Goal: Task Accomplishment & Management: Manage account settings

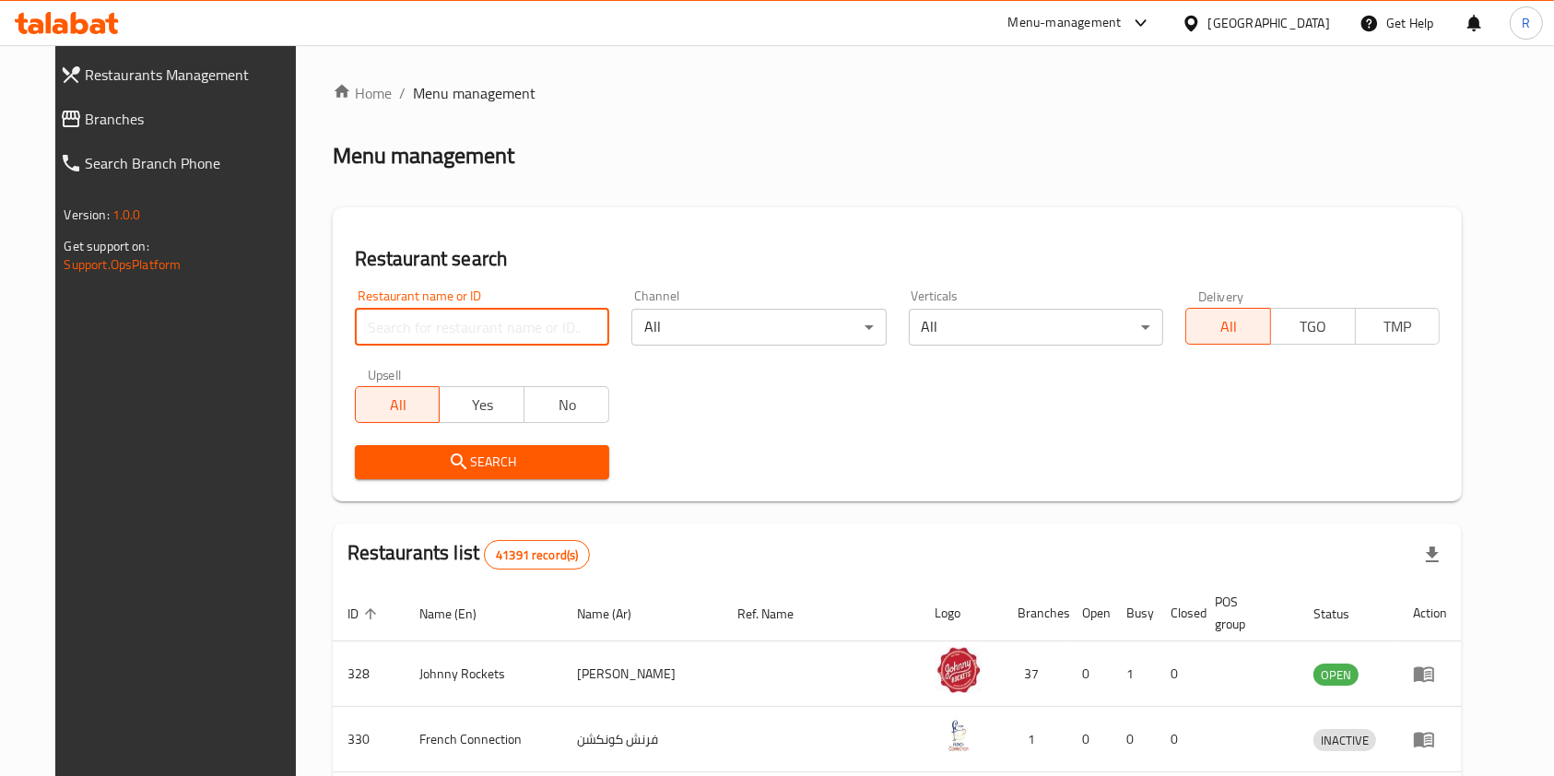
drag, startPoint x: 452, startPoint y: 320, endPoint x: 445, endPoint y: 339, distance: 20.4
click at [452, 320] on input "search" at bounding box center [482, 327] width 254 height 37
paste input "645039"
type input "645039"
click at [454, 475] on button "Search" at bounding box center [482, 462] width 254 height 34
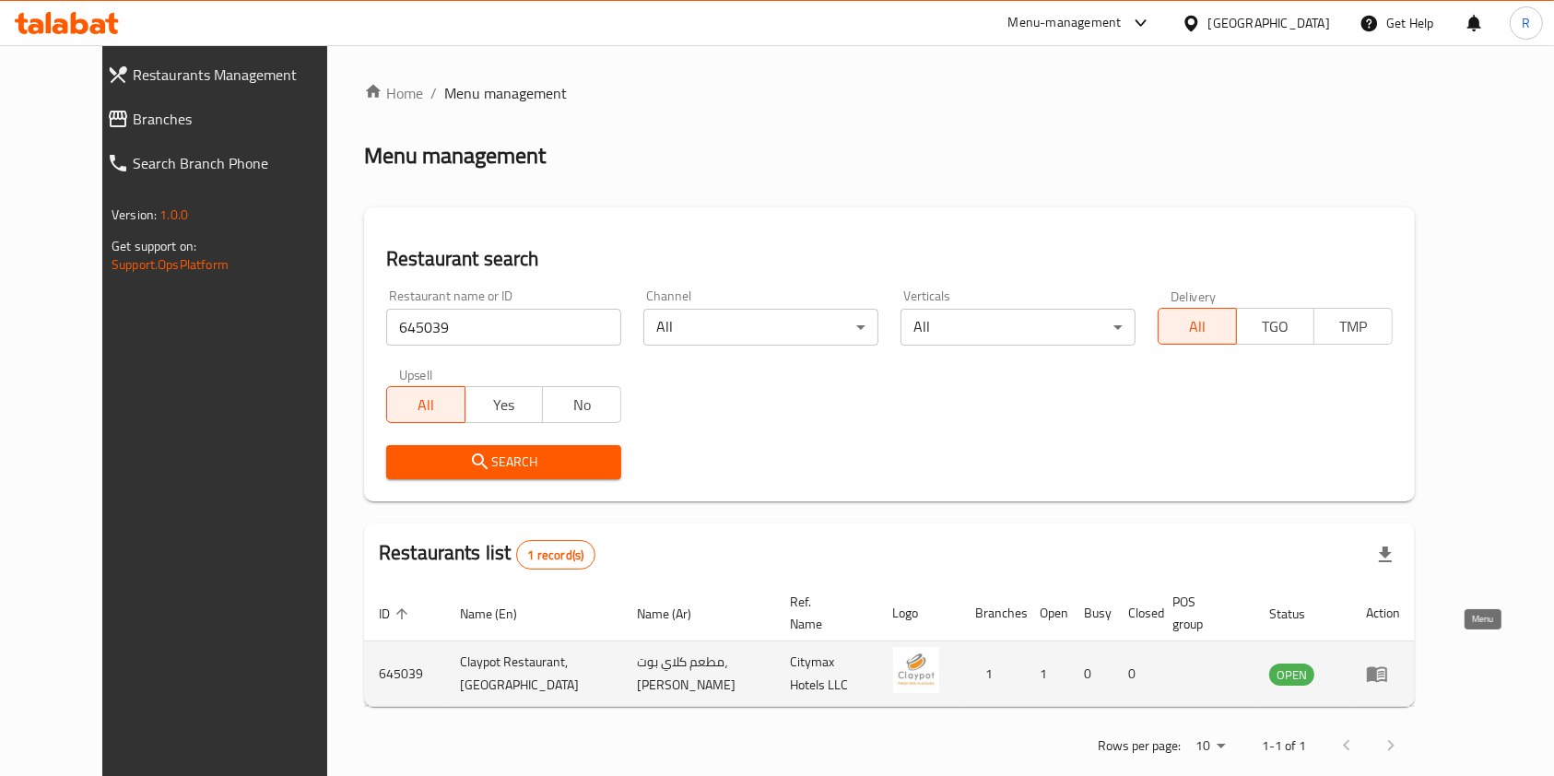
click at [1384, 671] on icon "enhanced table" at bounding box center [1381, 674] width 6 height 7
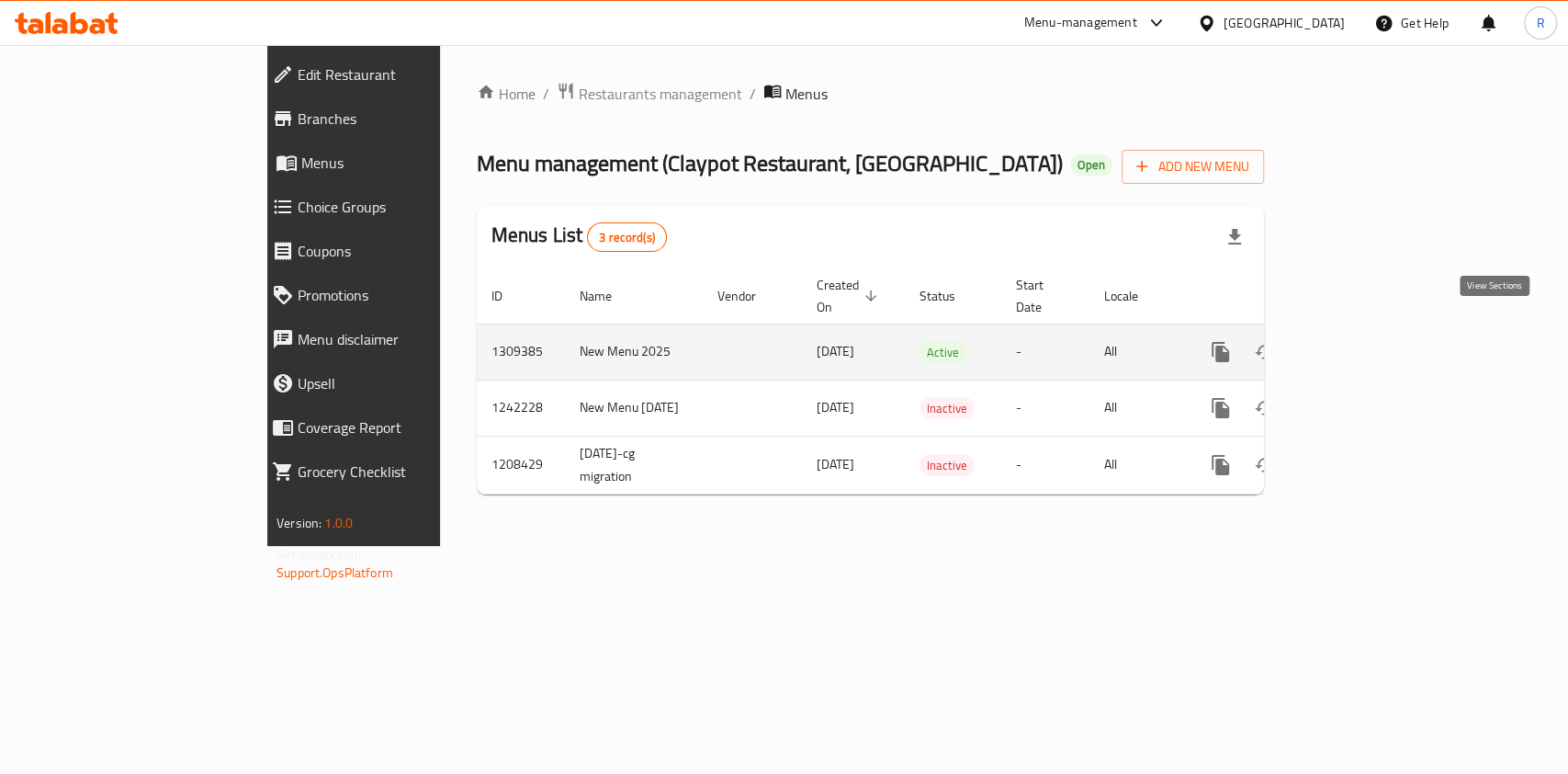
click at [1364, 341] on icon "enhanced table" at bounding box center [1353, 352] width 22 height 22
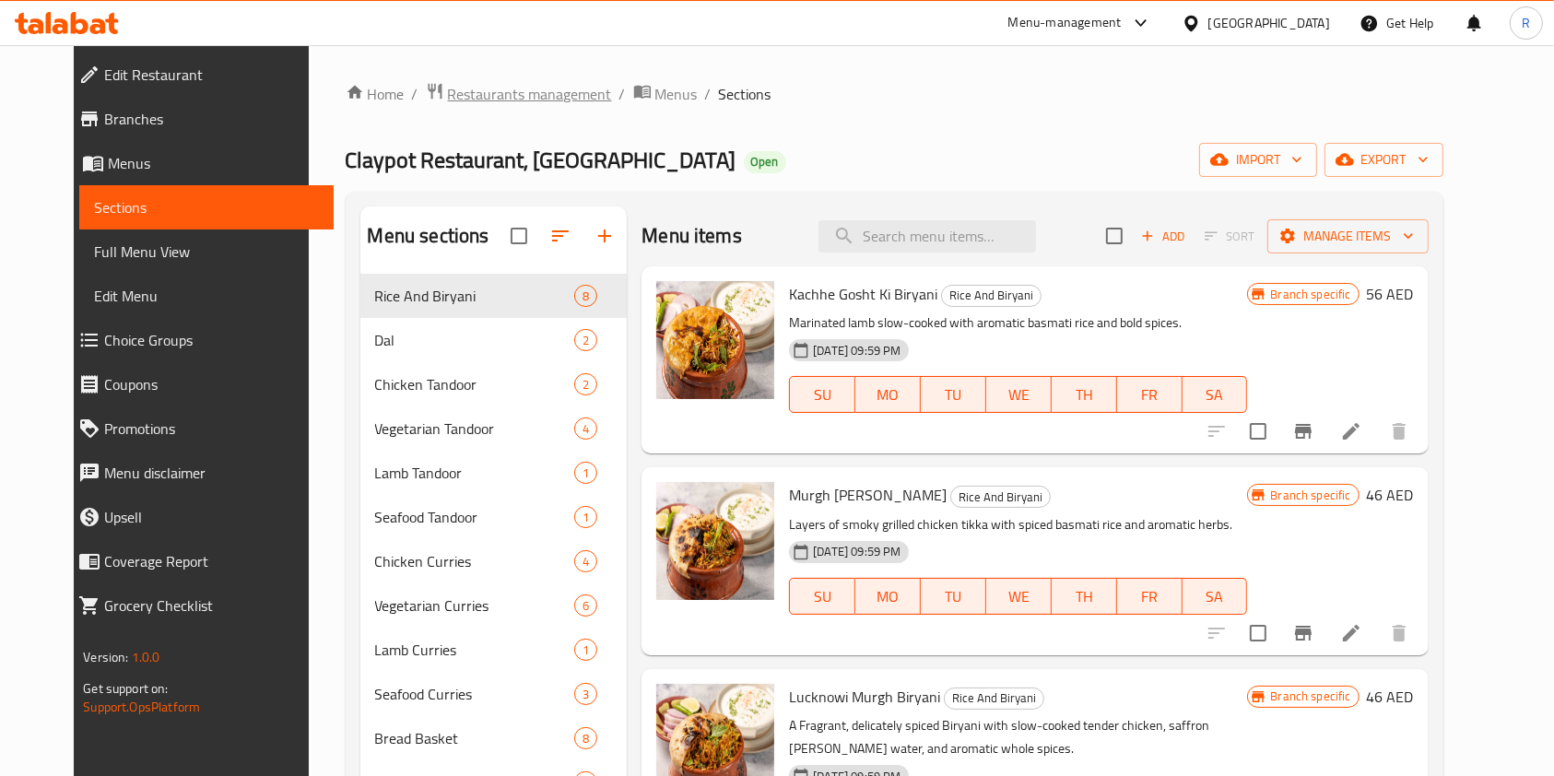
click at [485, 100] on span "Restaurants management" at bounding box center [530, 94] width 164 height 22
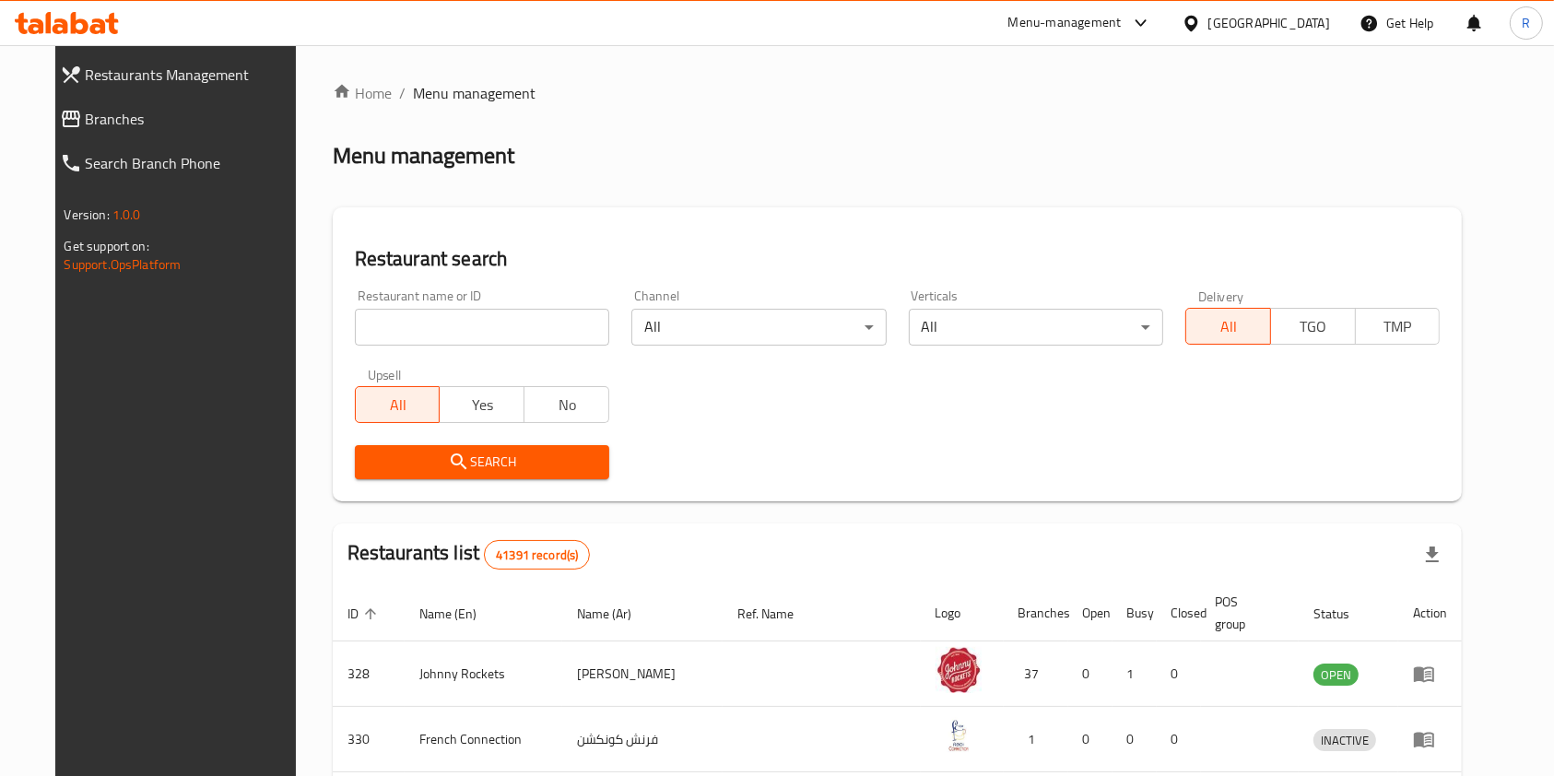
click at [442, 318] on div "Home / Menu management Menu management Restaurant search Restaurant name or ID …" at bounding box center [898, 683] width 1130 height 1203
click at [476, 302] on div "Restaurant name or ID Restaurant name or ID" at bounding box center [482, 317] width 254 height 56
click at [445, 312] on input "search" at bounding box center [482, 327] width 254 height 37
paste input "13108"
type input "13108"
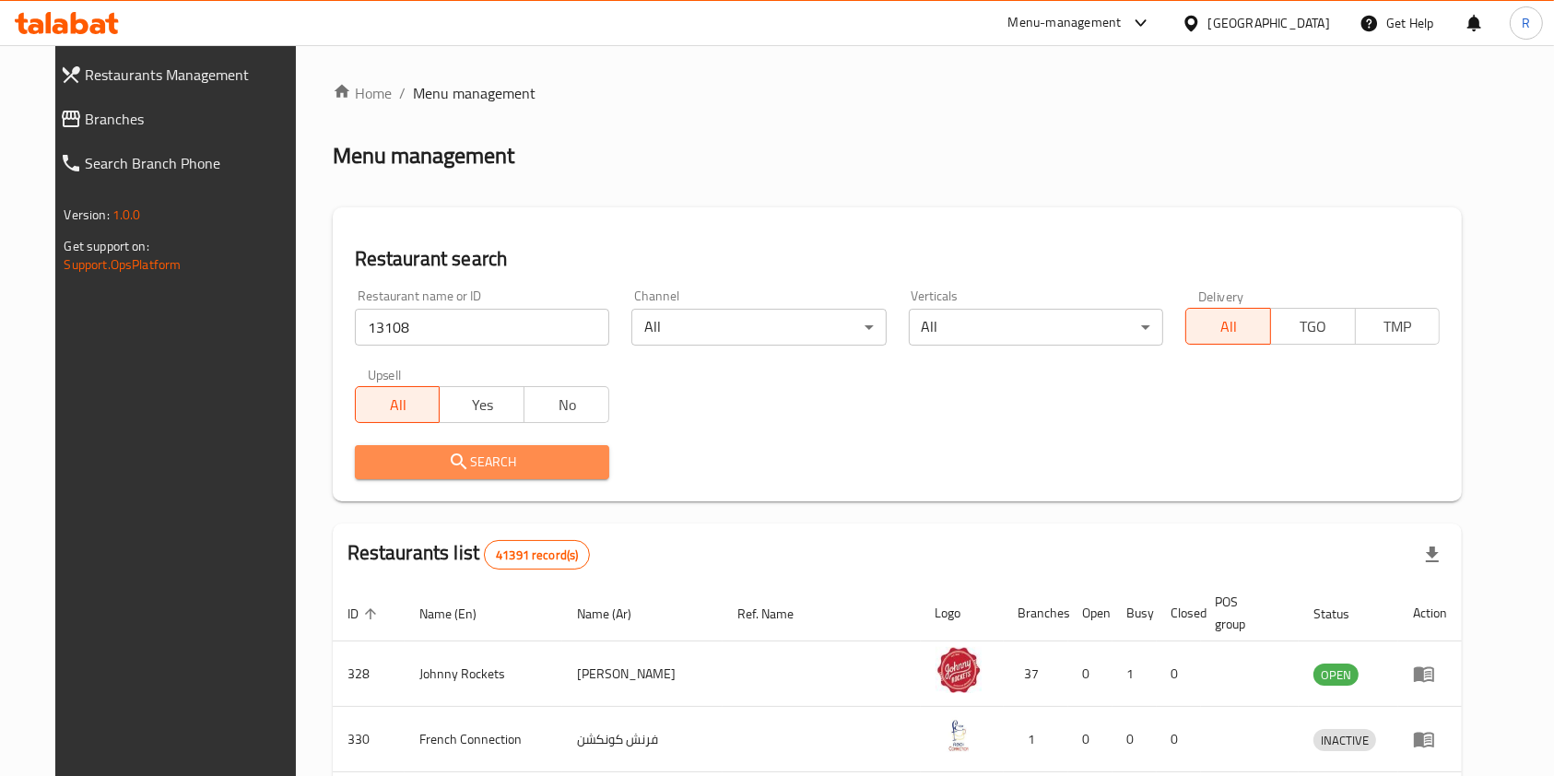
click at [531, 468] on span "Search" at bounding box center [482, 462] width 225 height 23
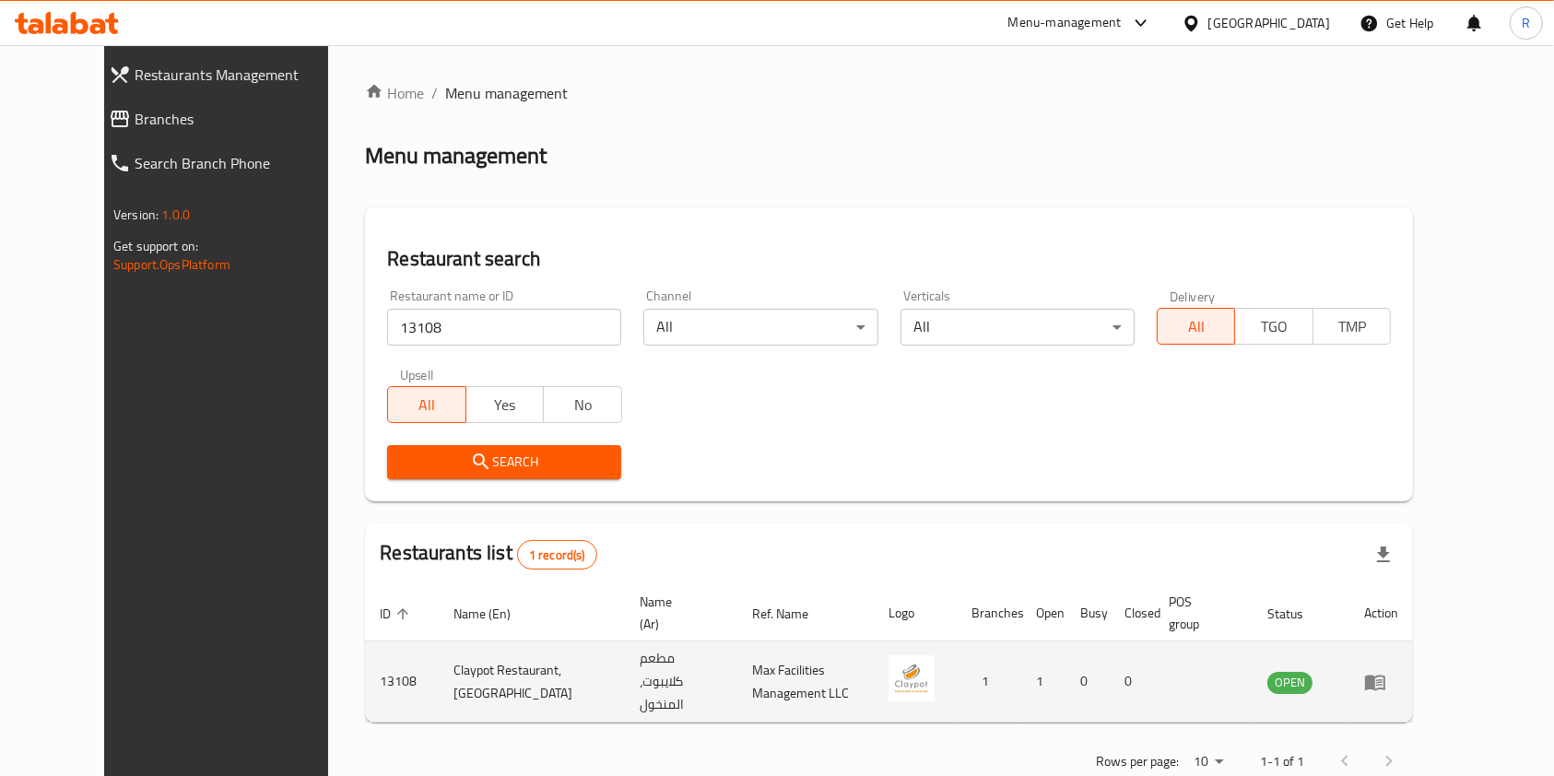
click at [1386, 671] on icon "enhanced table" at bounding box center [1375, 682] width 22 height 22
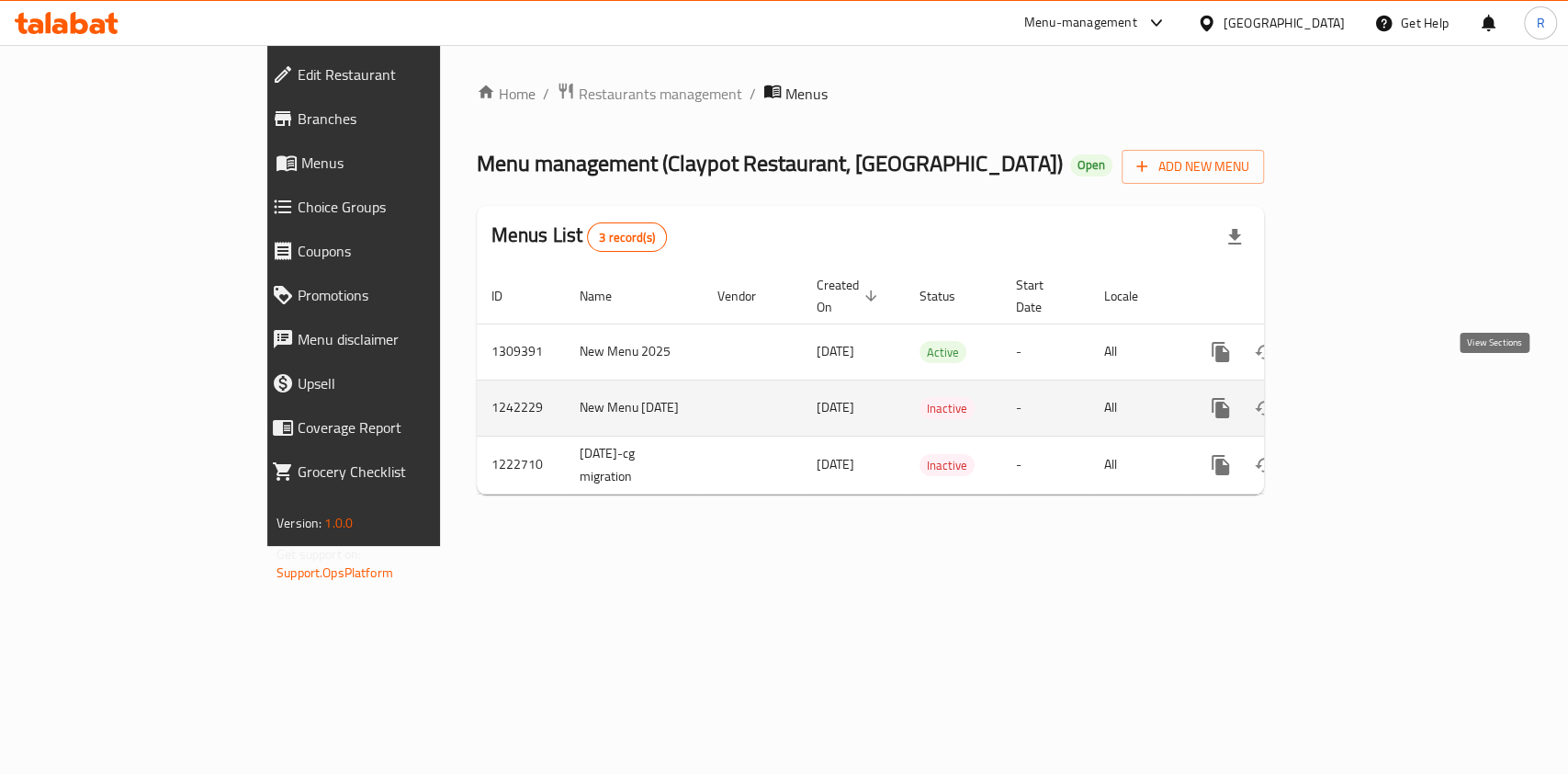
click at [1364, 397] on icon "enhanced table" at bounding box center [1353, 408] width 22 height 22
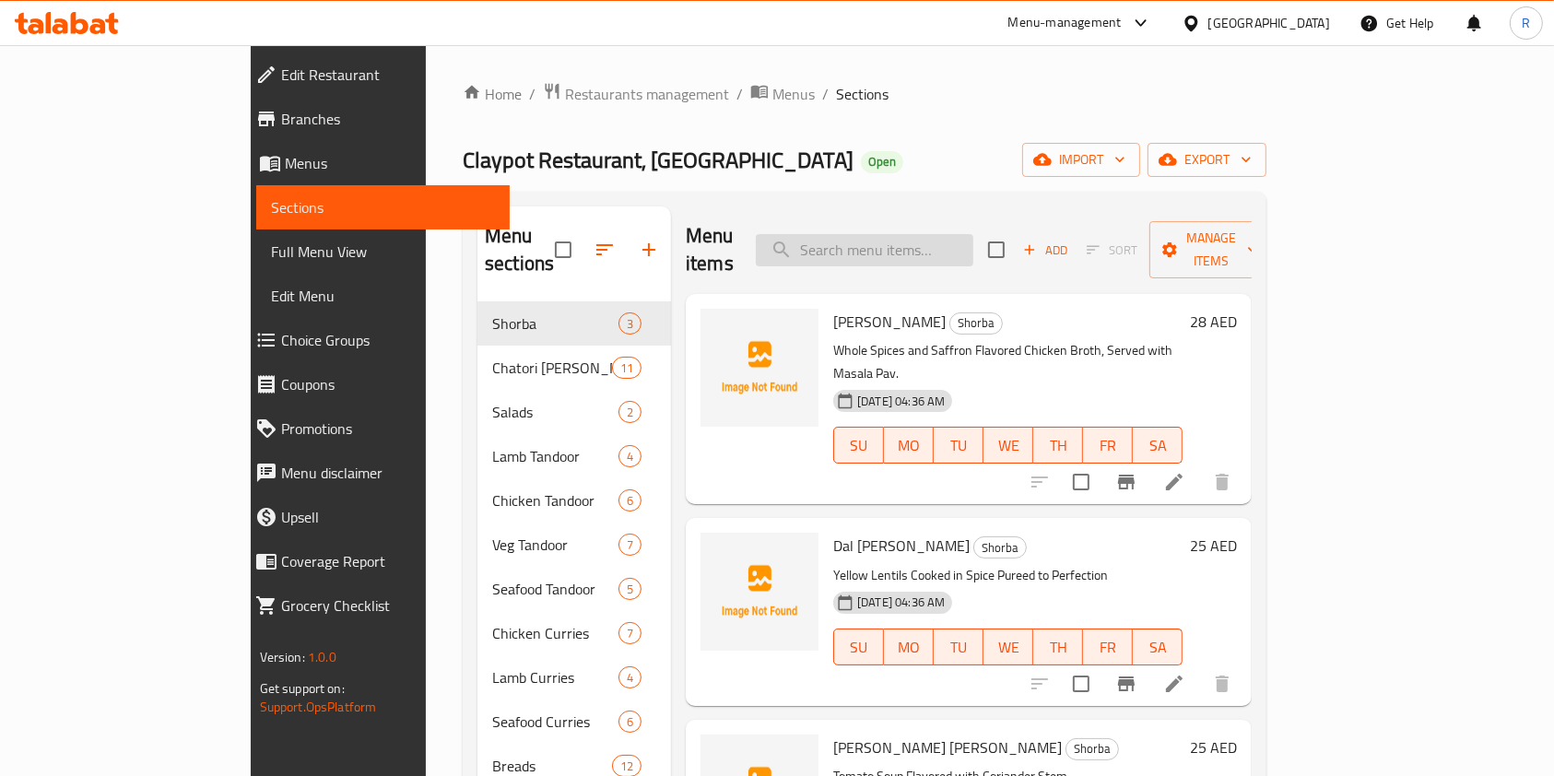
click at [927, 241] on input "search" at bounding box center [864, 250] width 217 height 32
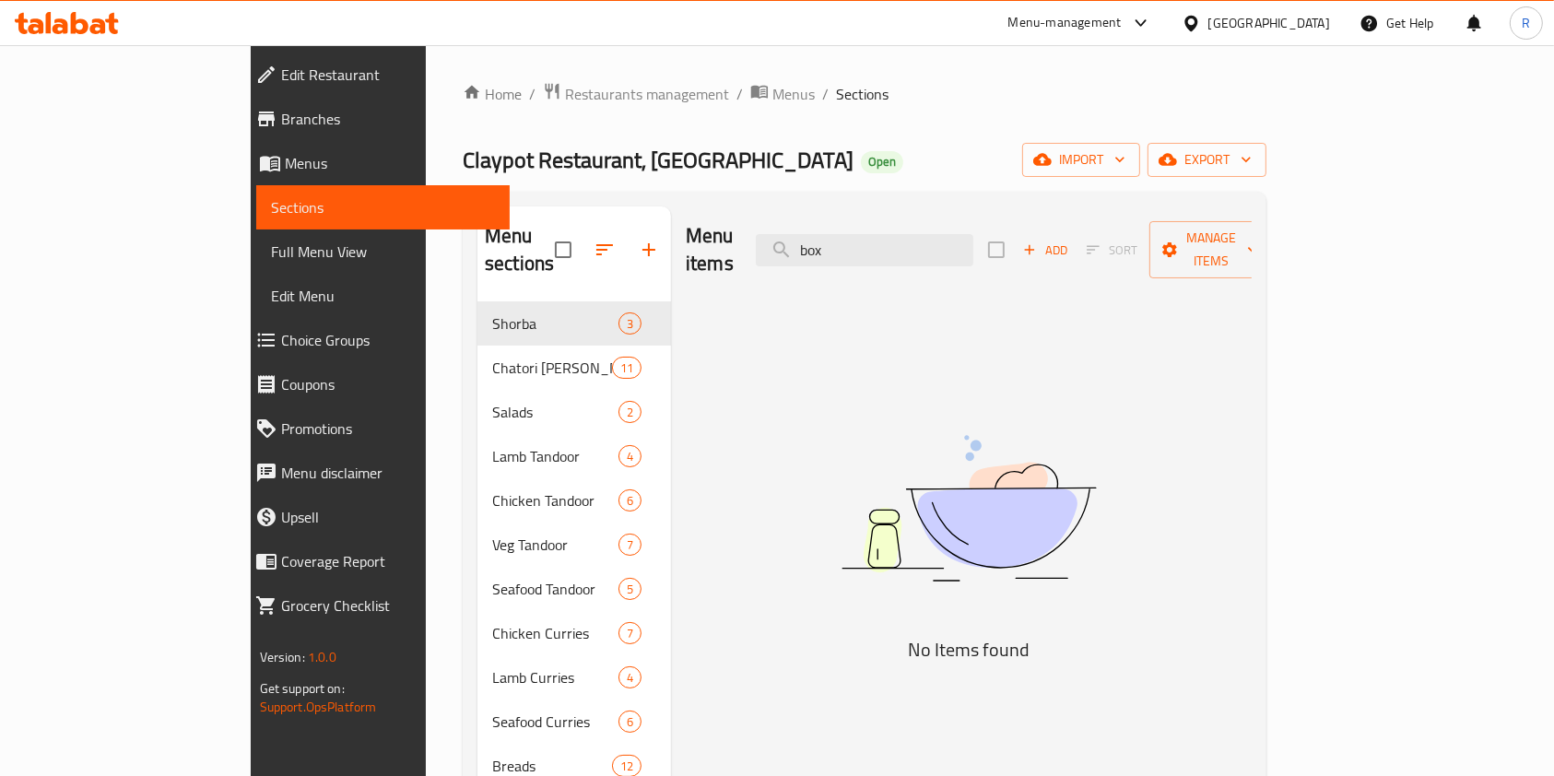
type input "box"
click at [565, 89] on span "Restaurants management" at bounding box center [647, 94] width 164 height 22
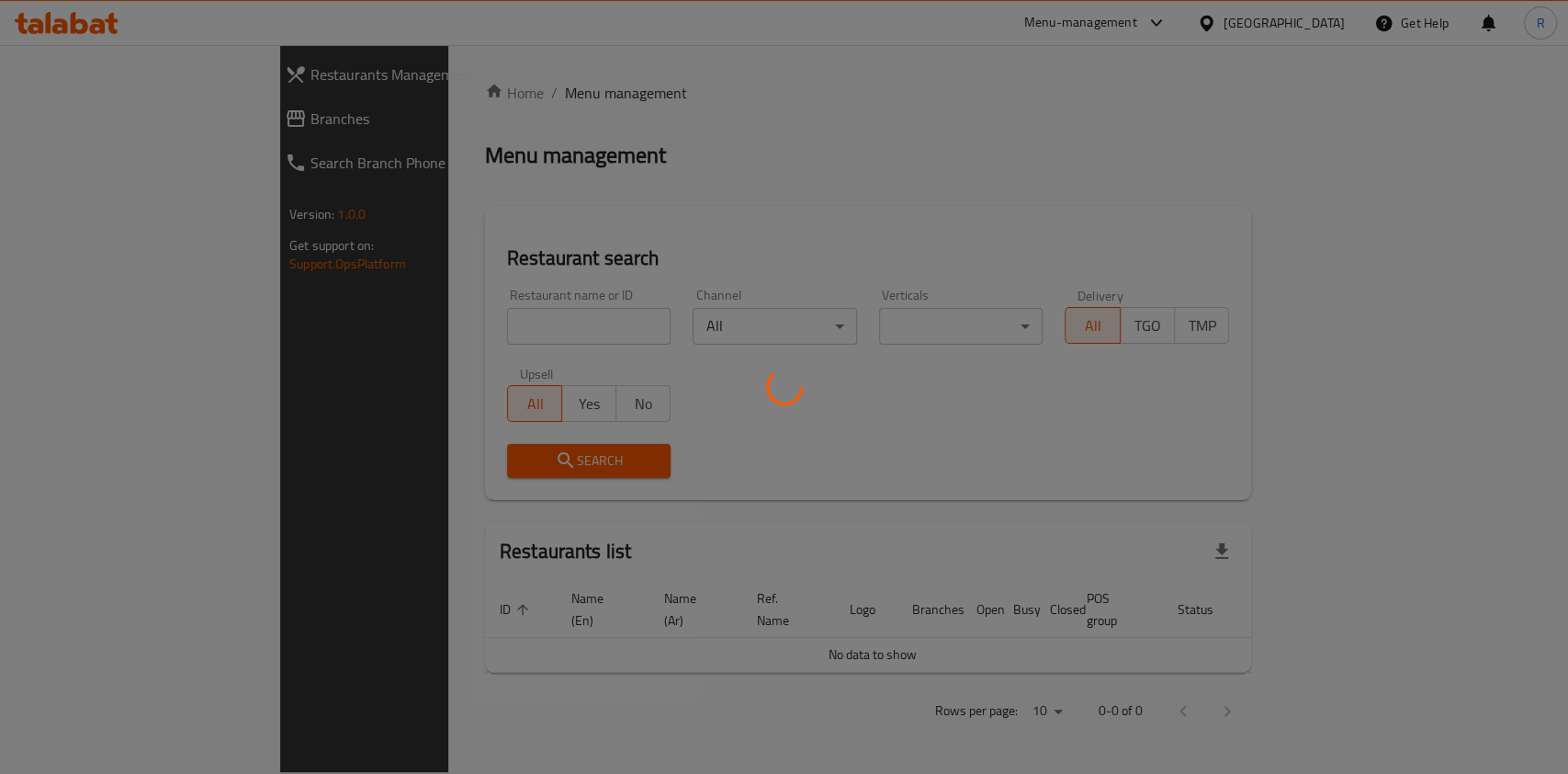
click at [434, 323] on div at bounding box center [784, 387] width 1568 height 774
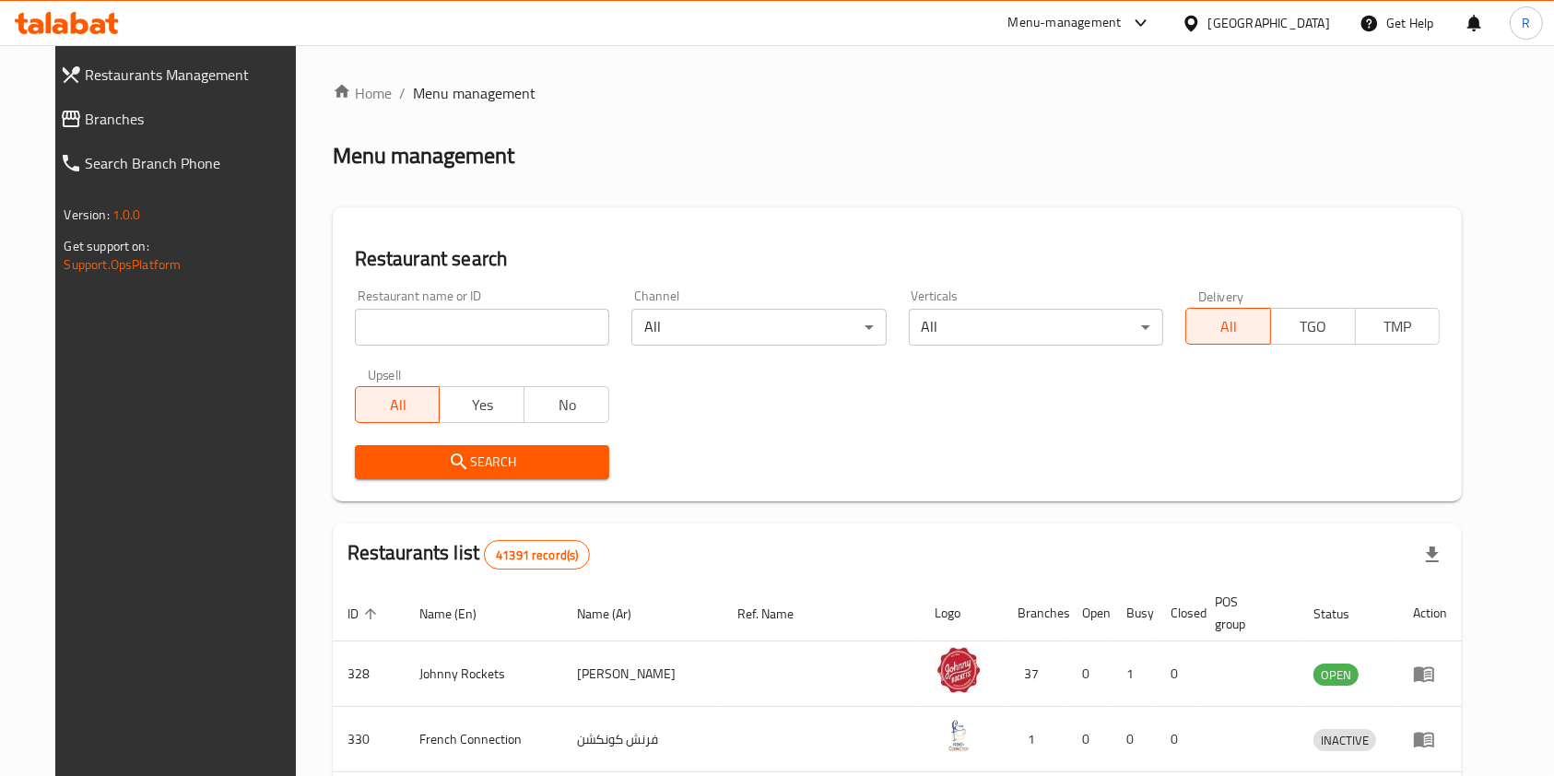
click at [486, 299] on div "Restaurant name or ID Restaurant name or ID" at bounding box center [482, 317] width 254 height 56
click at [484, 313] on input "search" at bounding box center [482, 327] width 254 height 37
type input "claypot"
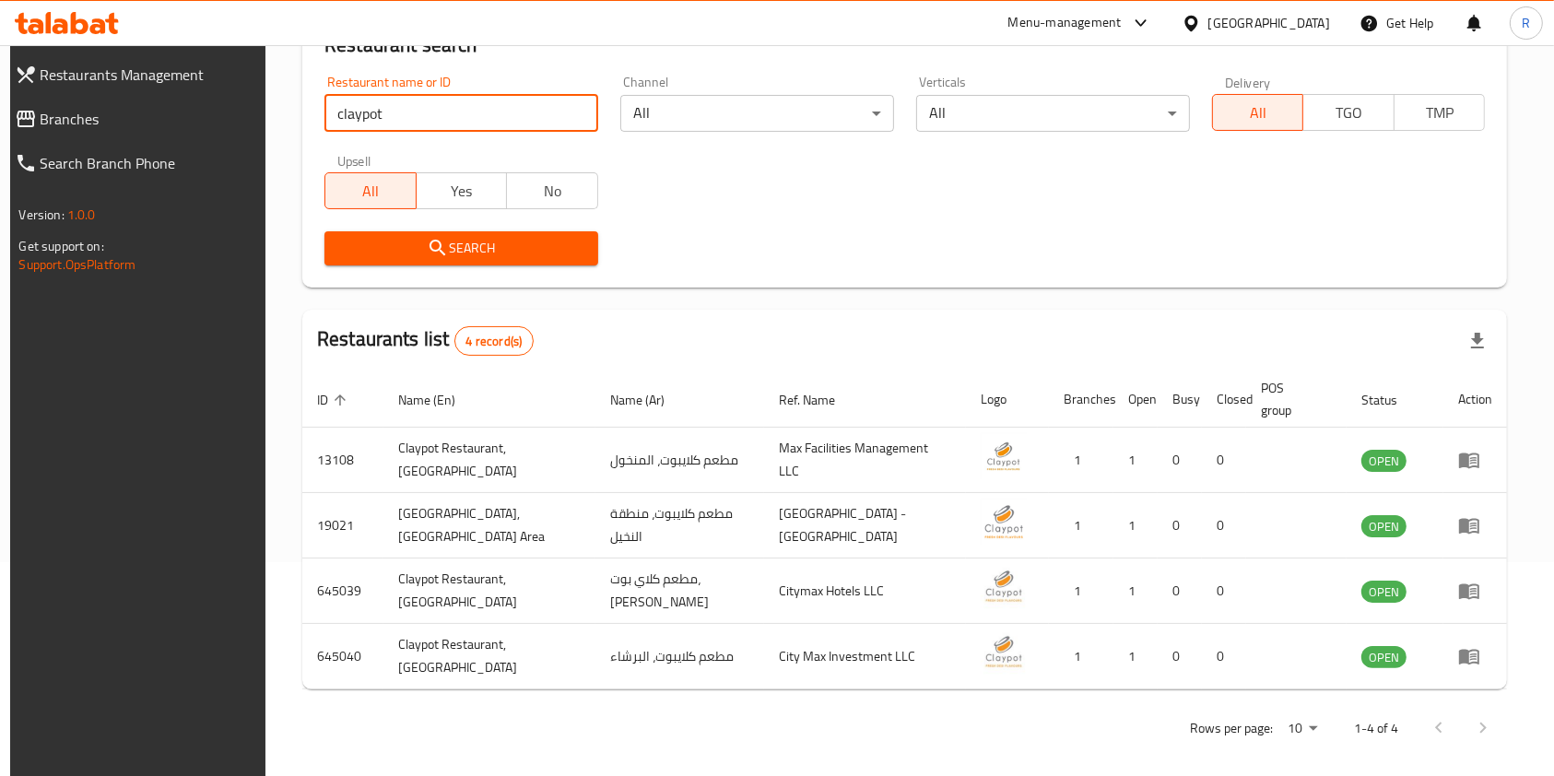
scroll to position [224, 0]
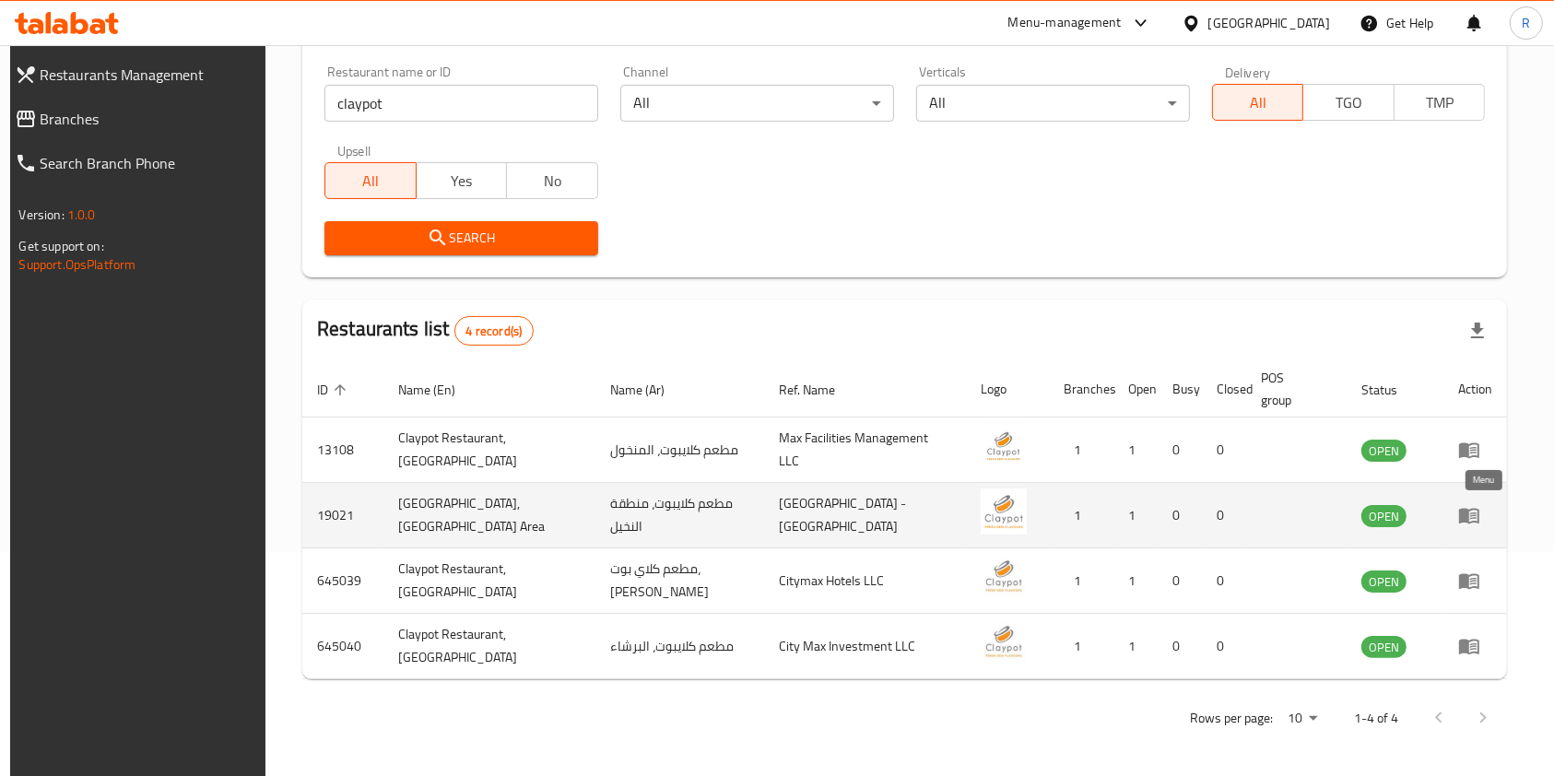
click at [1480, 507] on icon "enhanced table" at bounding box center [1469, 515] width 22 height 22
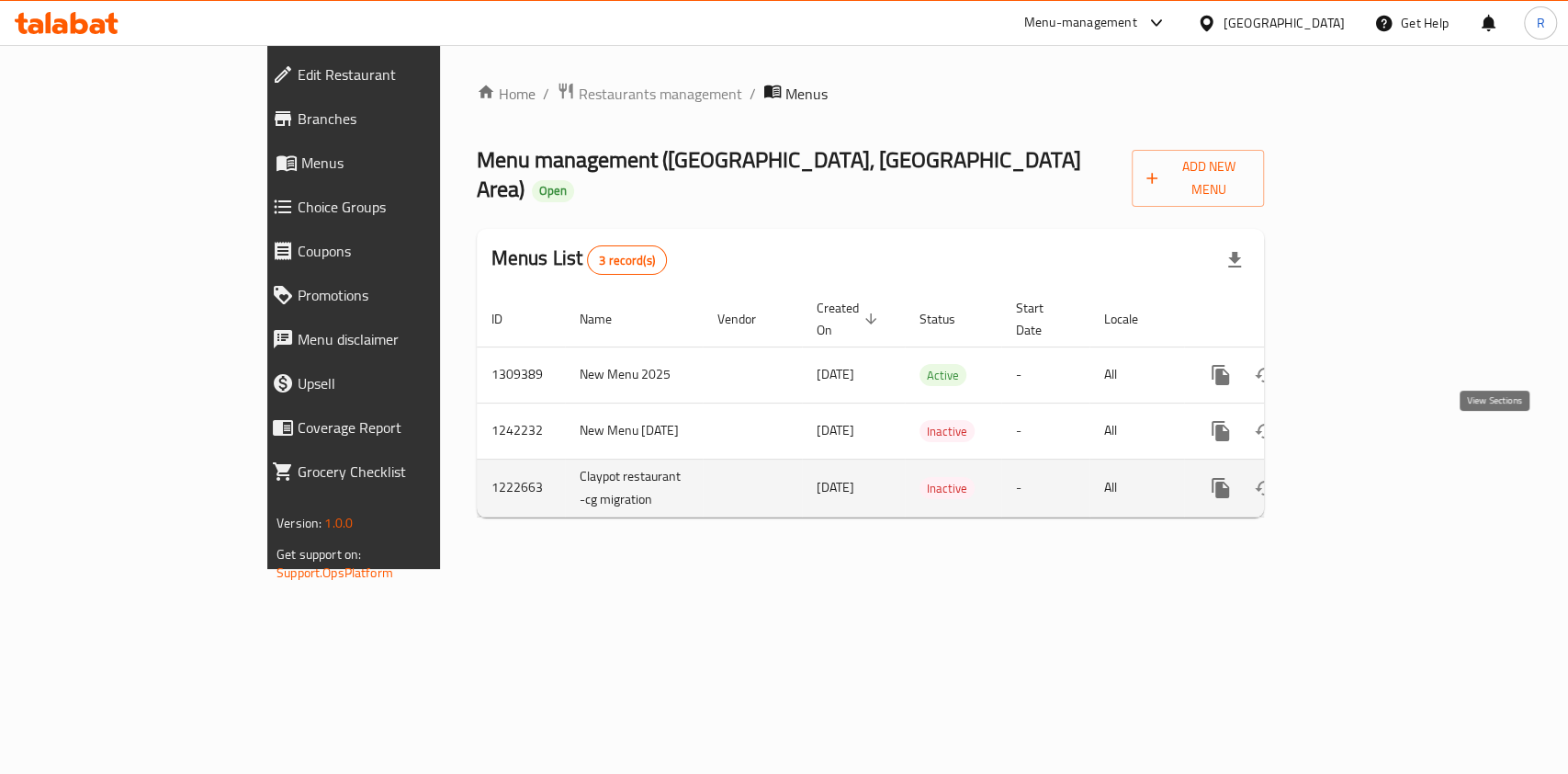
click at [1376, 466] on link "enhanced table" at bounding box center [1353, 488] width 44 height 44
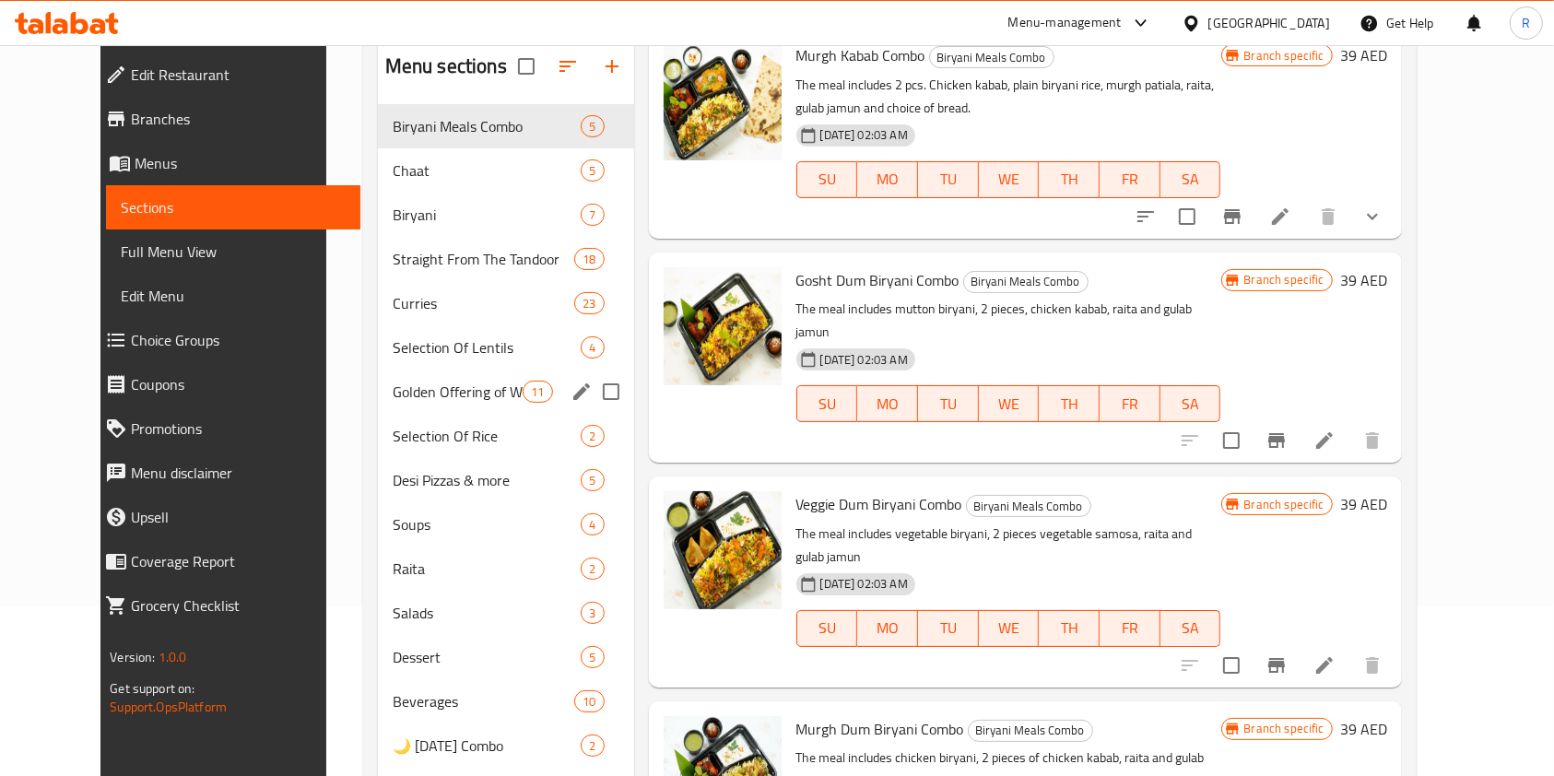
scroll to position [264, 0]
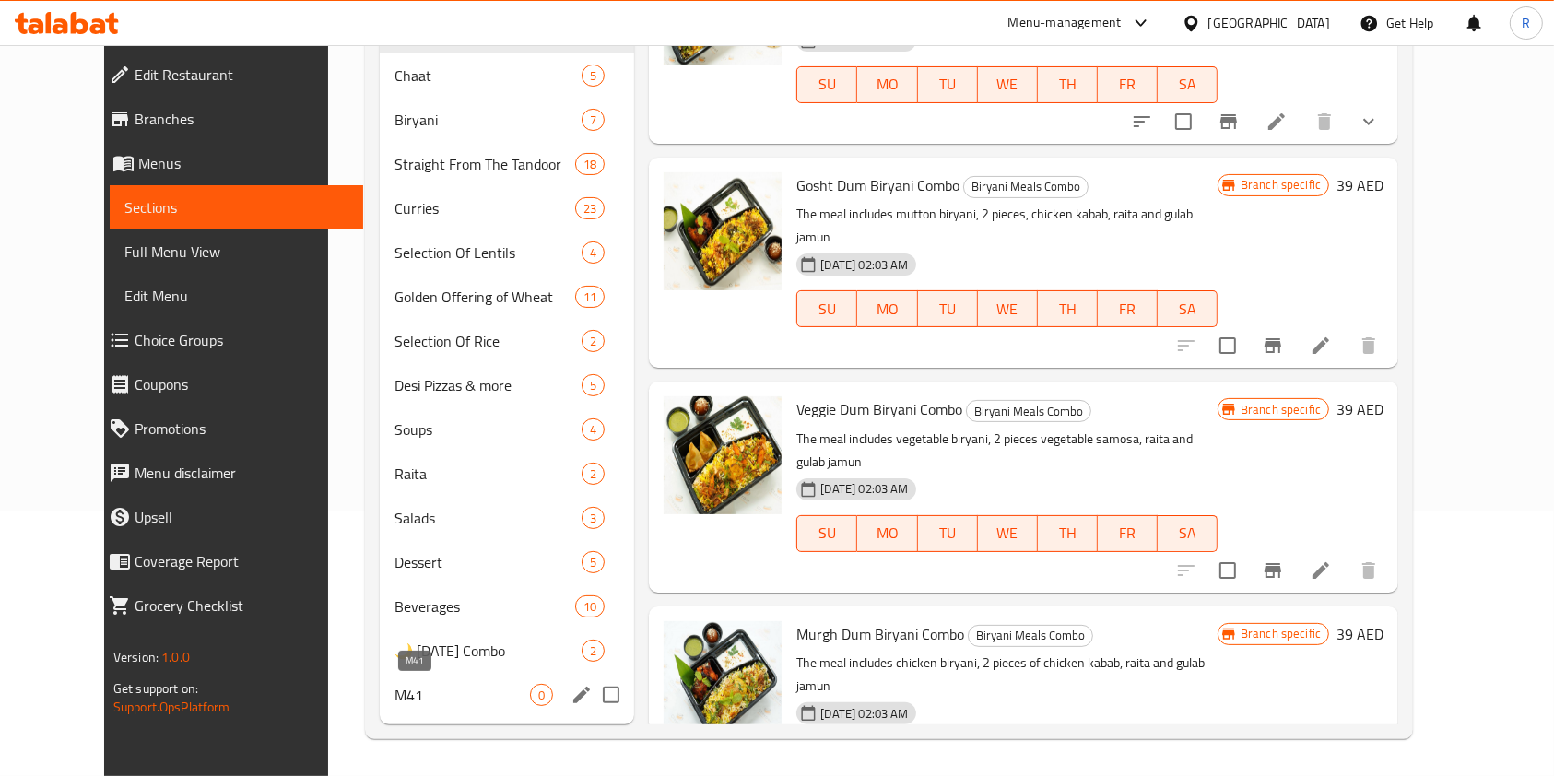
click at [403, 689] on span "M41" at bounding box center [461, 695] width 135 height 22
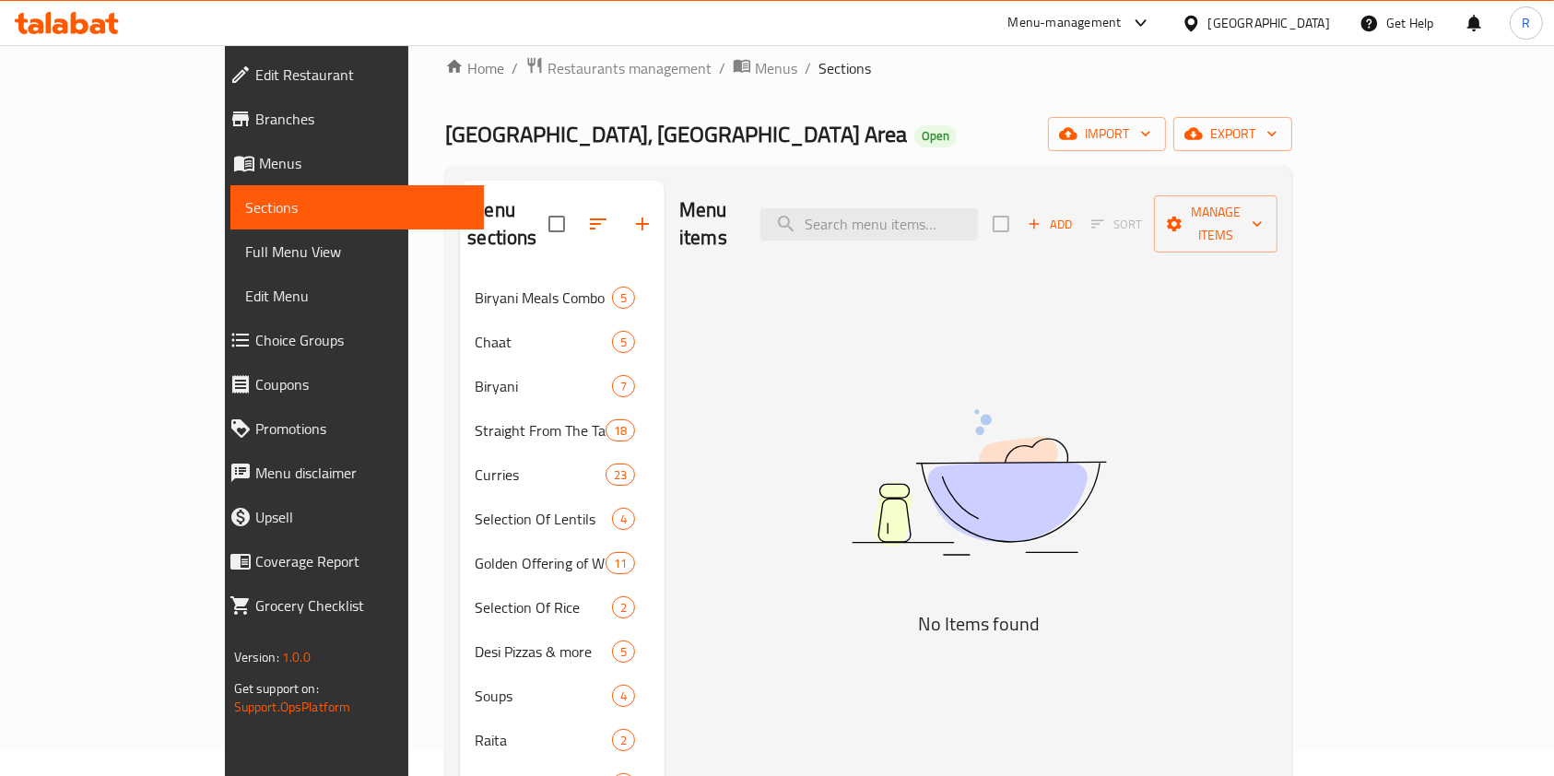
scroll to position [18, 0]
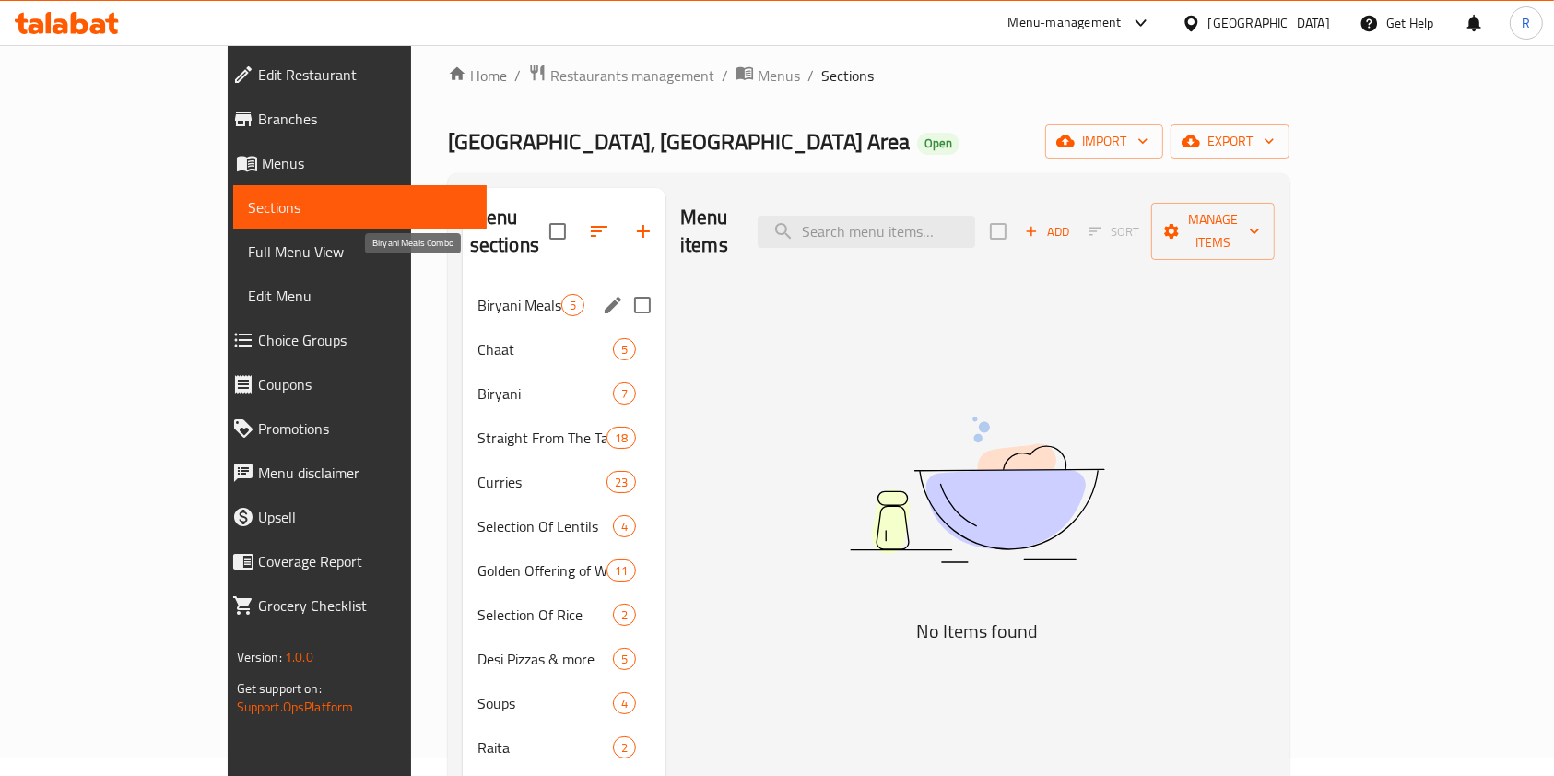
click at [477, 294] on span "Biryani Meals Combo" at bounding box center [519, 305] width 84 height 22
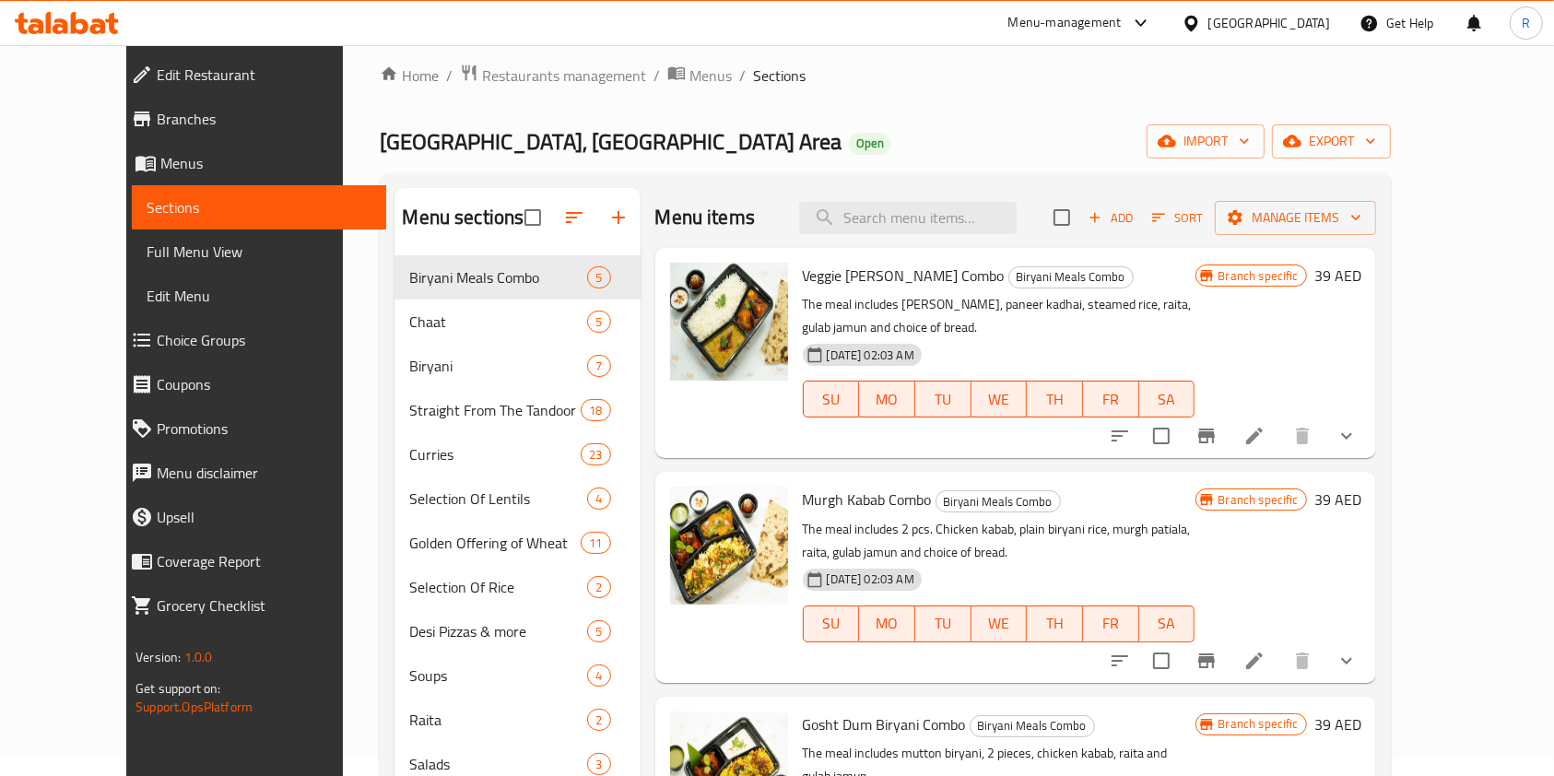
click at [888, 112] on div "Home / Restaurants management / Menus / Sections Claypot Restaurant, Al Nakheel…" at bounding box center [885, 525] width 1010 height 922
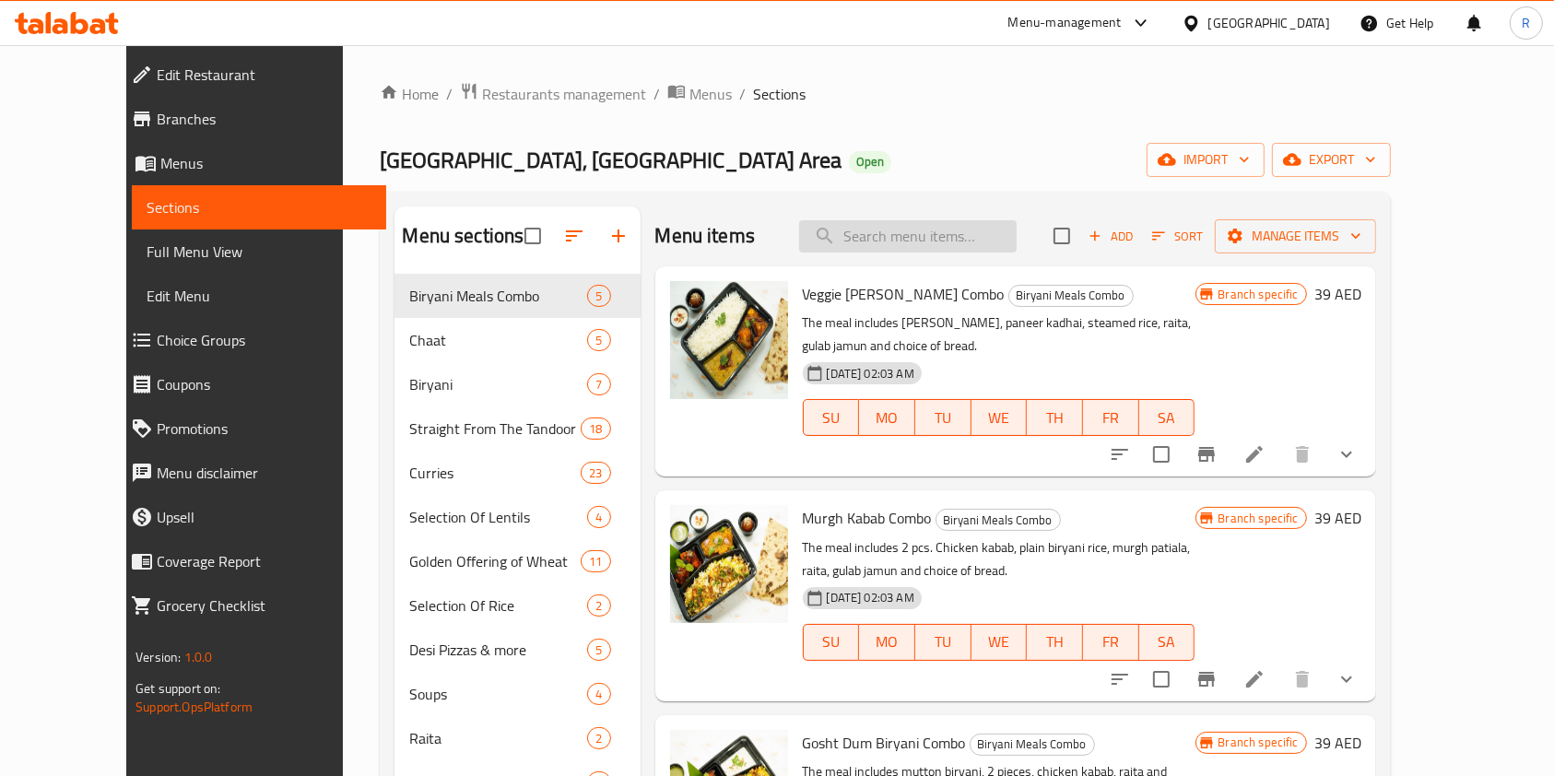
click at [922, 233] on input "search" at bounding box center [907, 236] width 217 height 32
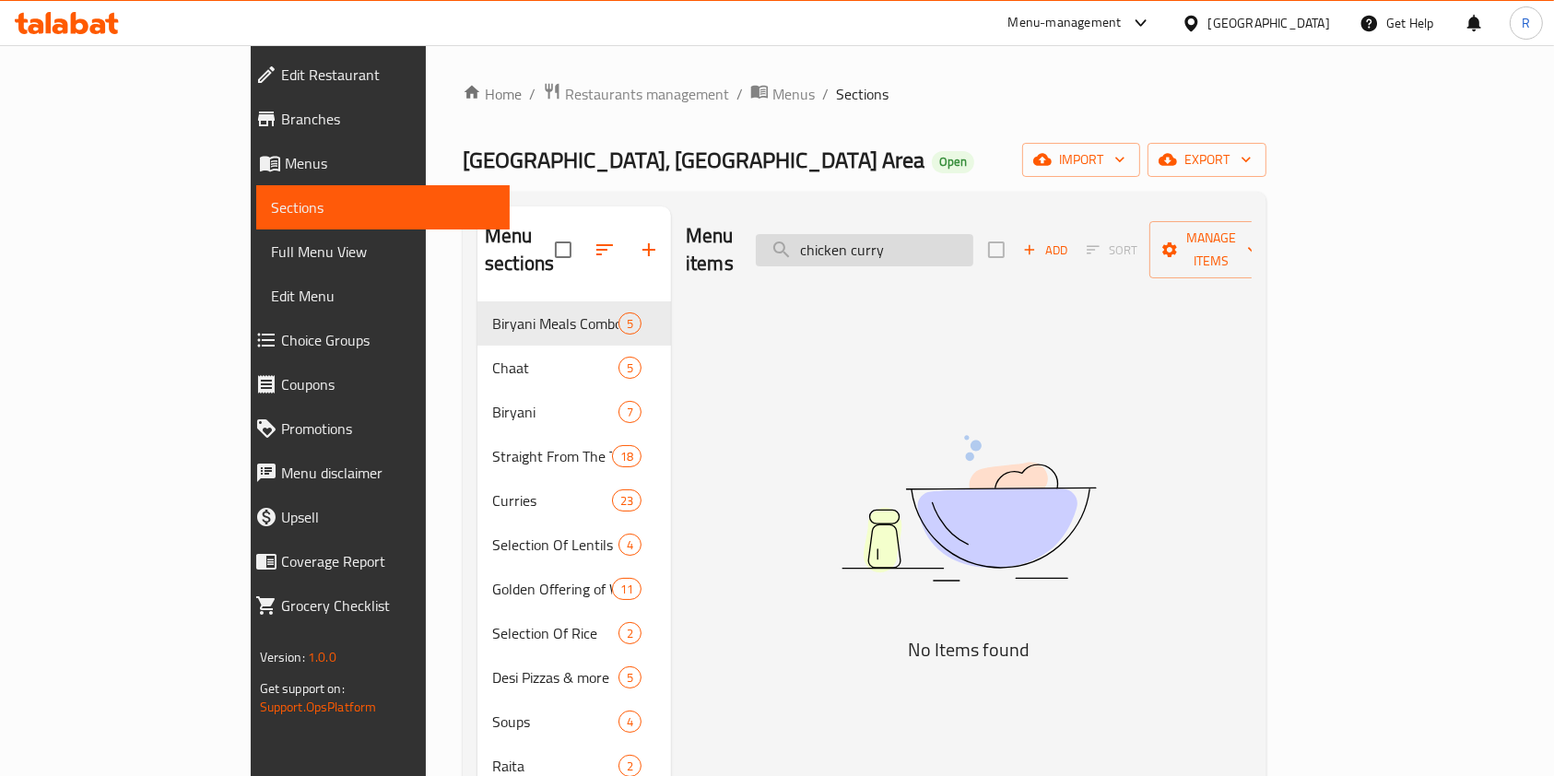
type input "b"
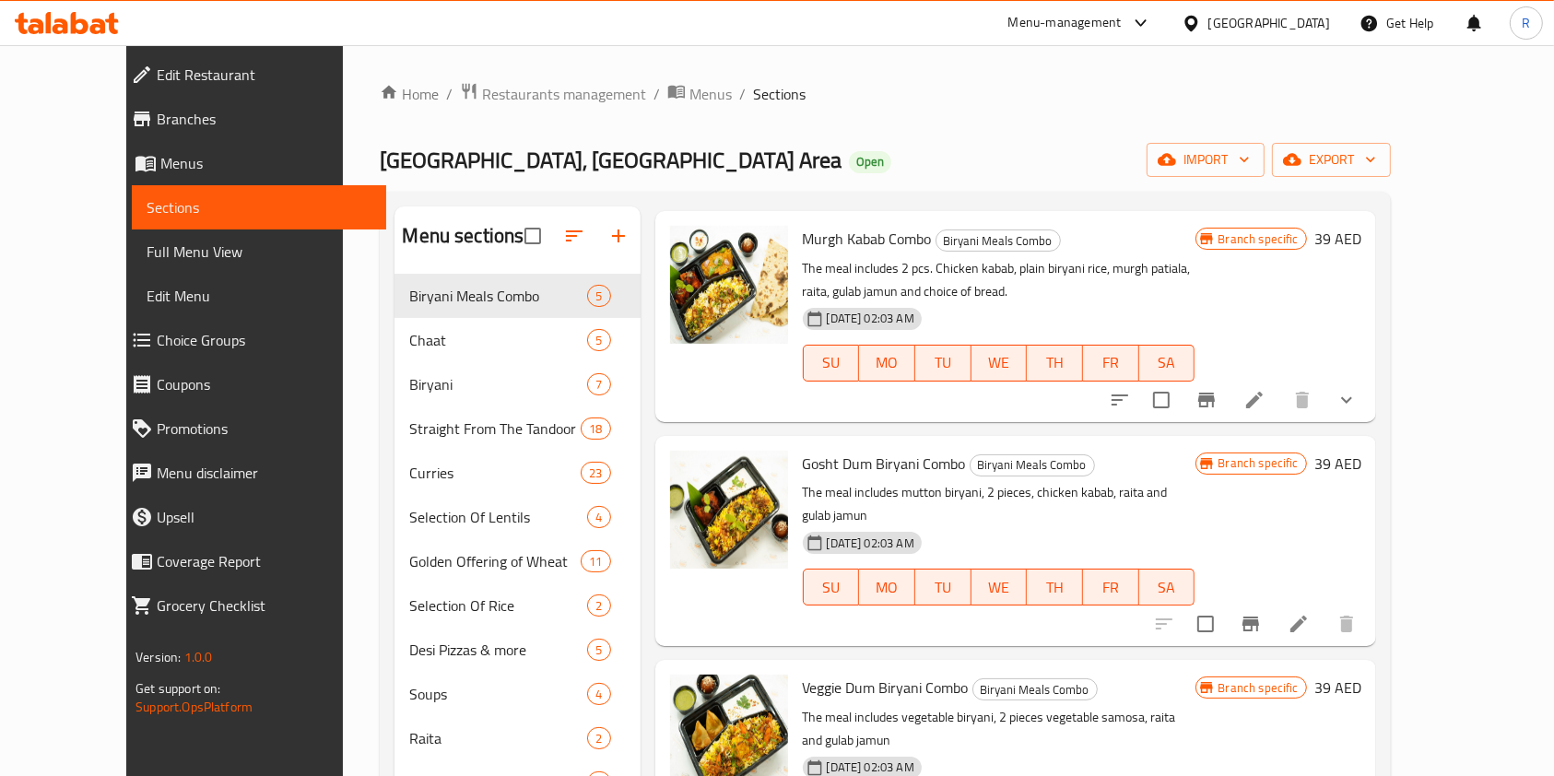
scroll to position [293, 0]
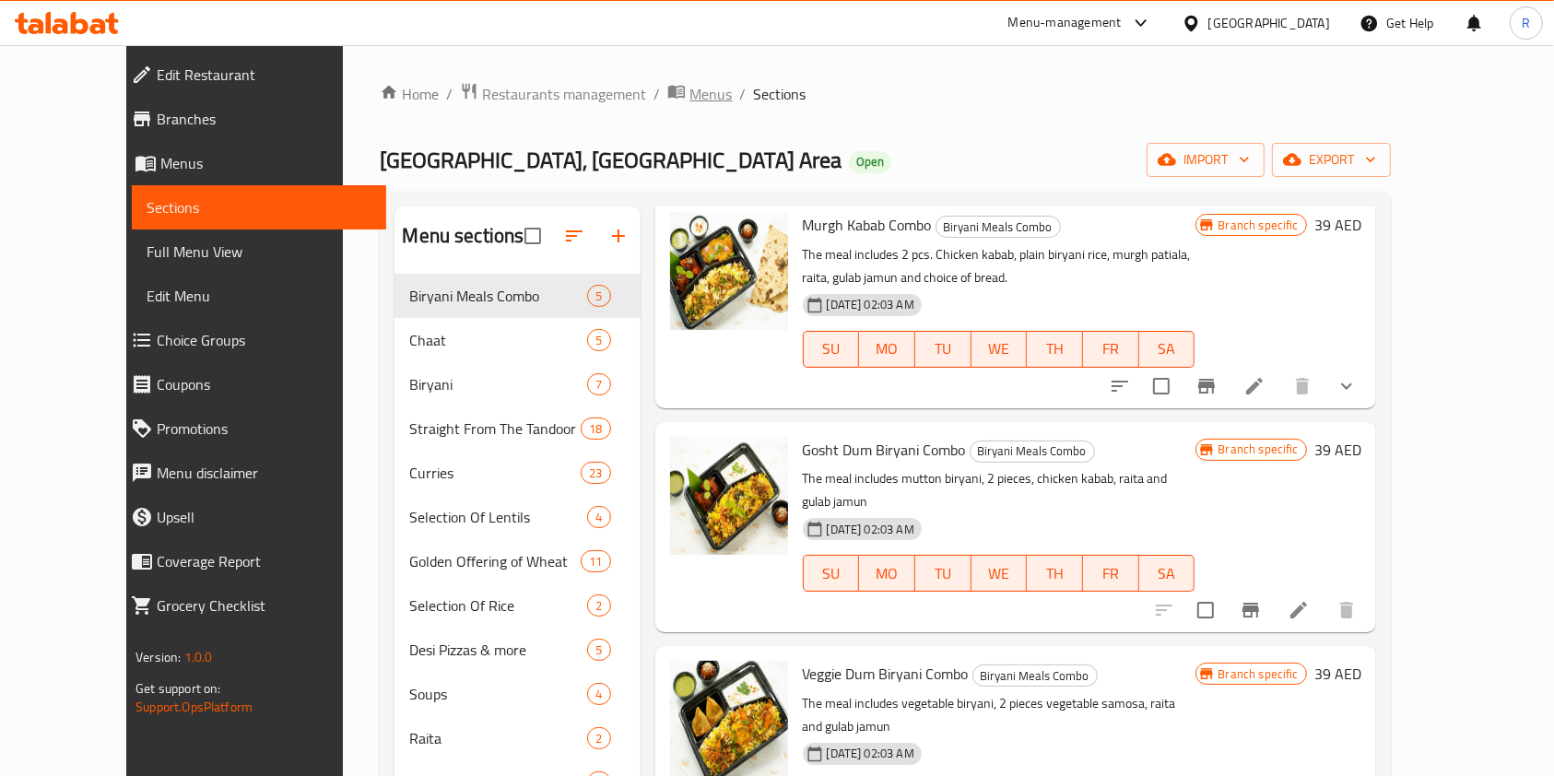
type input "combo"
drag, startPoint x: 627, startPoint y: 88, endPoint x: 712, endPoint y: 124, distance: 92.9
click at [689, 88] on span "Menus" at bounding box center [710, 94] width 42 height 22
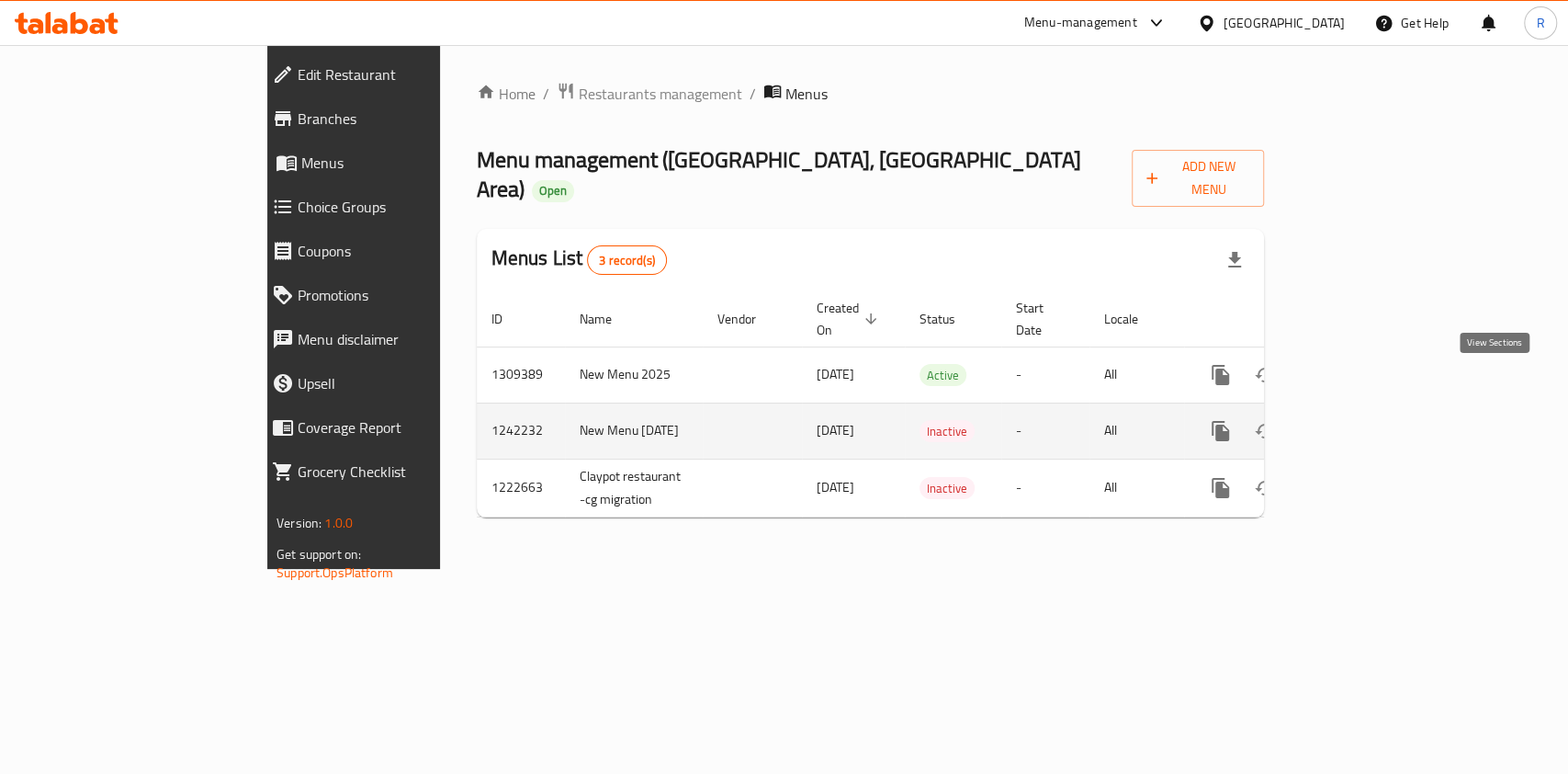
click at [1364, 420] on icon "enhanced table" at bounding box center [1353, 431] width 22 height 22
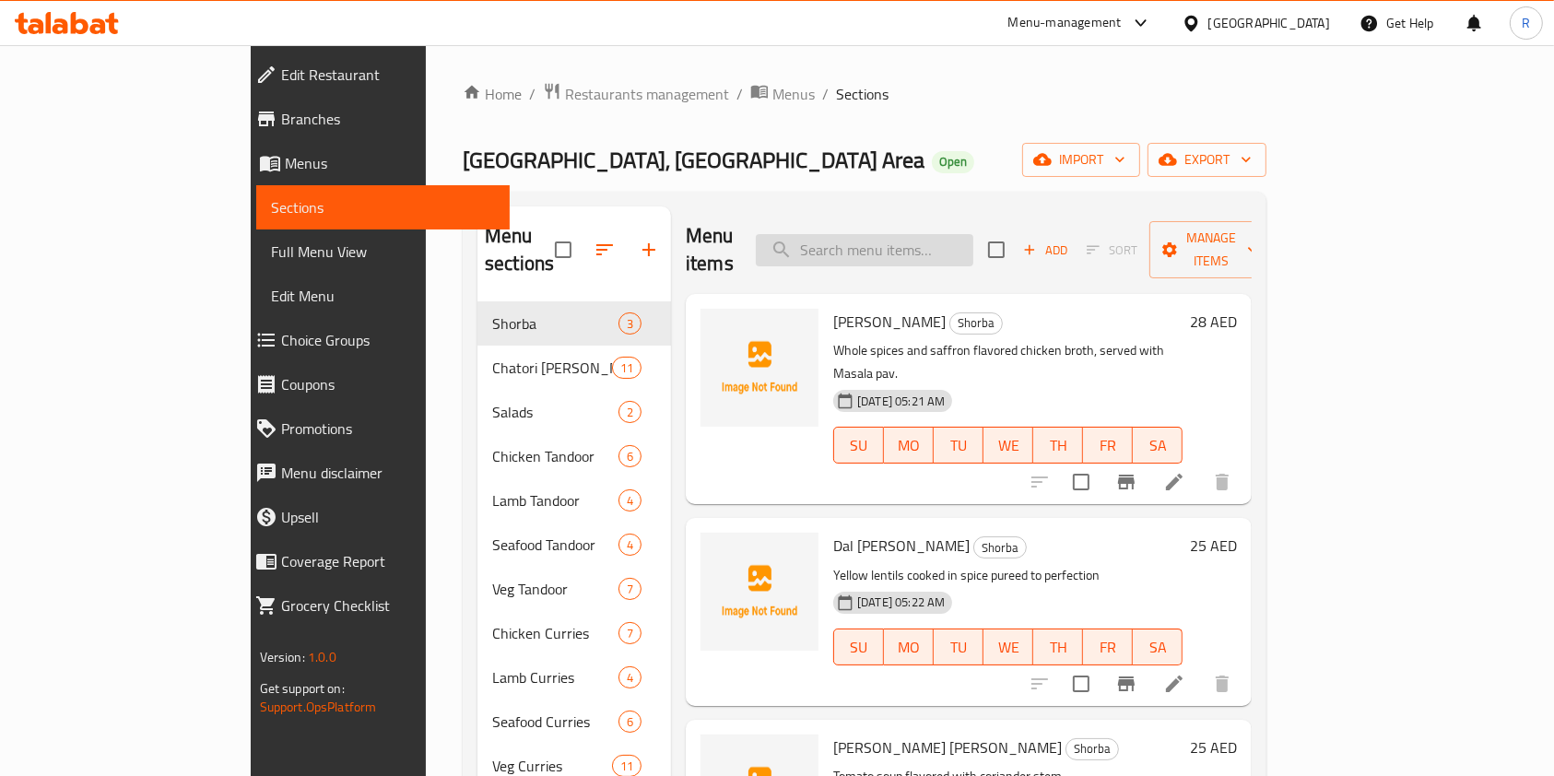
click at [899, 234] on input "search" at bounding box center [864, 250] width 217 height 32
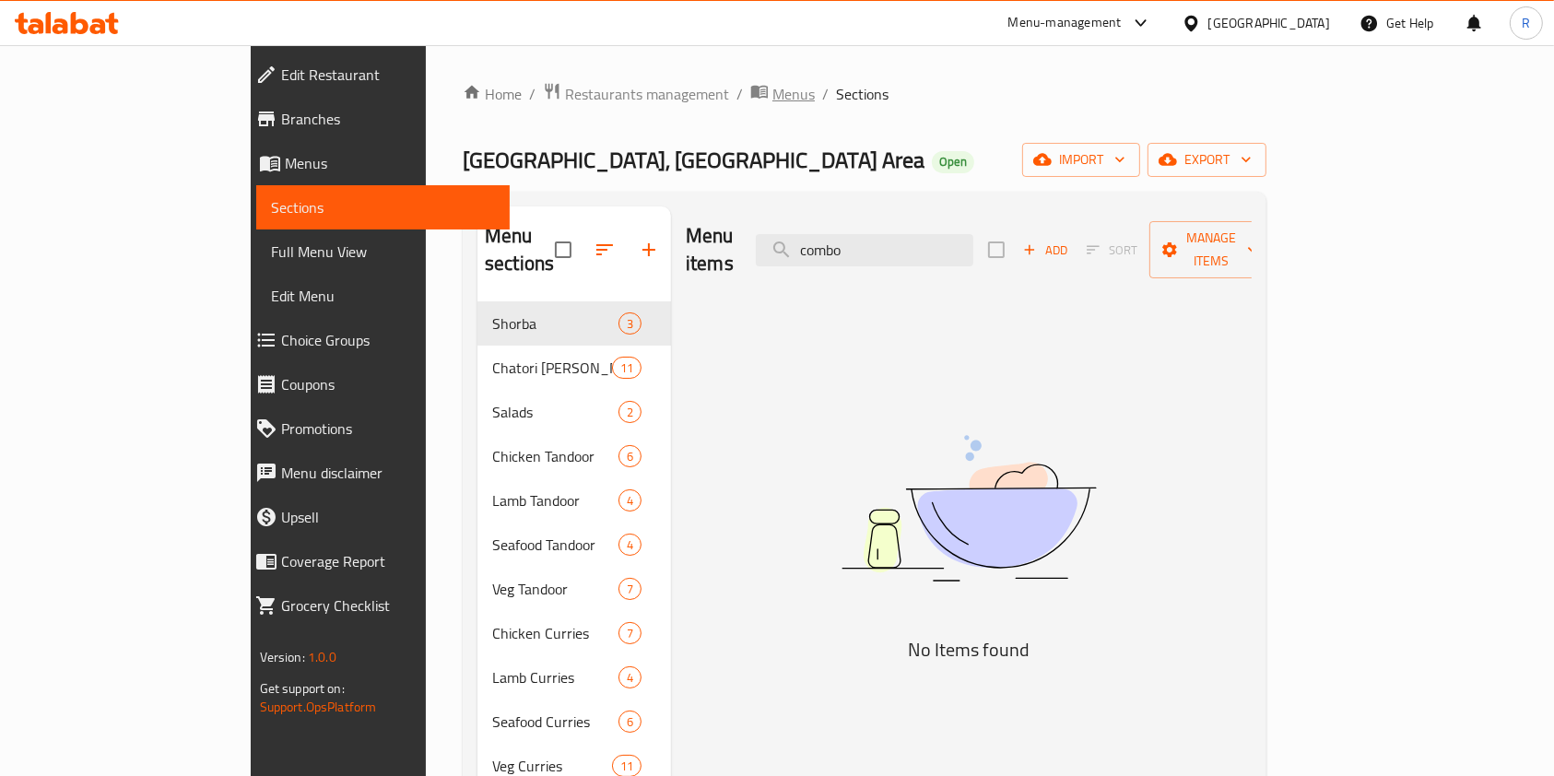
type input "combo"
click at [750, 85] on icon "breadcrumb" at bounding box center [759, 91] width 18 height 18
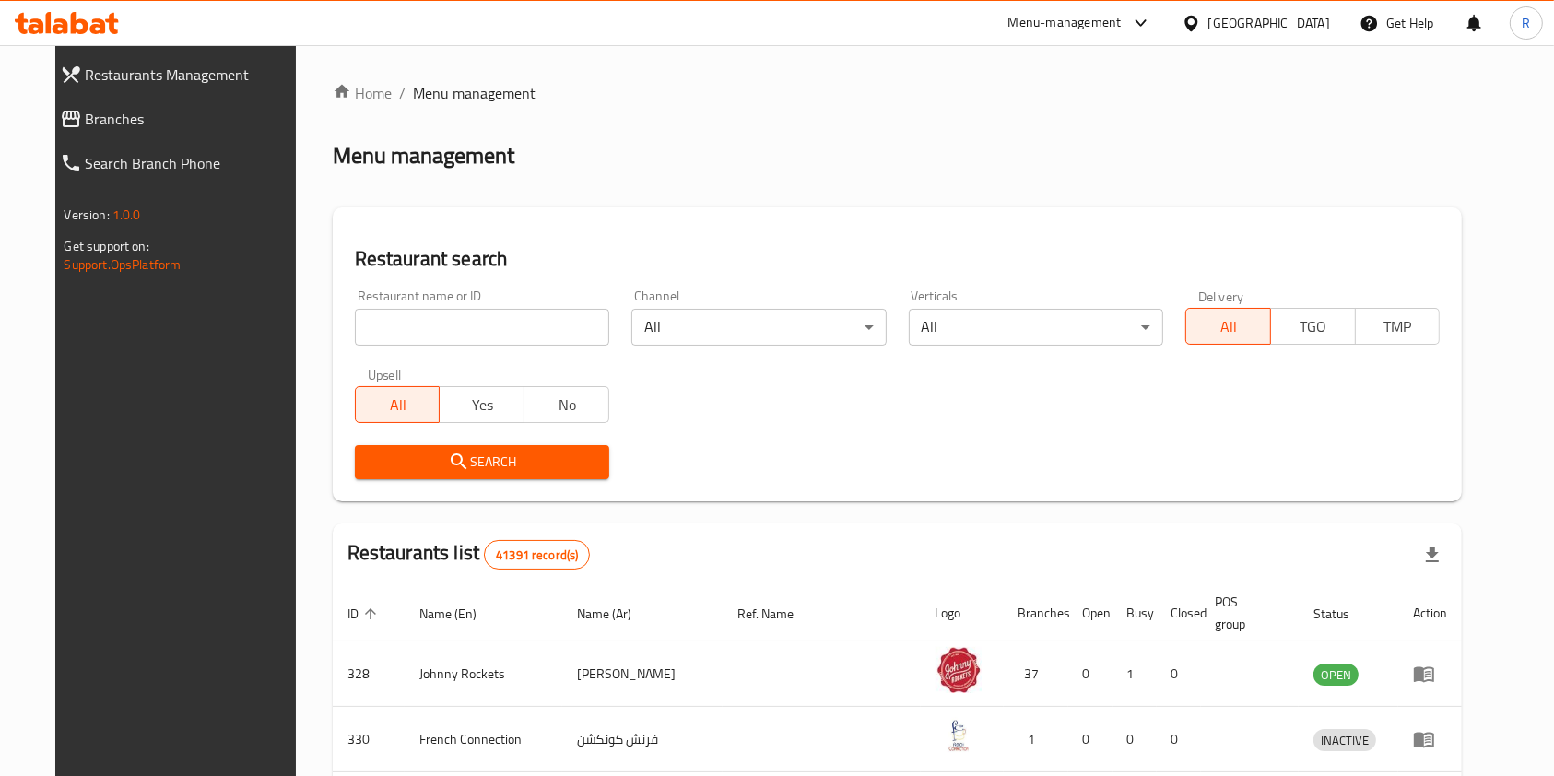
click at [436, 325] on input "search" at bounding box center [482, 327] width 254 height 37
paste input "645039"
type input "645039"
click at [394, 467] on span "Search" at bounding box center [482, 462] width 225 height 23
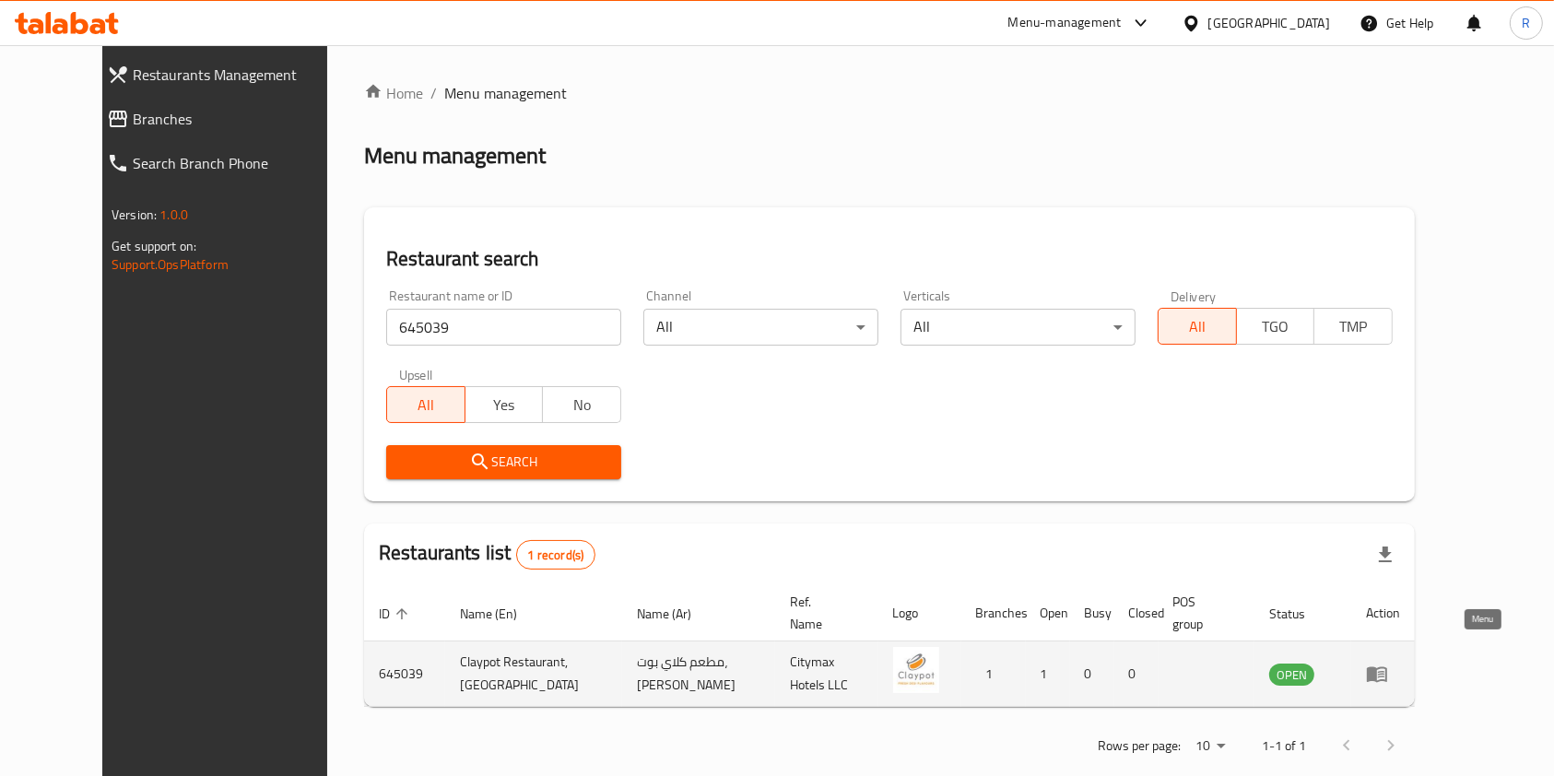
click at [1388, 663] on icon "enhanced table" at bounding box center [1377, 674] width 22 height 22
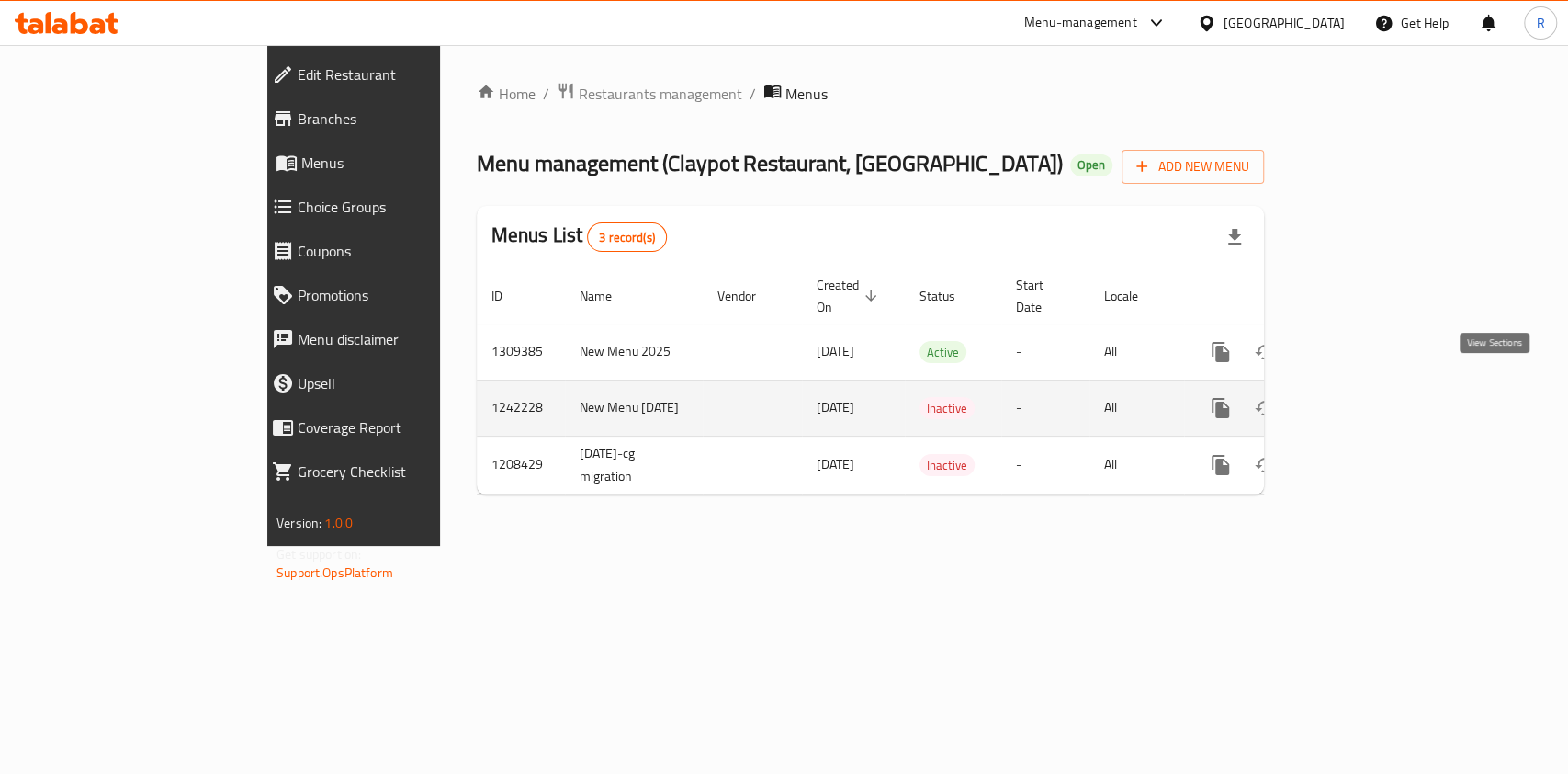
click at [1364, 397] on icon "enhanced table" at bounding box center [1353, 408] width 22 height 22
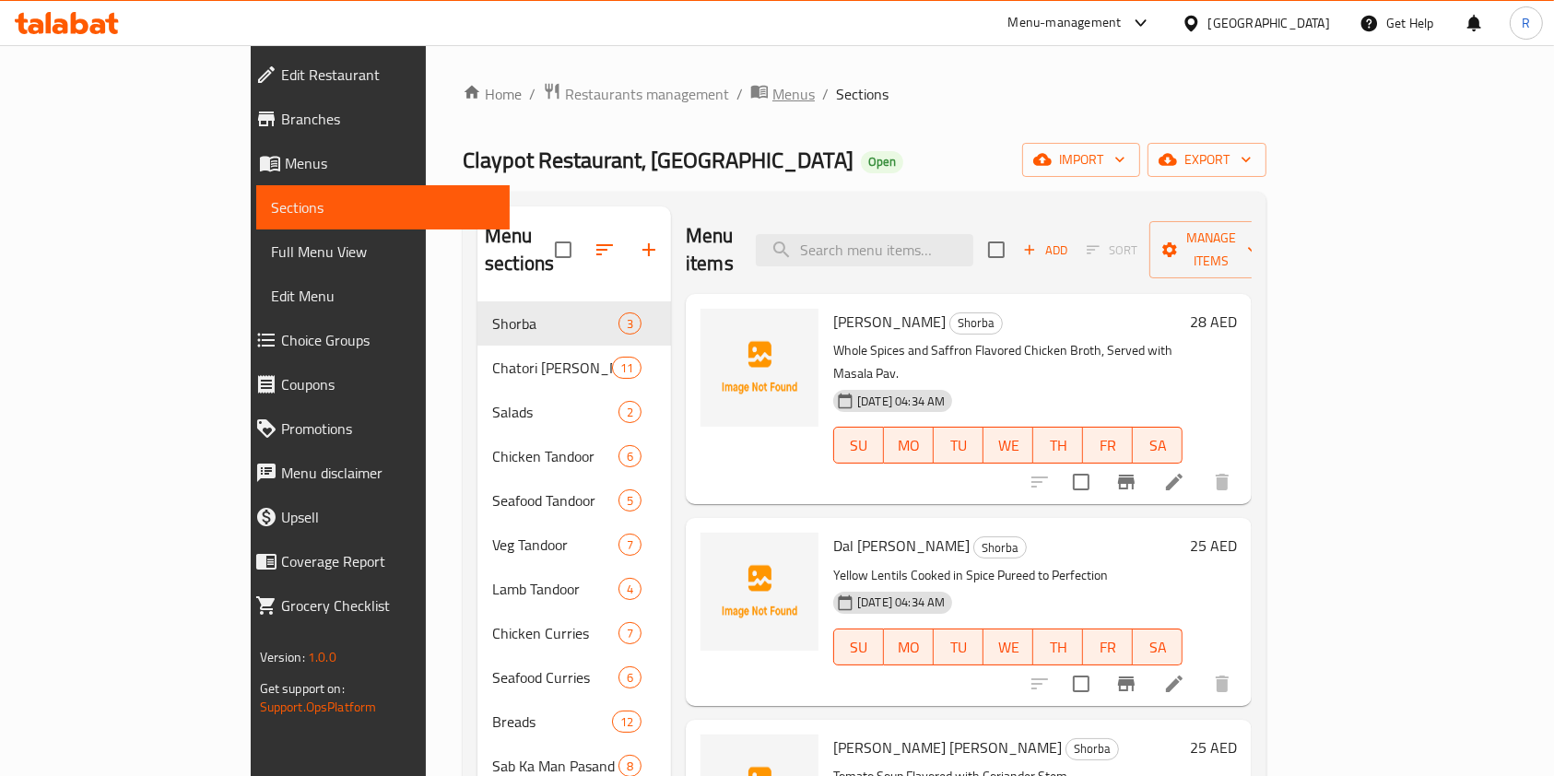
click at [772, 95] on span "Menus" at bounding box center [793, 94] width 42 height 22
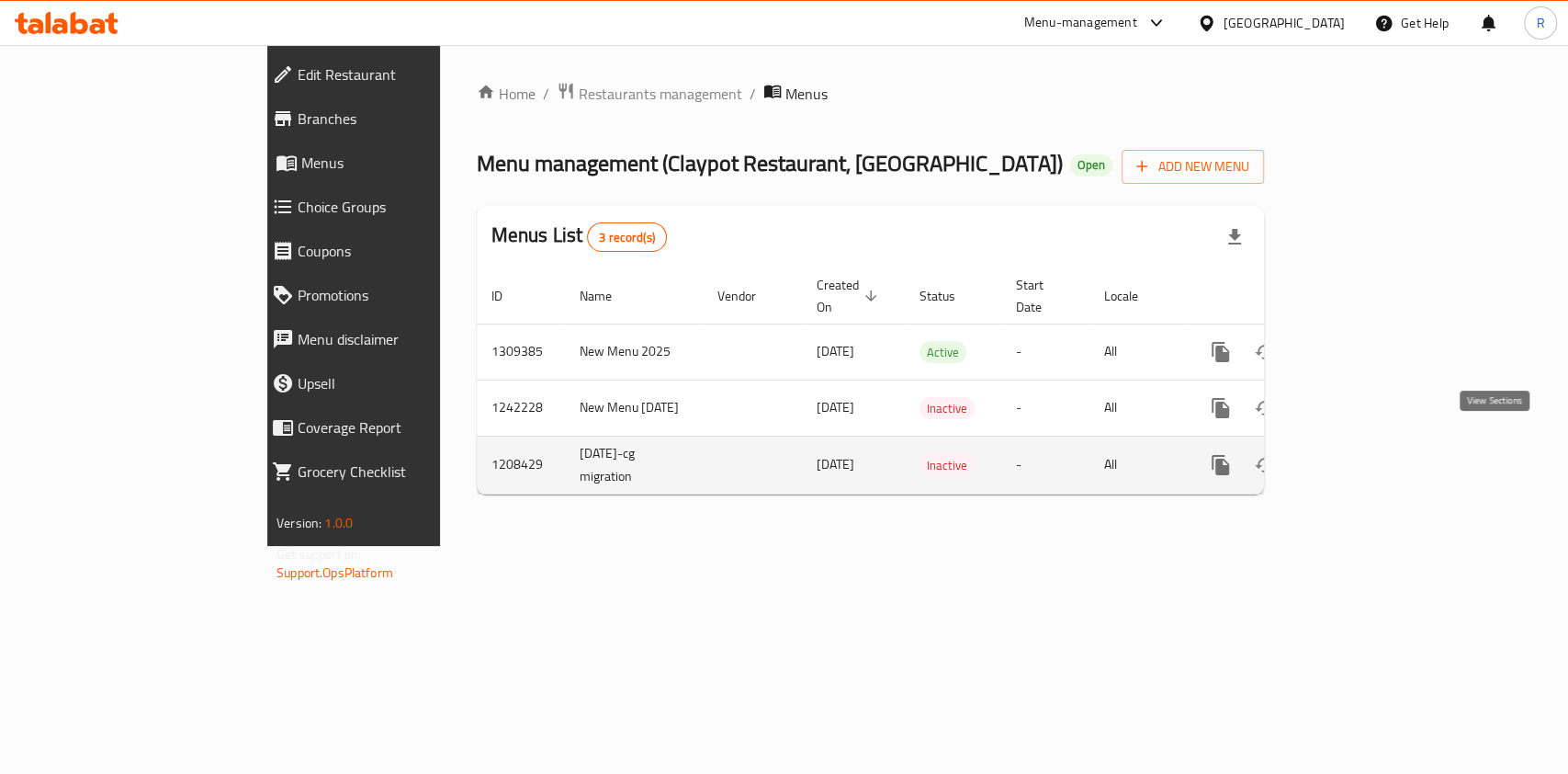
click at [1362, 457] on icon "enhanced table" at bounding box center [1353, 465] width 17 height 17
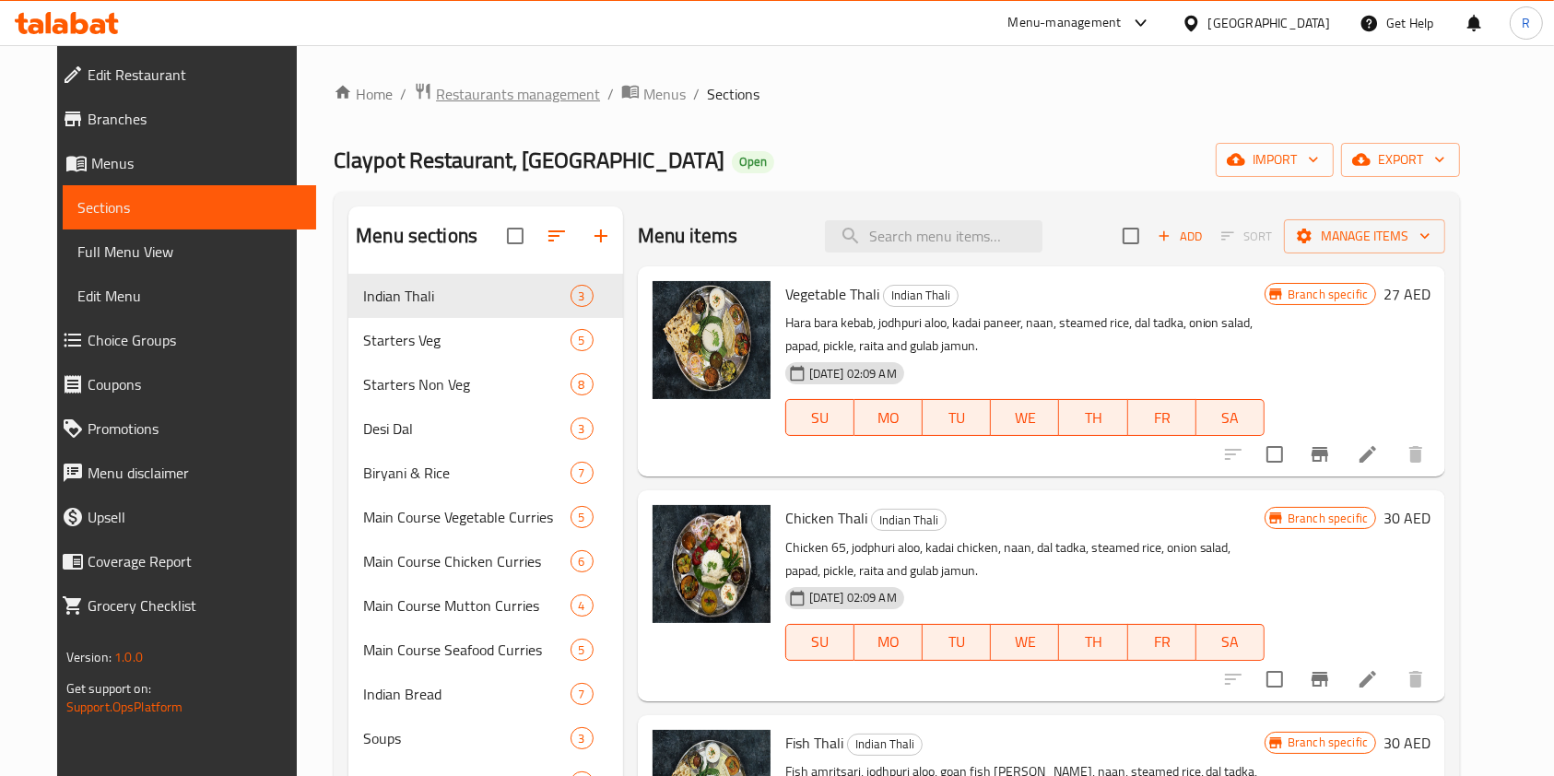
click at [507, 88] on span "Restaurants management" at bounding box center [518, 94] width 164 height 22
click at [643, 105] on span "Menus" at bounding box center [664, 94] width 42 height 22
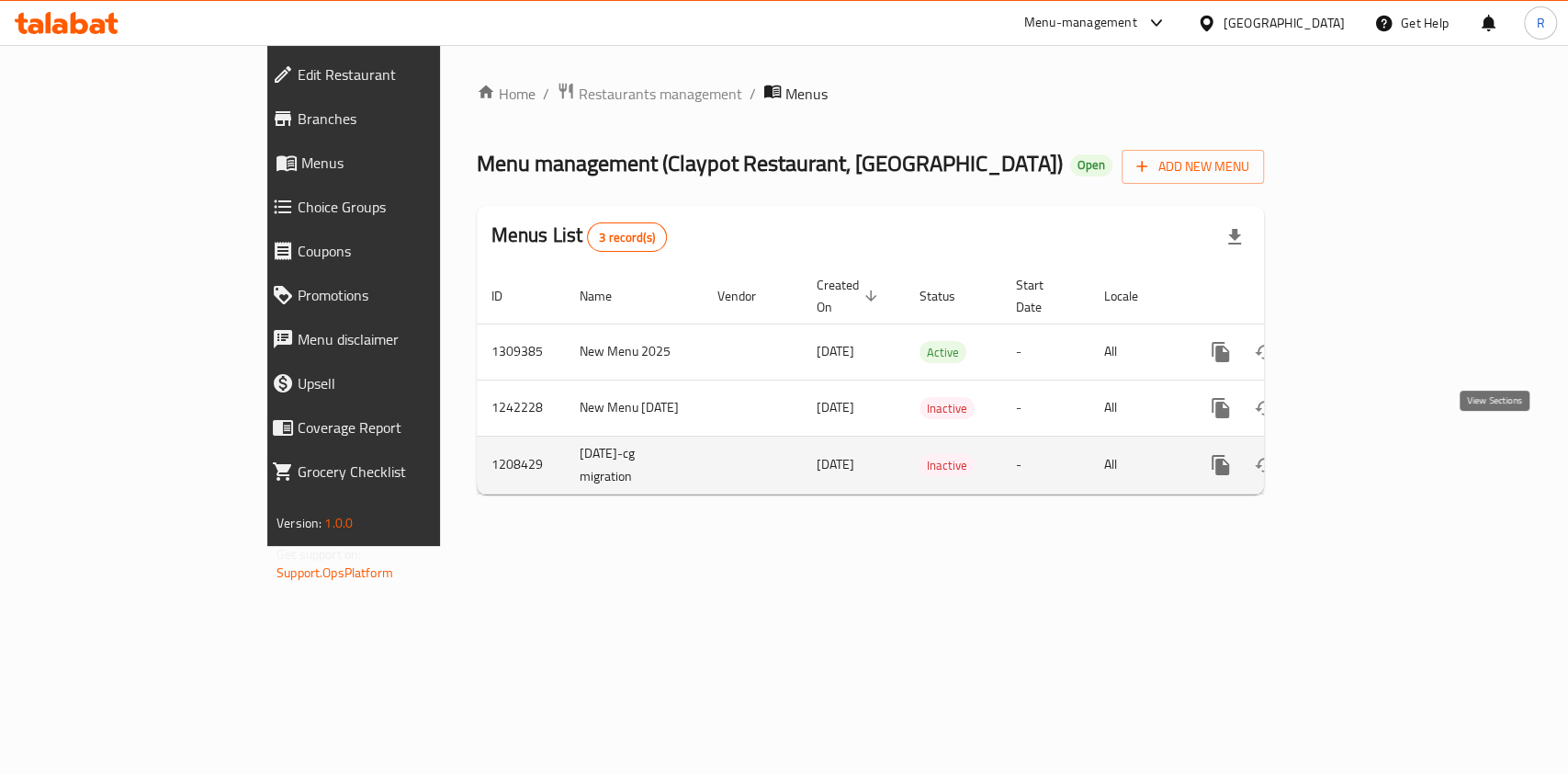
click at [1364, 454] on icon "enhanced table" at bounding box center [1353, 465] width 22 height 22
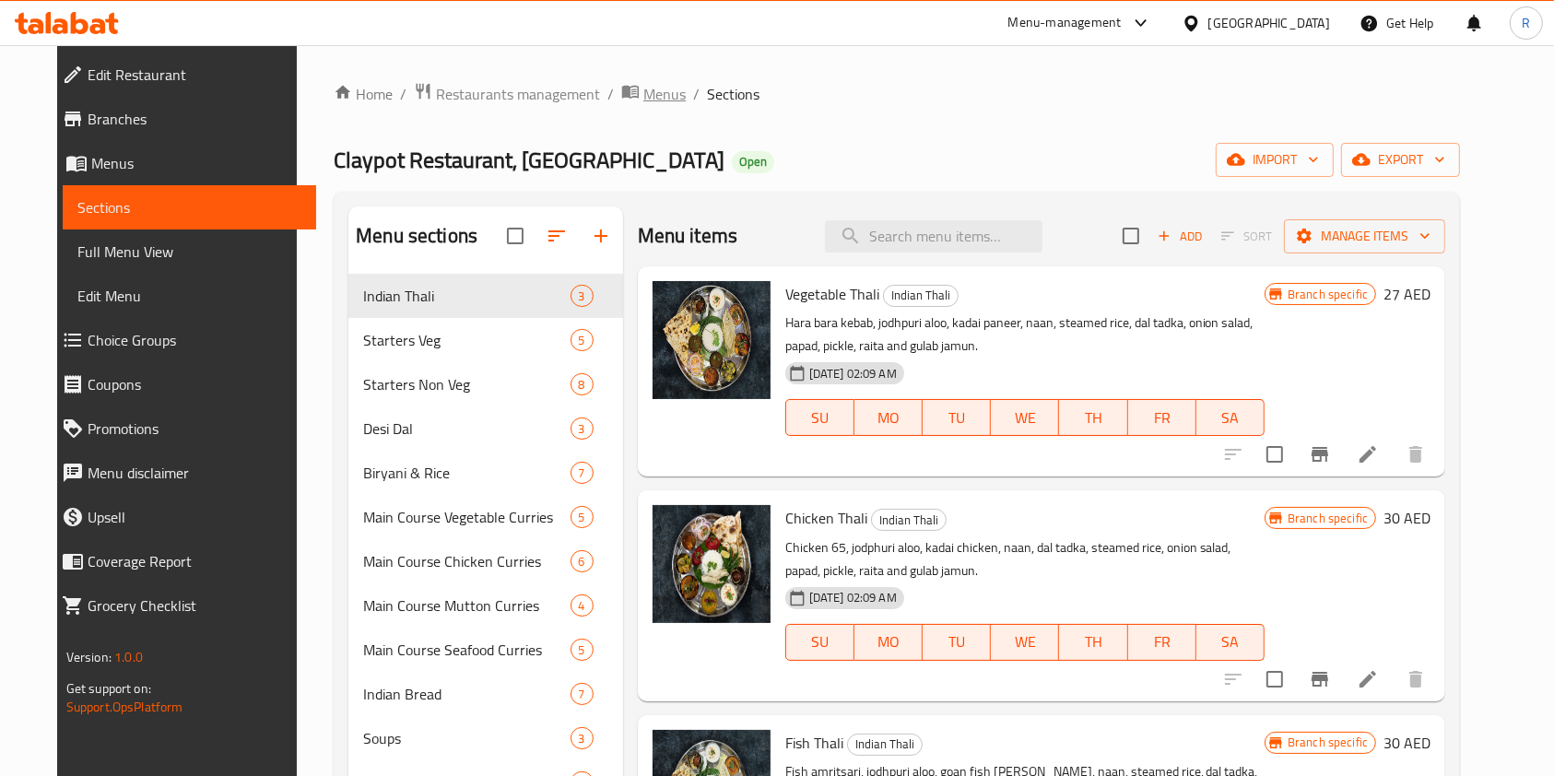
click at [643, 88] on span "Menus" at bounding box center [664, 94] width 42 height 22
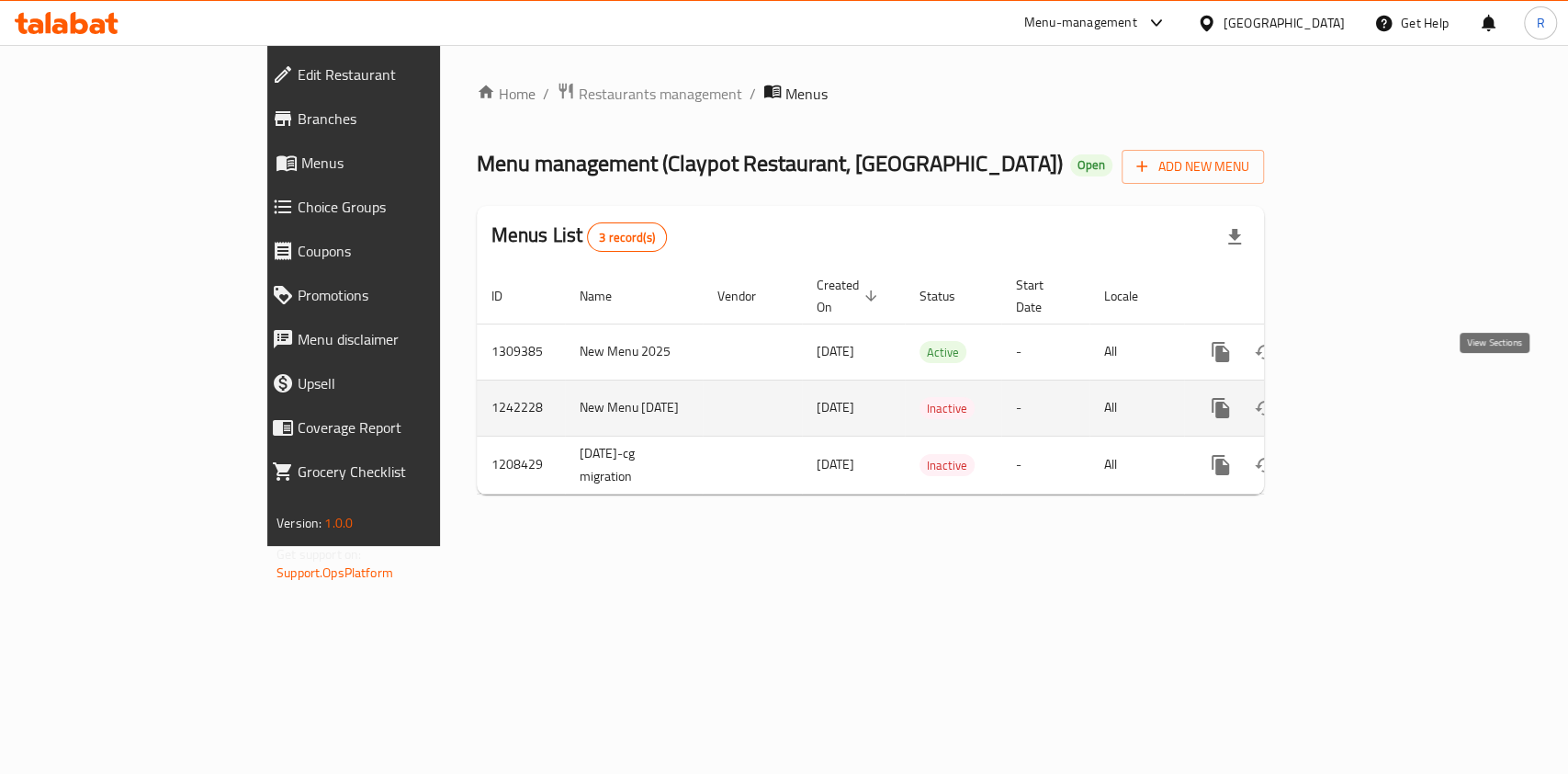
click at [1362, 400] on icon "enhanced table" at bounding box center [1353, 408] width 17 height 17
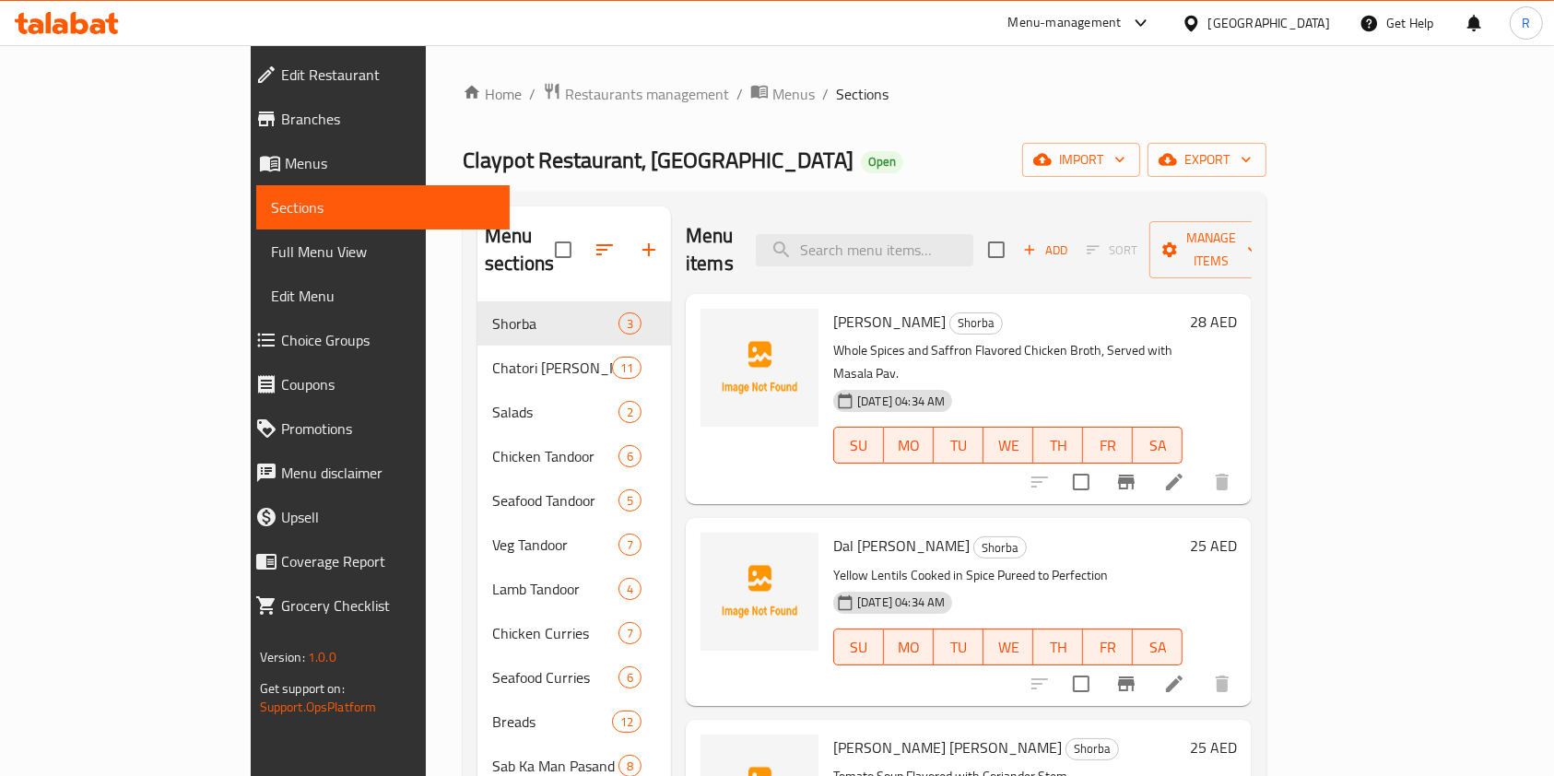
drag, startPoint x: 458, startPoint y: 88, endPoint x: 478, endPoint y: 107, distance: 28.0
click at [565, 87] on span "Restaurants management" at bounding box center [647, 94] width 164 height 22
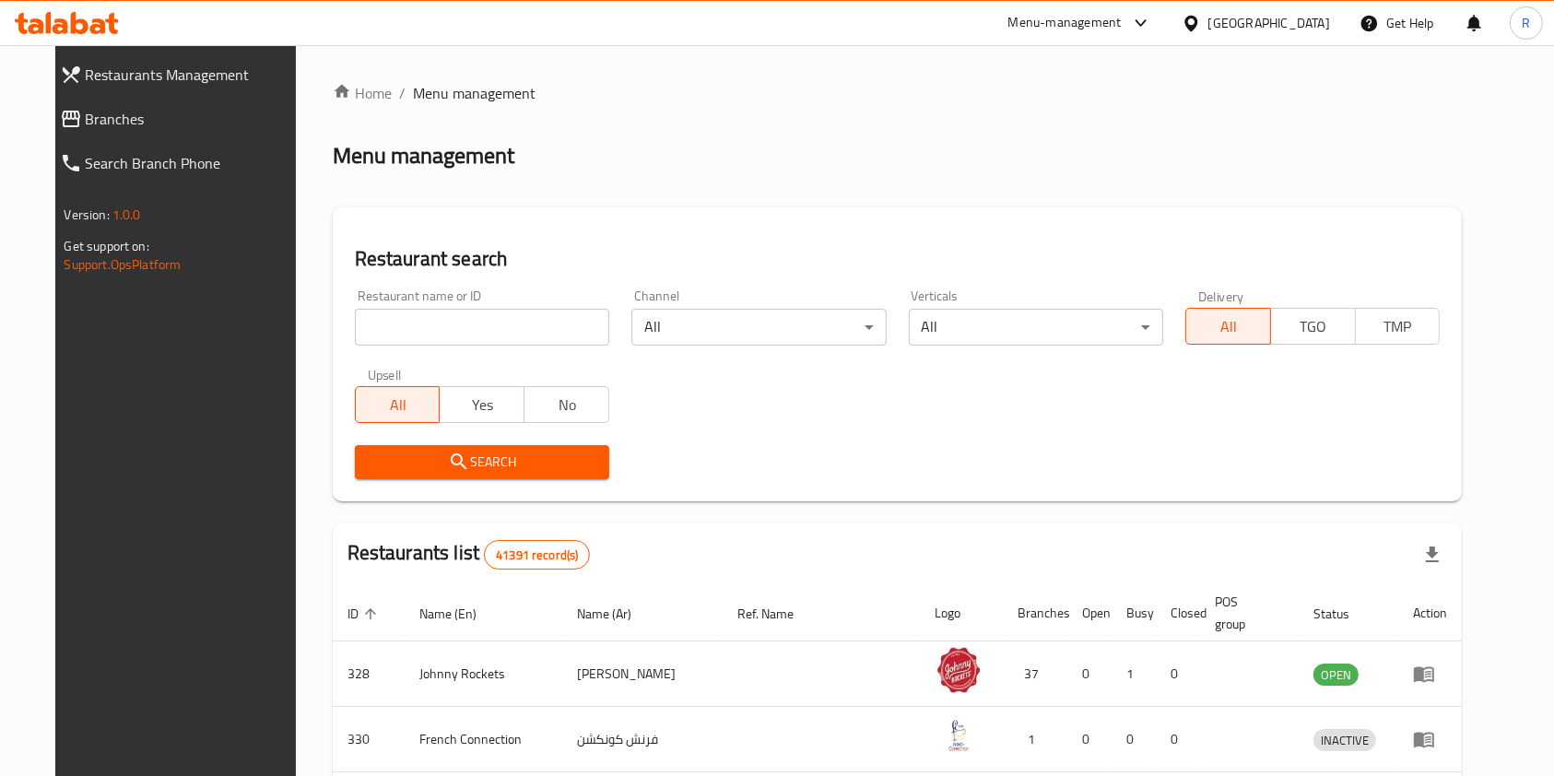
drag, startPoint x: 427, startPoint y: 324, endPoint x: 424, endPoint y: 402, distance: 77.5
click at [427, 324] on input "search" at bounding box center [482, 327] width 254 height 37
paste input "13108"
type input "13108"
click at [448, 456] on icon "submit" at bounding box center [459, 462] width 22 height 22
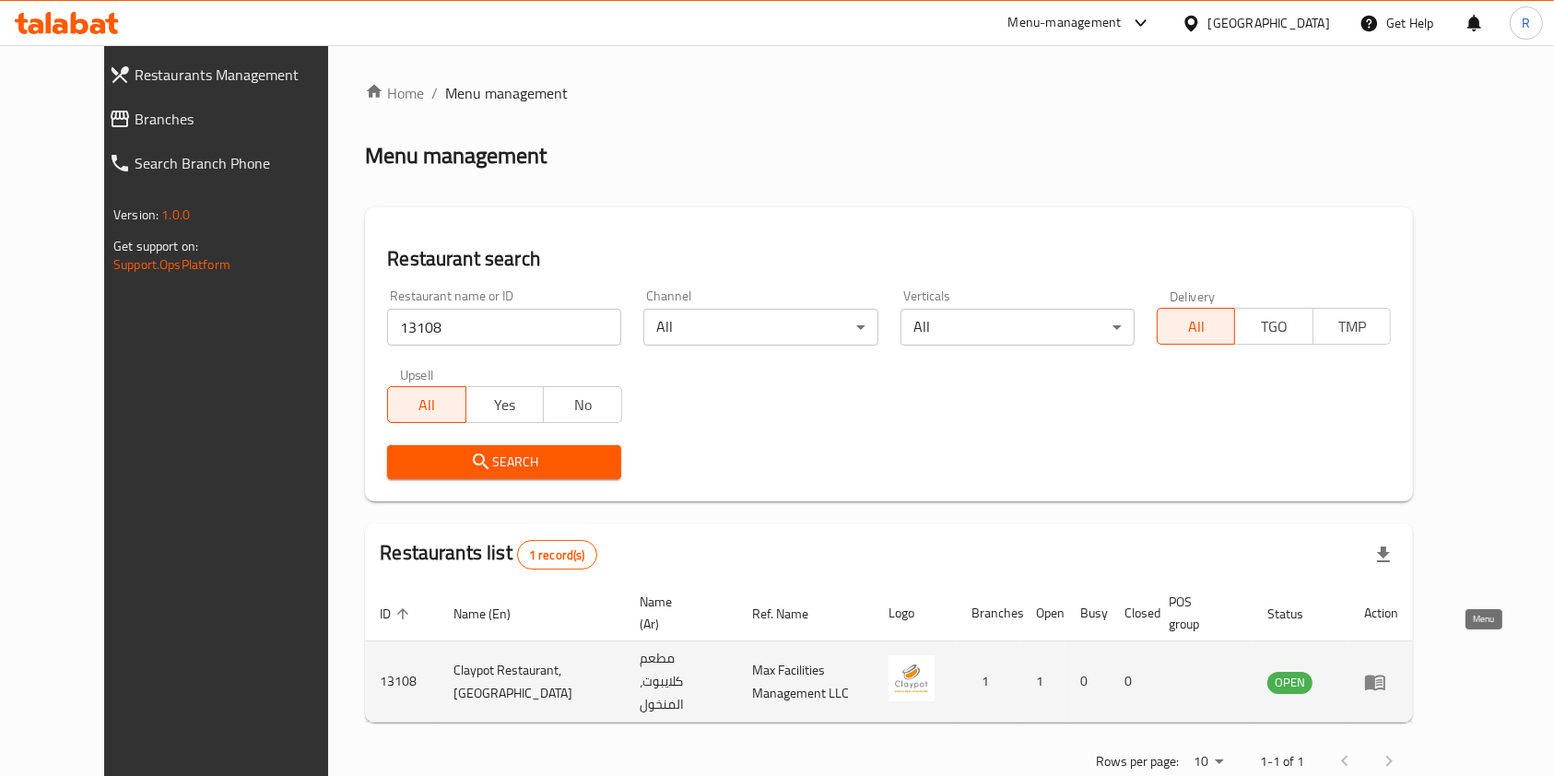
click at [1385, 675] on icon "enhanced table" at bounding box center [1375, 683] width 20 height 16
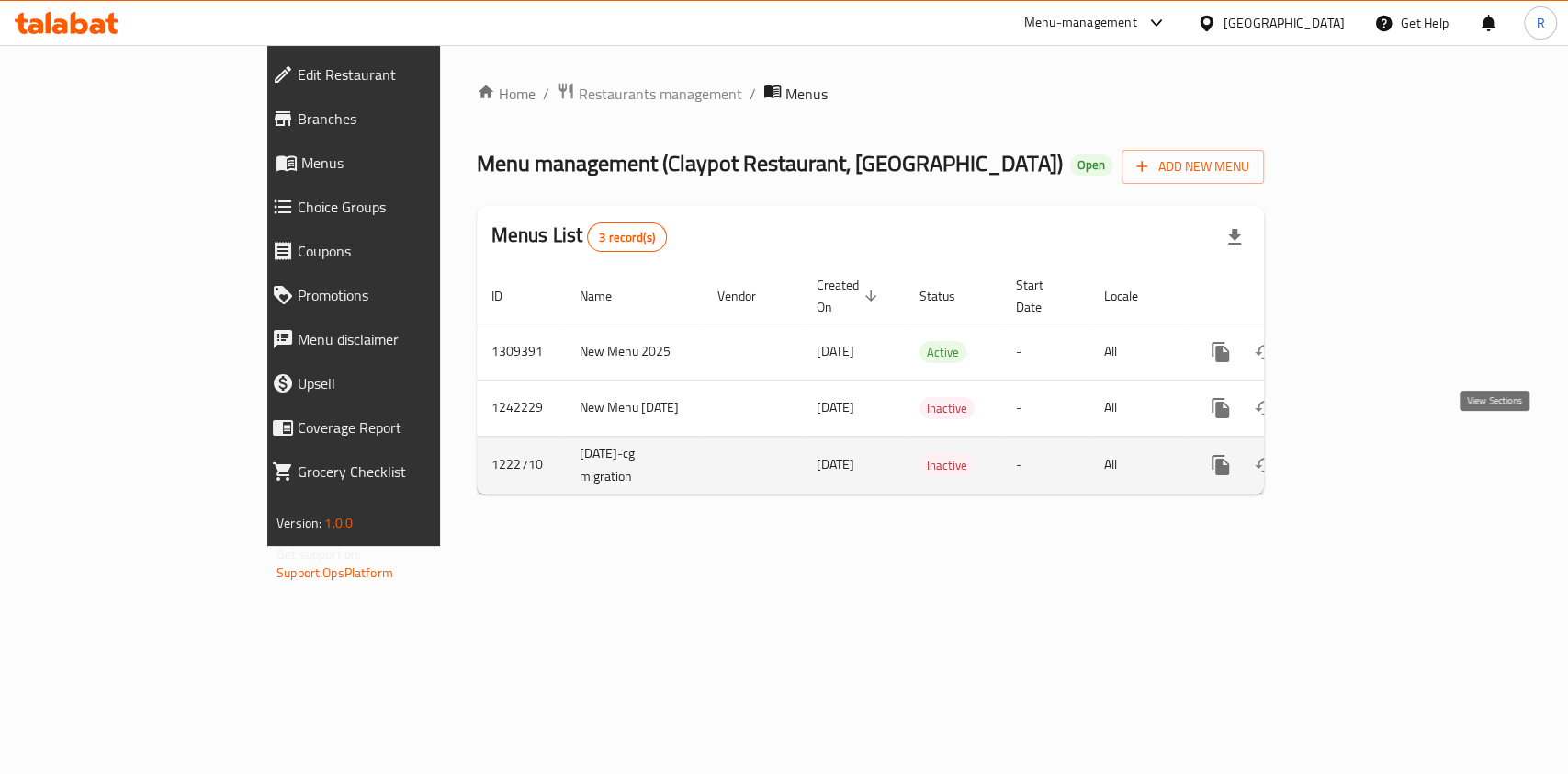
click at [1362, 457] on icon "enhanced table" at bounding box center [1353, 465] width 17 height 17
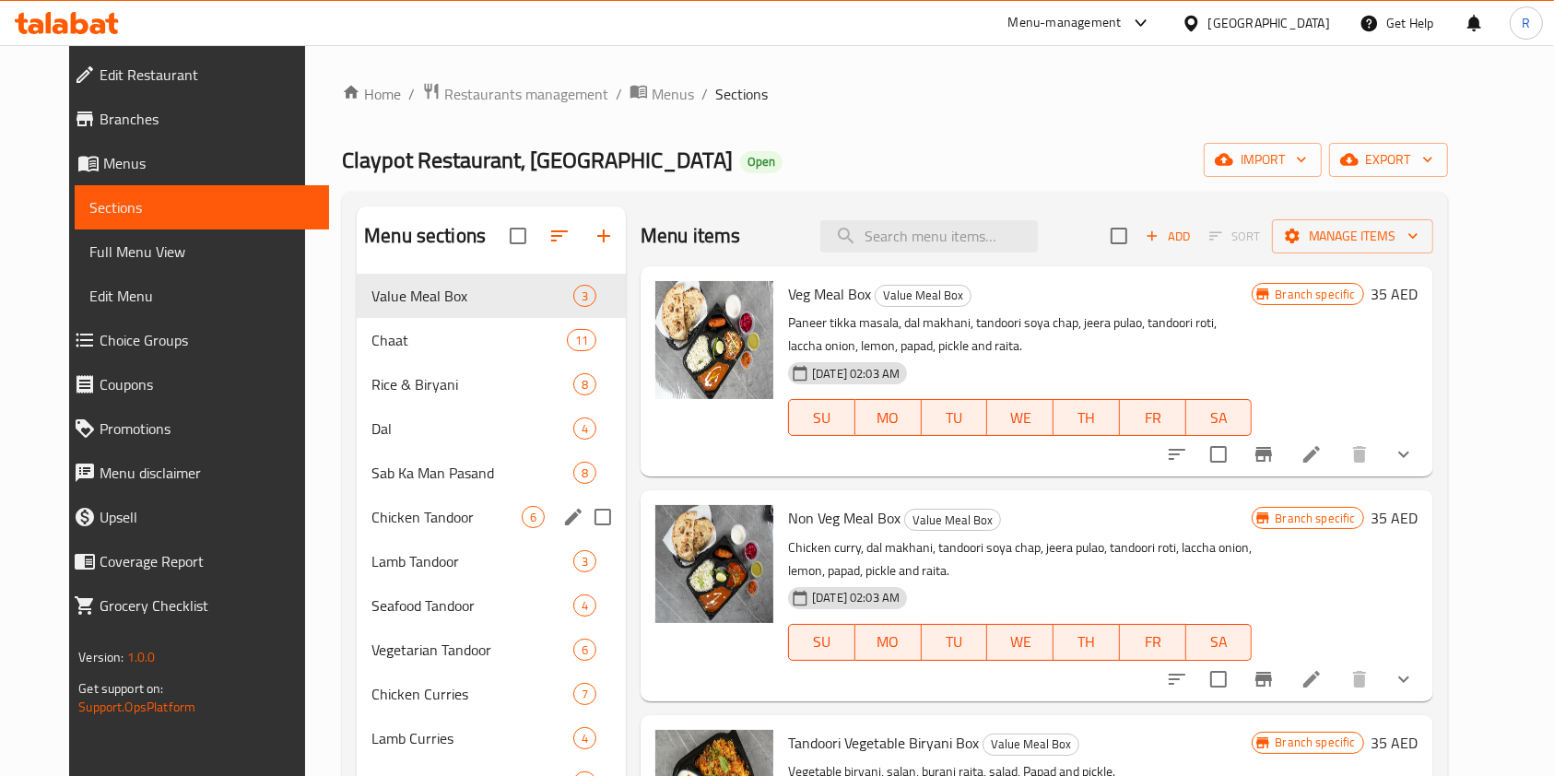
scroll to position [530, 0]
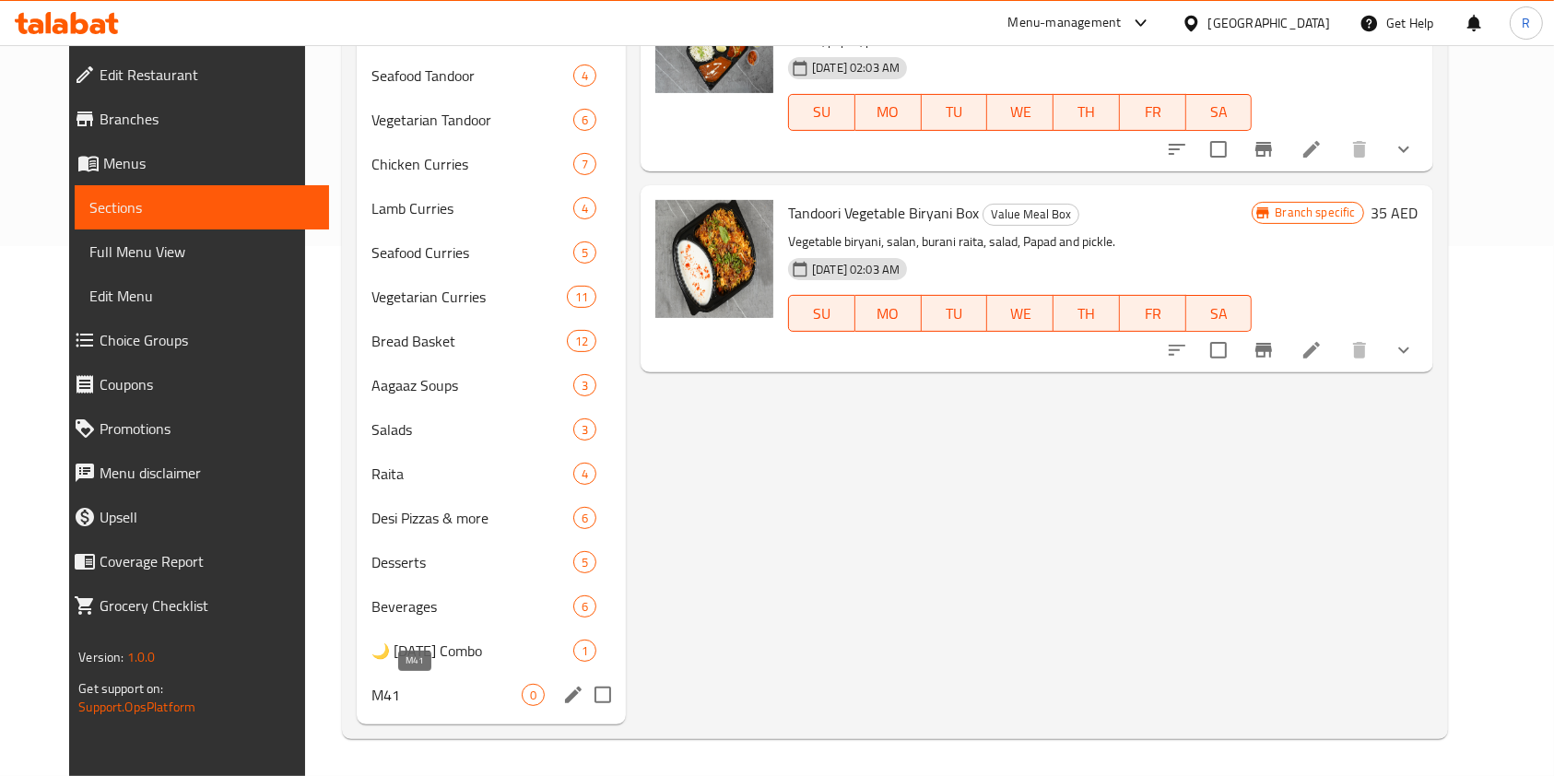
click at [436, 695] on span "M41" at bounding box center [446, 695] width 150 height 22
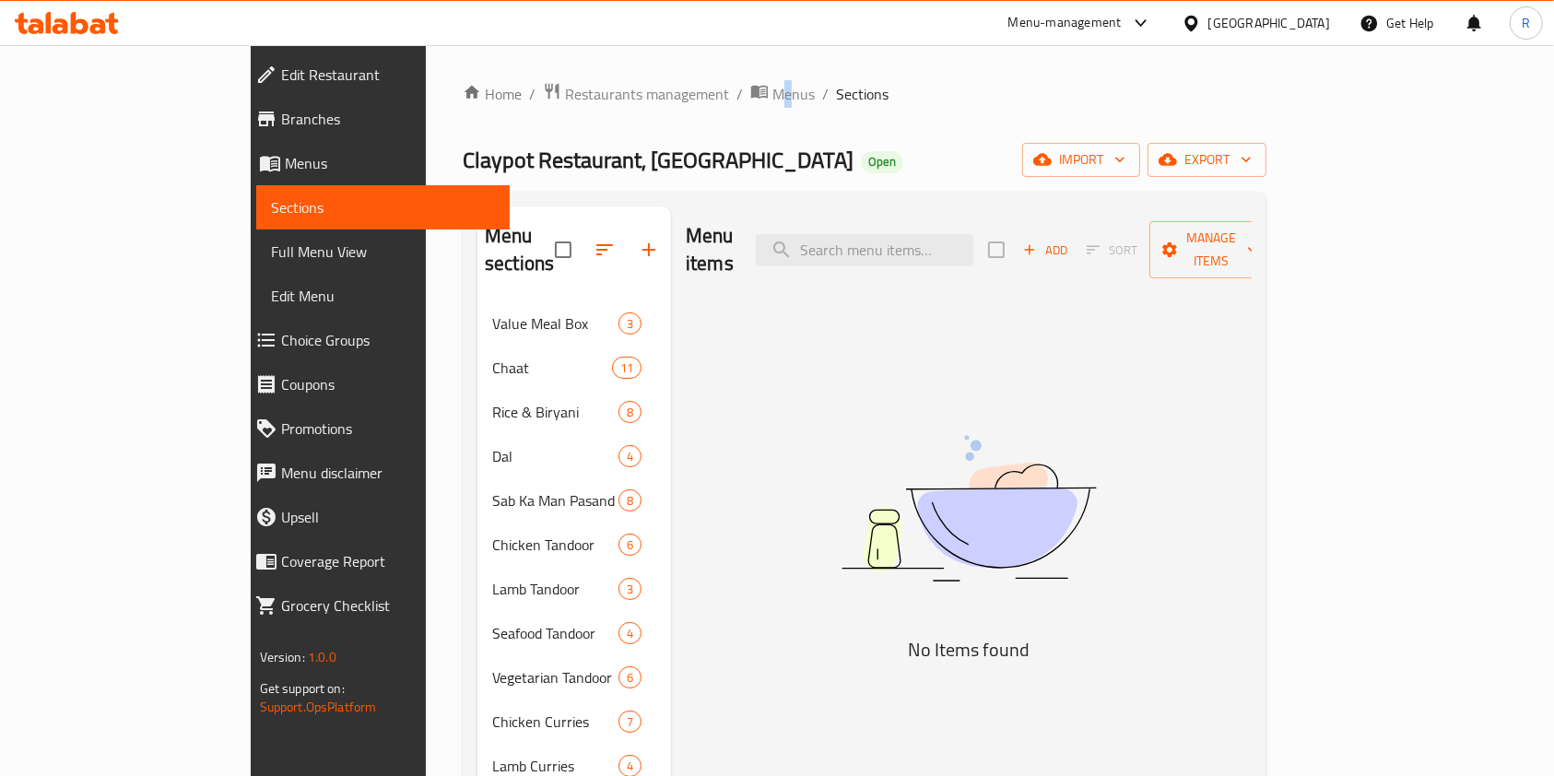
click at [619, 78] on div "Home / Restaurants management / Menus / Sections Claypot Restaurant, Al Mankhoo…" at bounding box center [864, 689] width 877 height 1288
click at [772, 90] on span "Menus" at bounding box center [793, 94] width 42 height 22
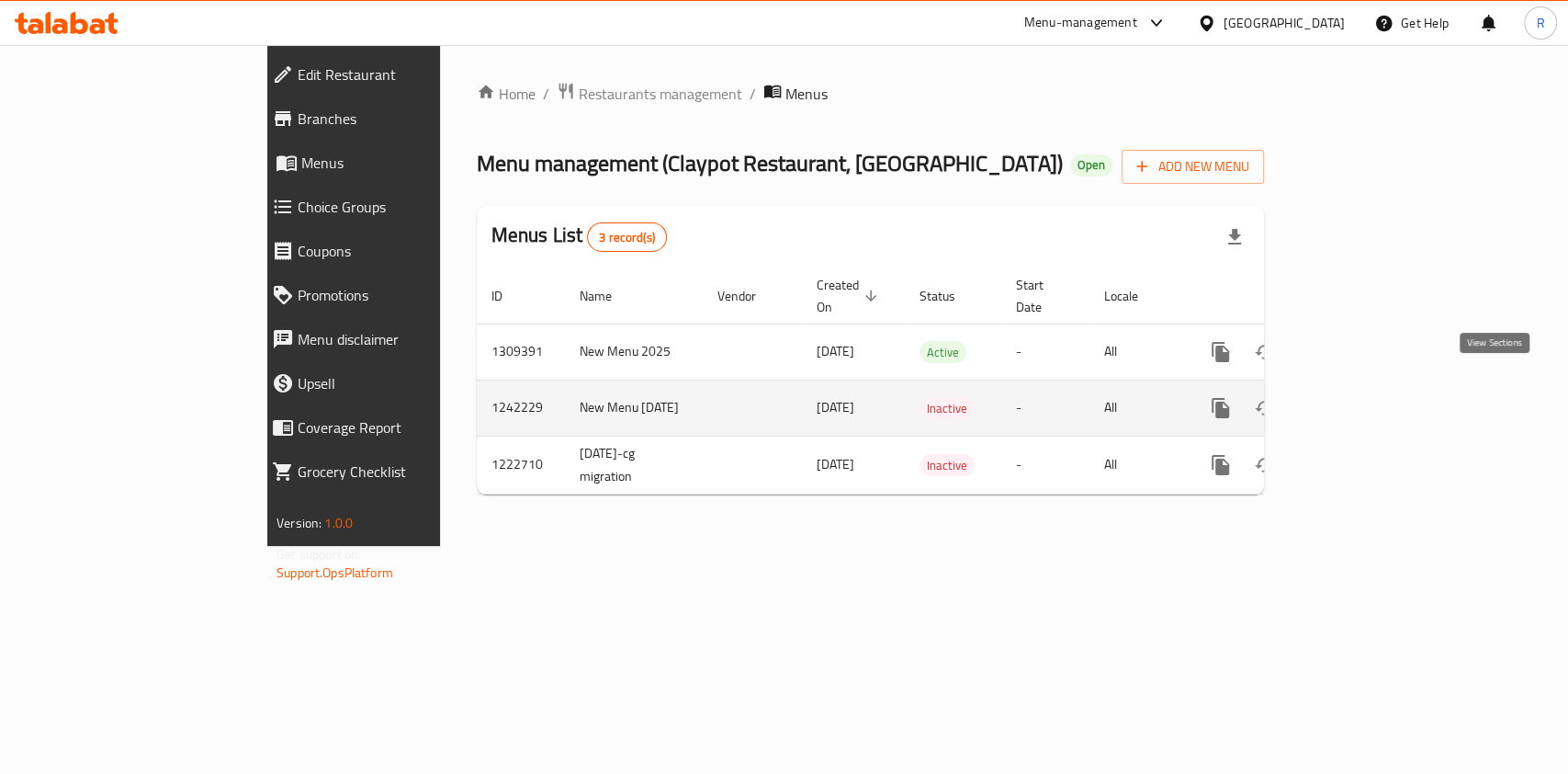
click at [1364, 397] on icon "enhanced table" at bounding box center [1353, 408] width 22 height 22
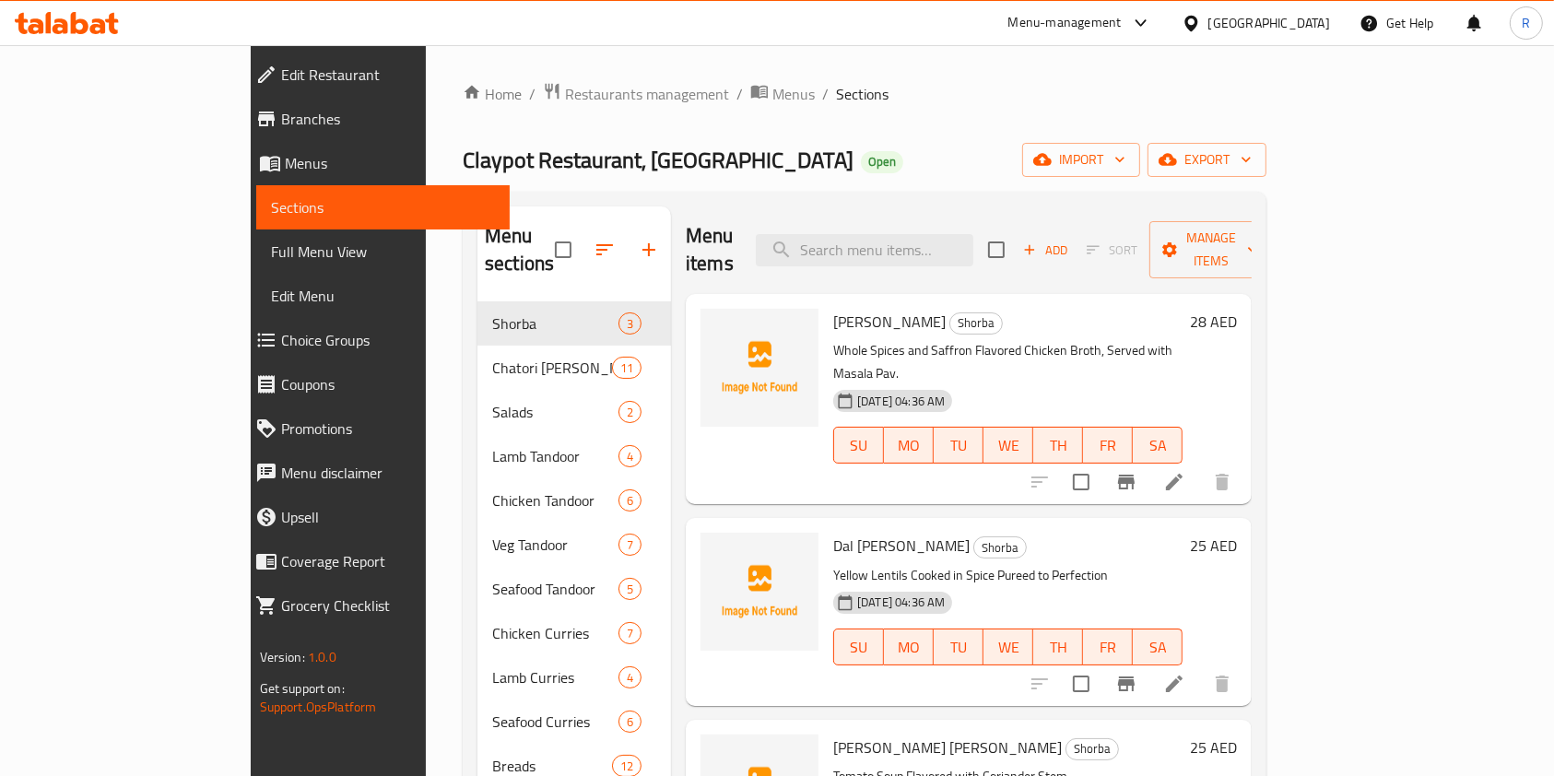
click at [565, 90] on span "Restaurants management" at bounding box center [647, 94] width 164 height 22
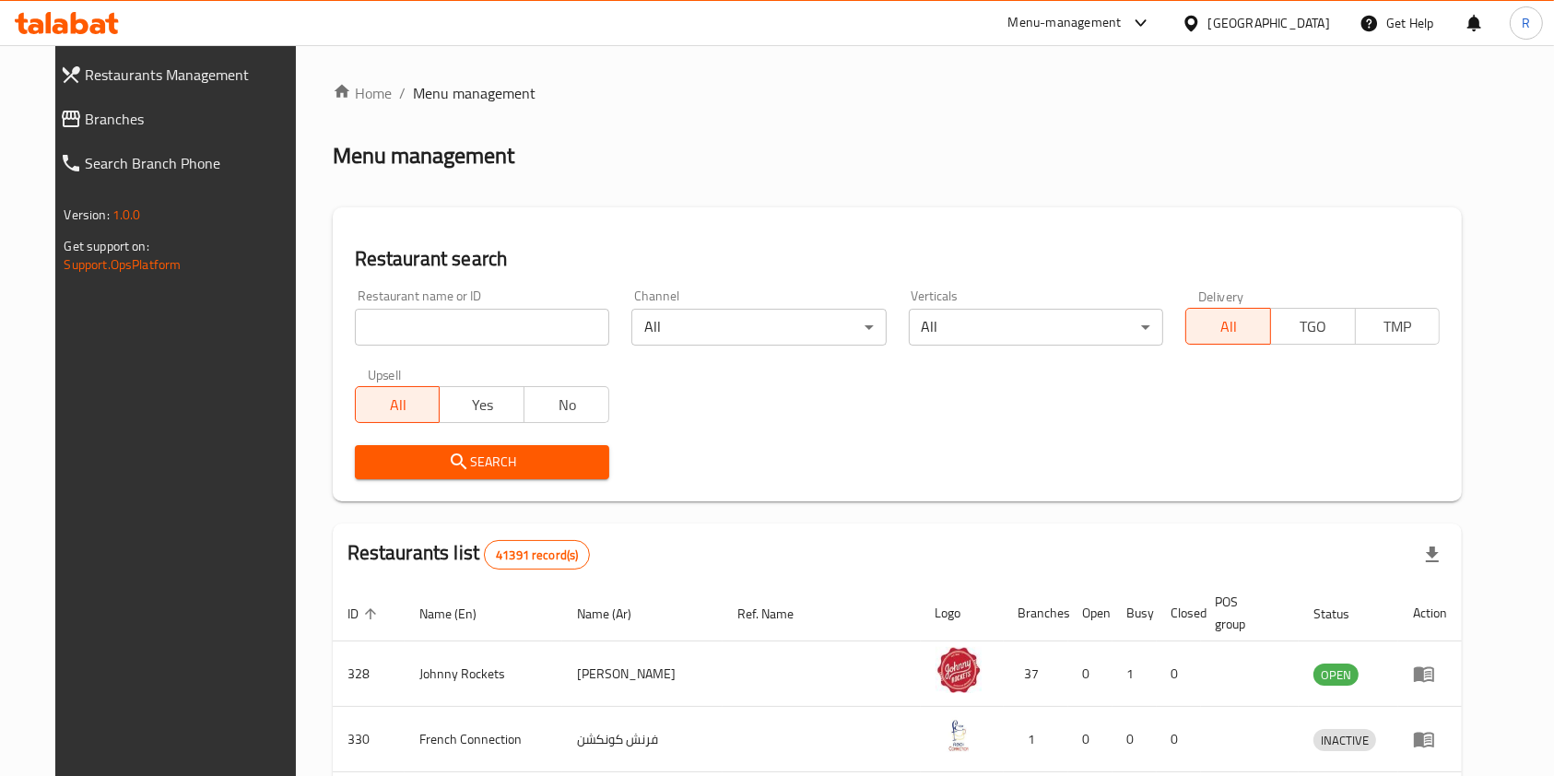
drag, startPoint x: 457, startPoint y: 343, endPoint x: 484, endPoint y: 343, distance: 26.7
click at [456, 343] on input "search" at bounding box center [482, 327] width 254 height 37
paste input "19021"
type input "19021"
click at [415, 451] on span "Search" at bounding box center [482, 462] width 225 height 23
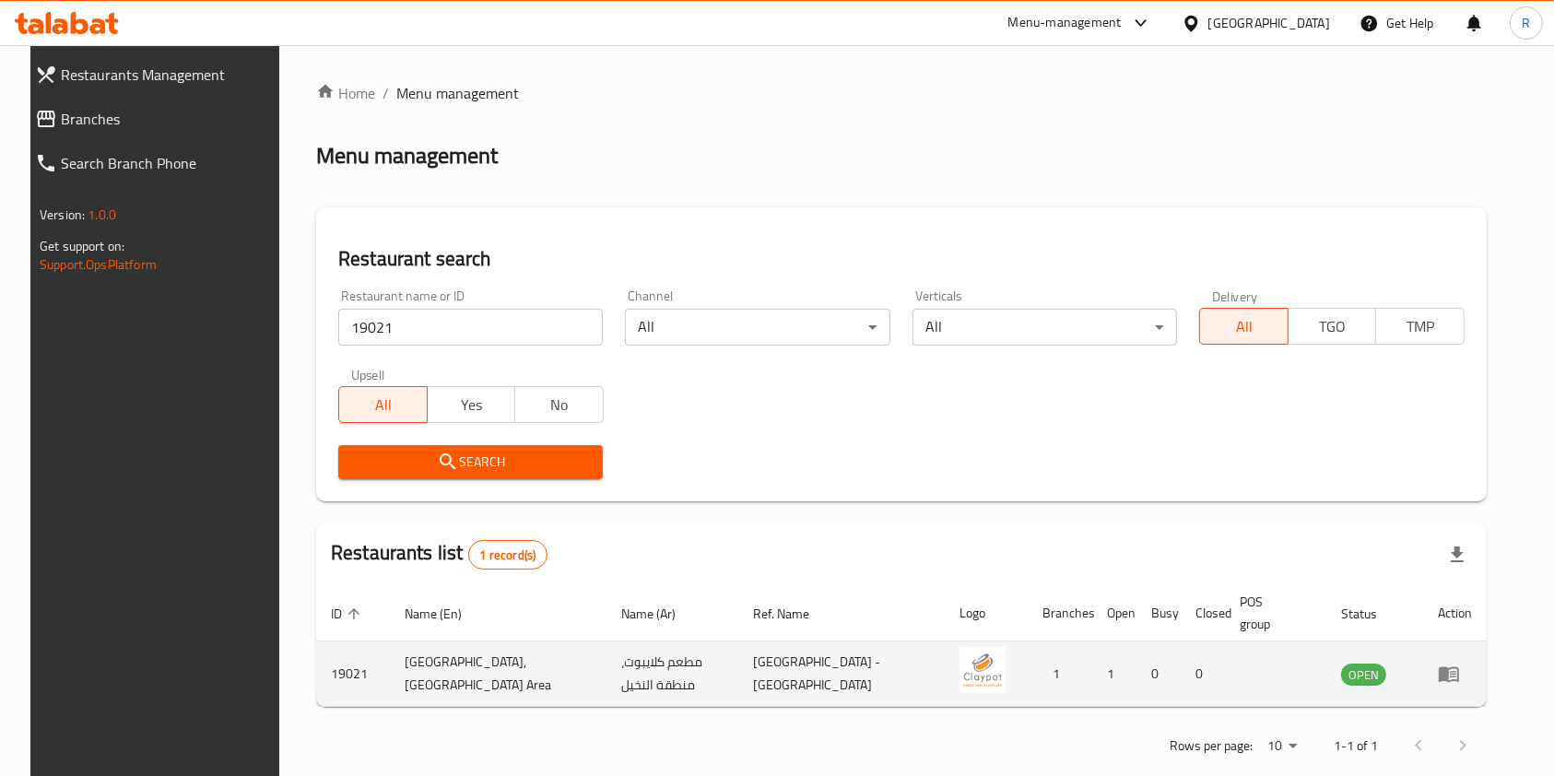
click at [1456, 674] on icon "enhanced table" at bounding box center [1453, 674] width 6 height 7
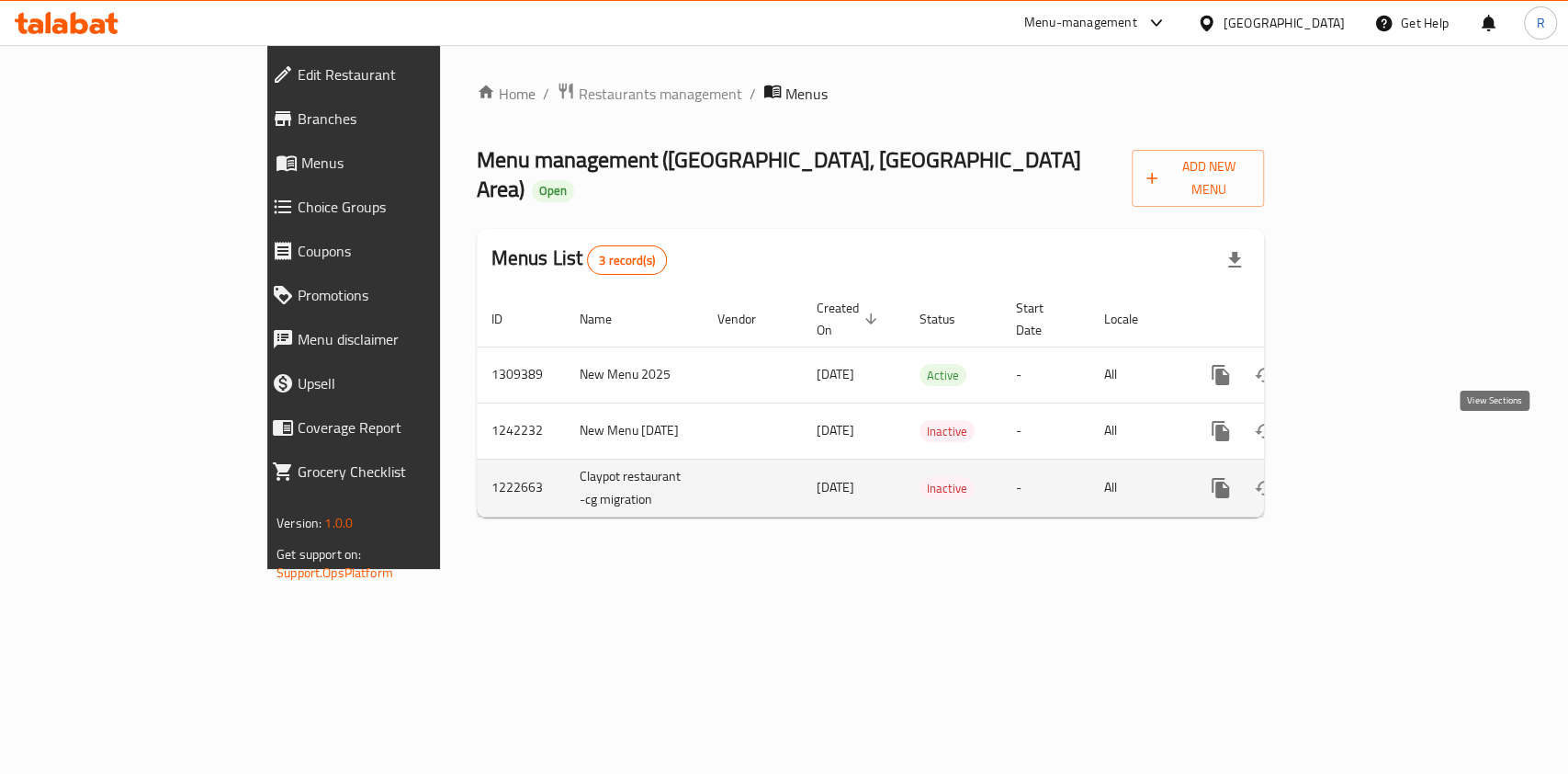
click at [1364, 477] on icon "enhanced table" at bounding box center [1353, 488] width 22 height 22
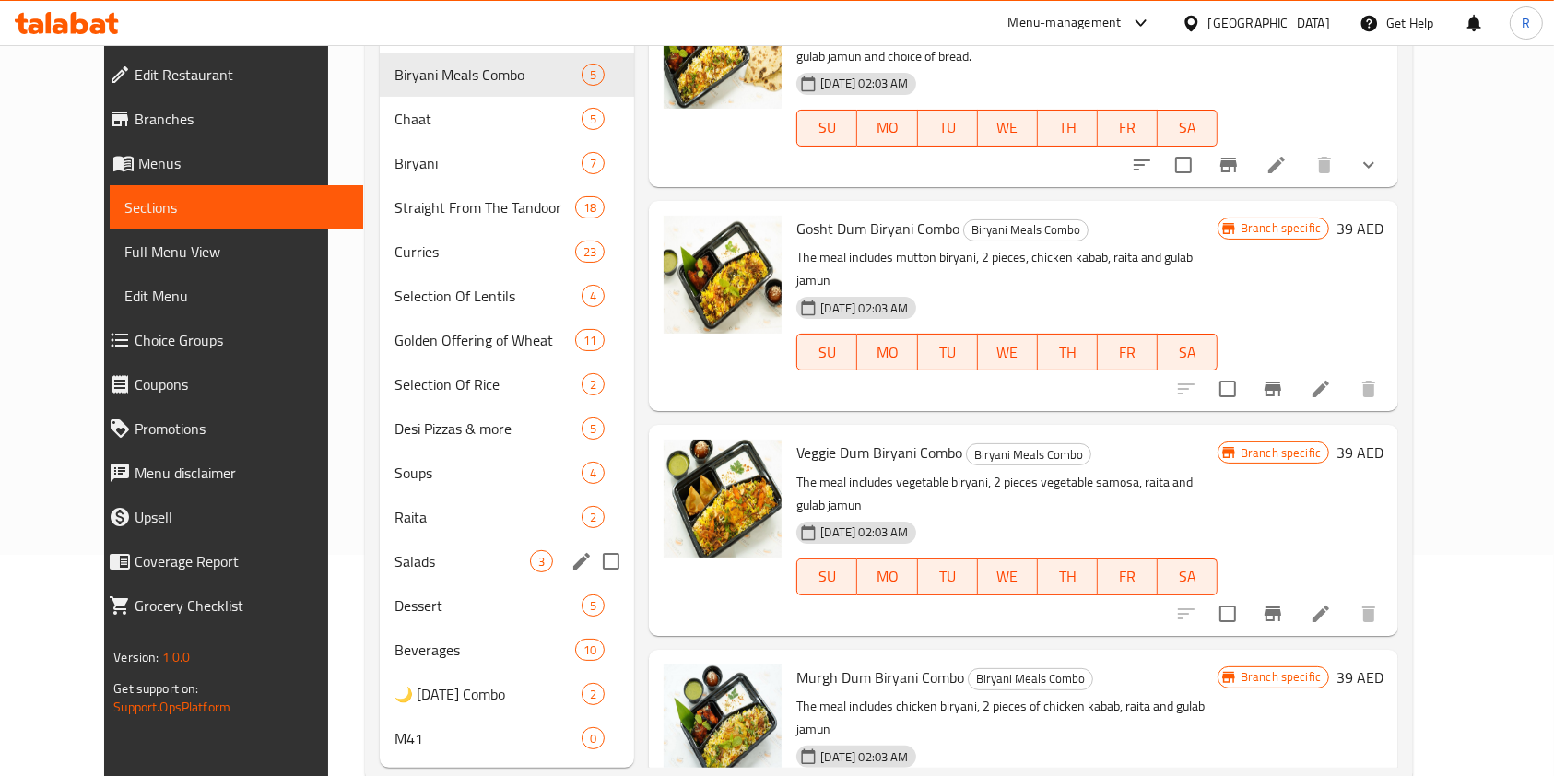
scroll to position [264, 0]
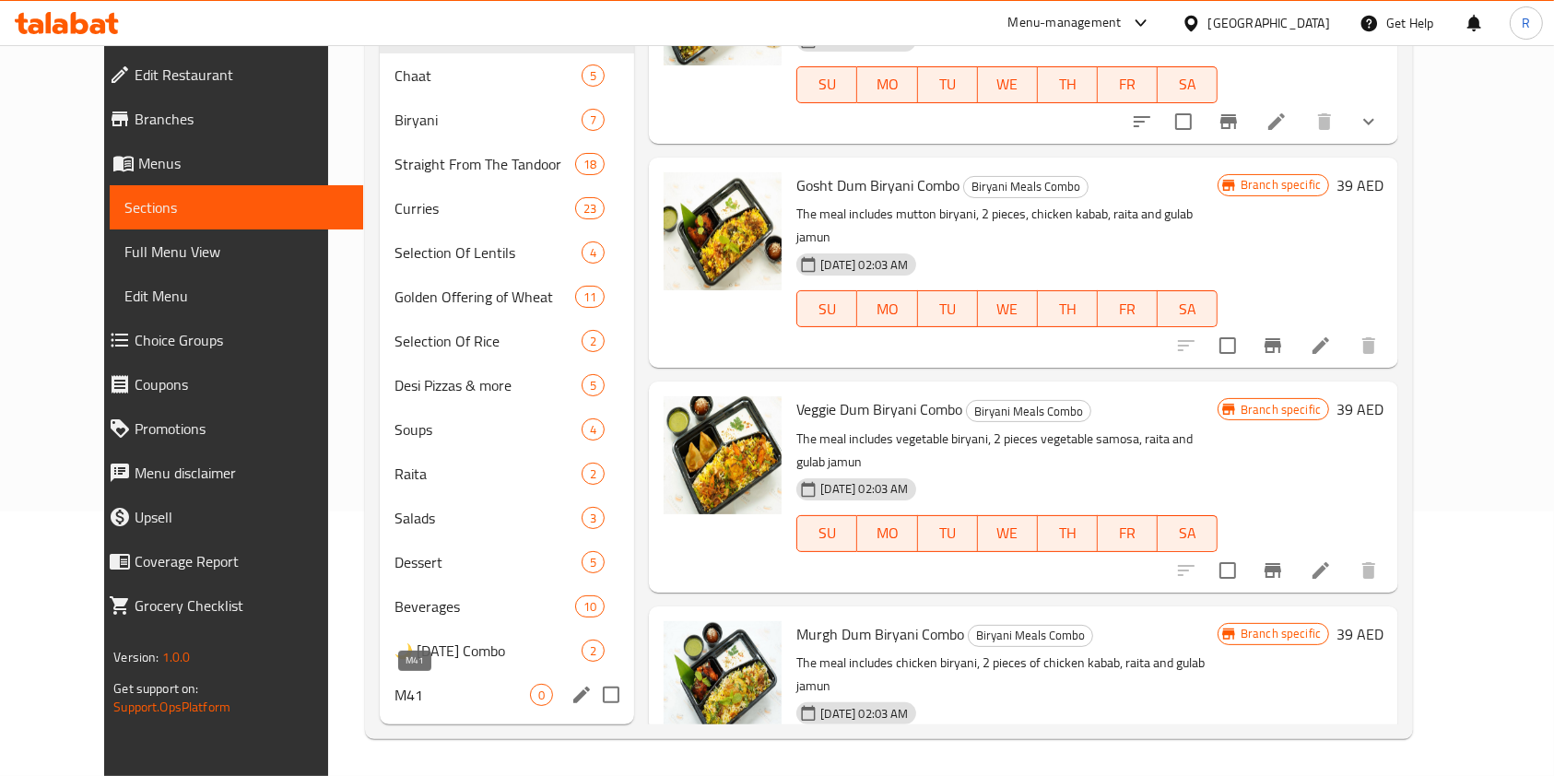
click at [463, 689] on span "M41" at bounding box center [461, 695] width 135 height 22
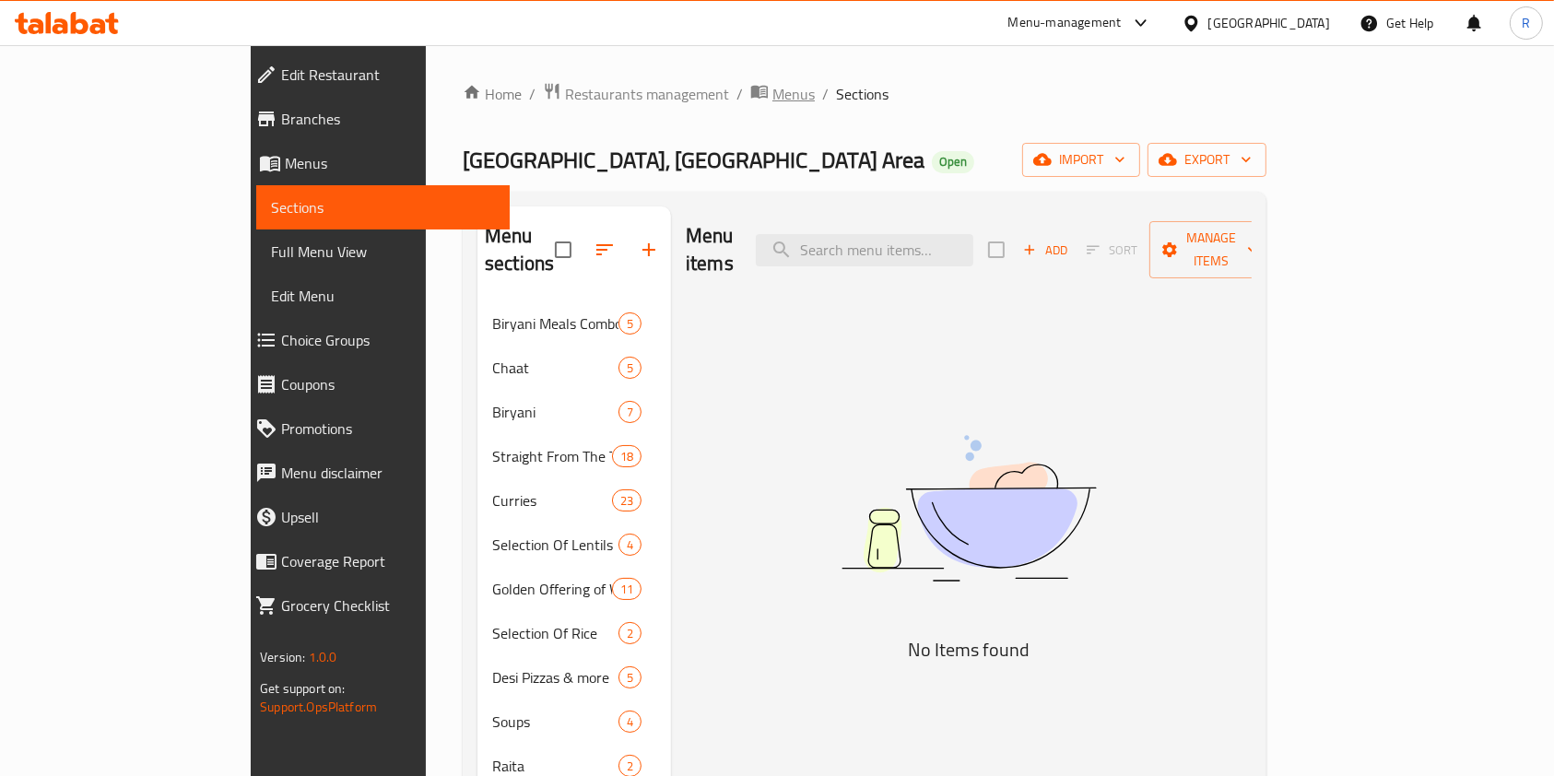
click at [772, 85] on span "Menus" at bounding box center [793, 94] width 42 height 22
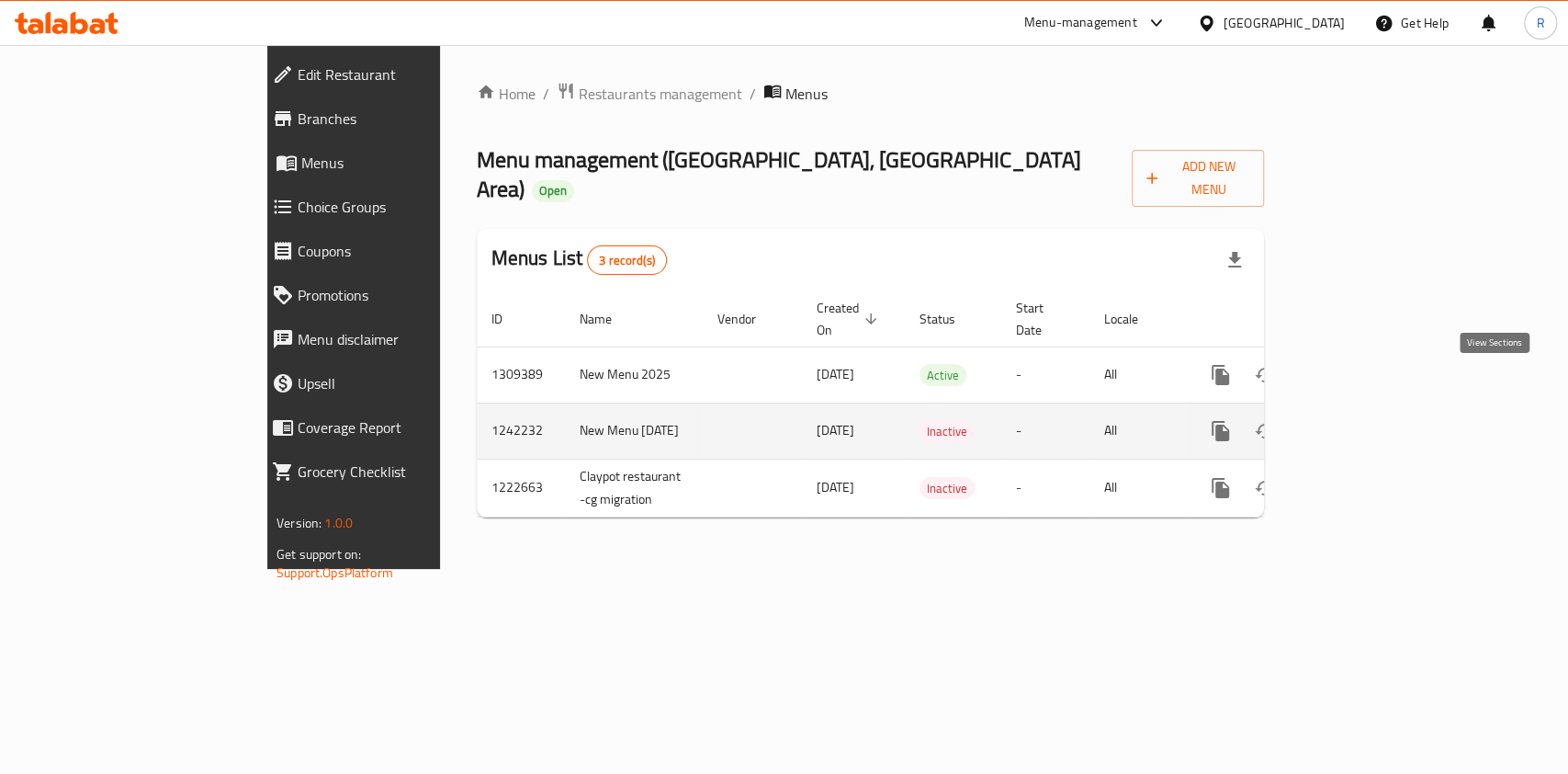
click at [1364, 420] on icon "enhanced table" at bounding box center [1353, 431] width 22 height 22
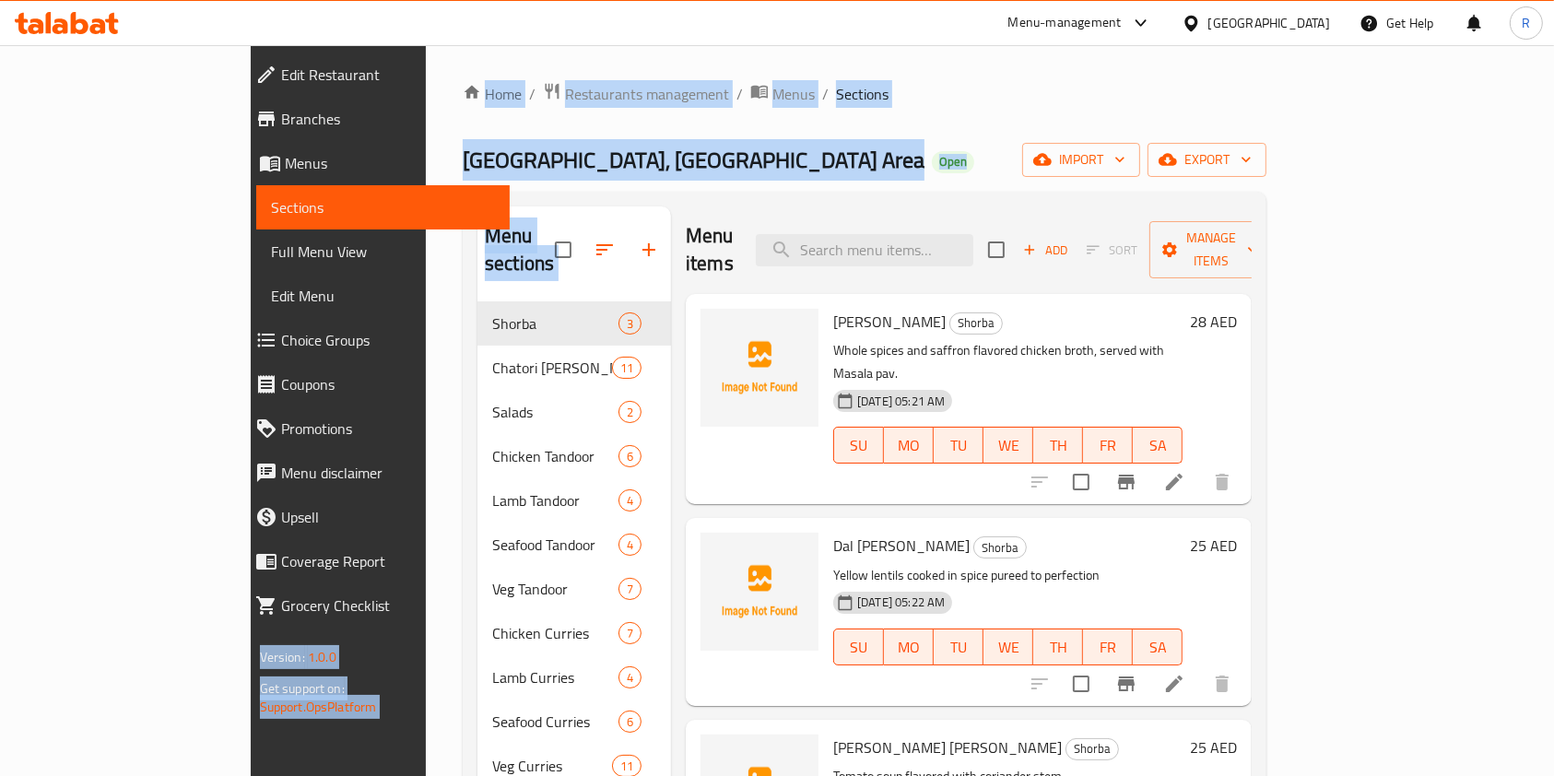
drag, startPoint x: 619, startPoint y: 174, endPoint x: 788, endPoint y: 28, distance: 223.4
click at [778, 45] on div "​ Menu-management United Arab Emirates Get Help R Edit Restaurant Branches Menu…" at bounding box center [777, 410] width 1554 height 731
drag, startPoint x: 788, startPoint y: 28, endPoint x: 735, endPoint y: 106, distance: 94.3
click at [739, 103] on ol "Home / Restaurants management / Menus / Sections" at bounding box center [865, 94] width 804 height 24
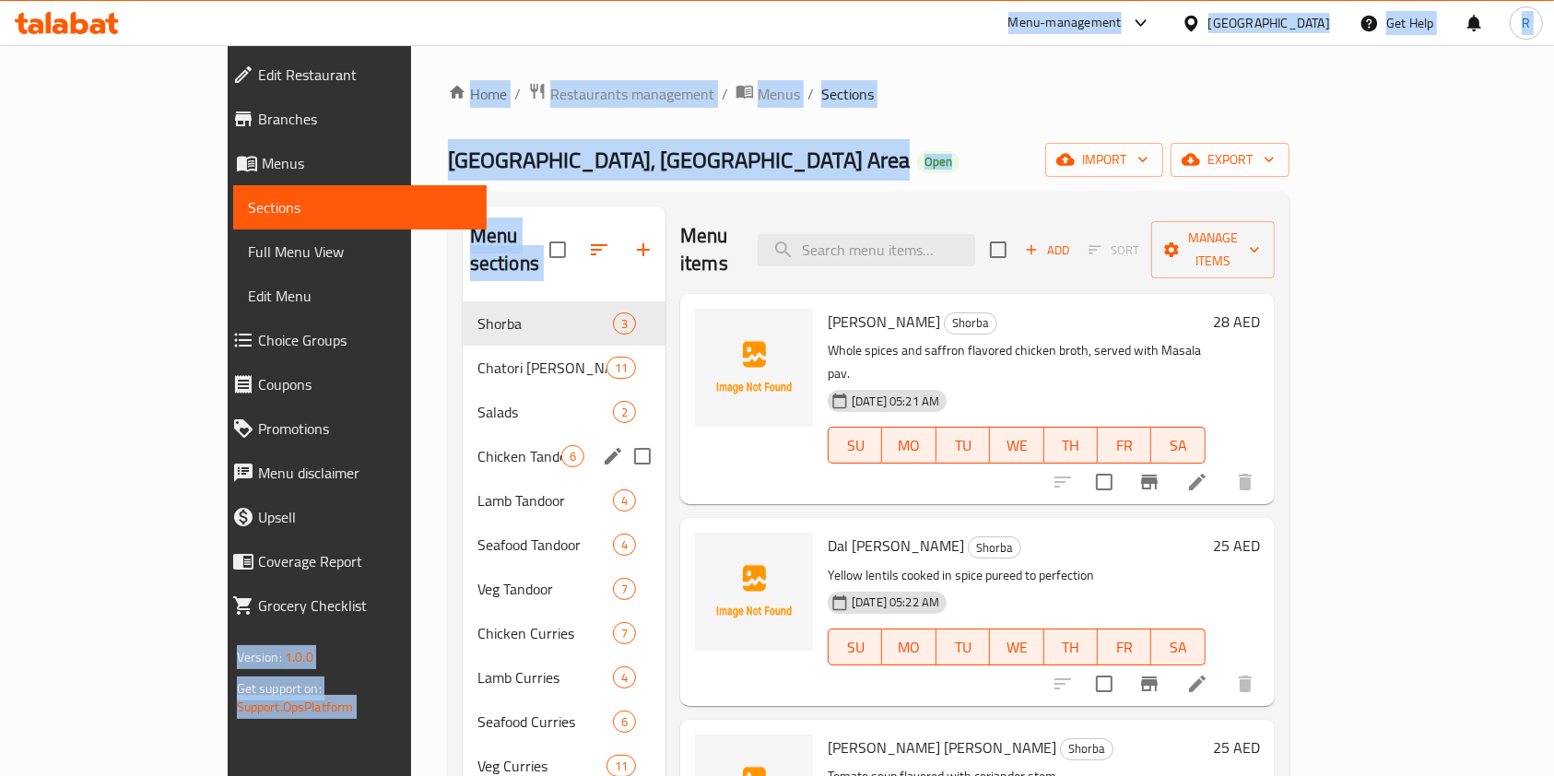
scroll to position [353, 0]
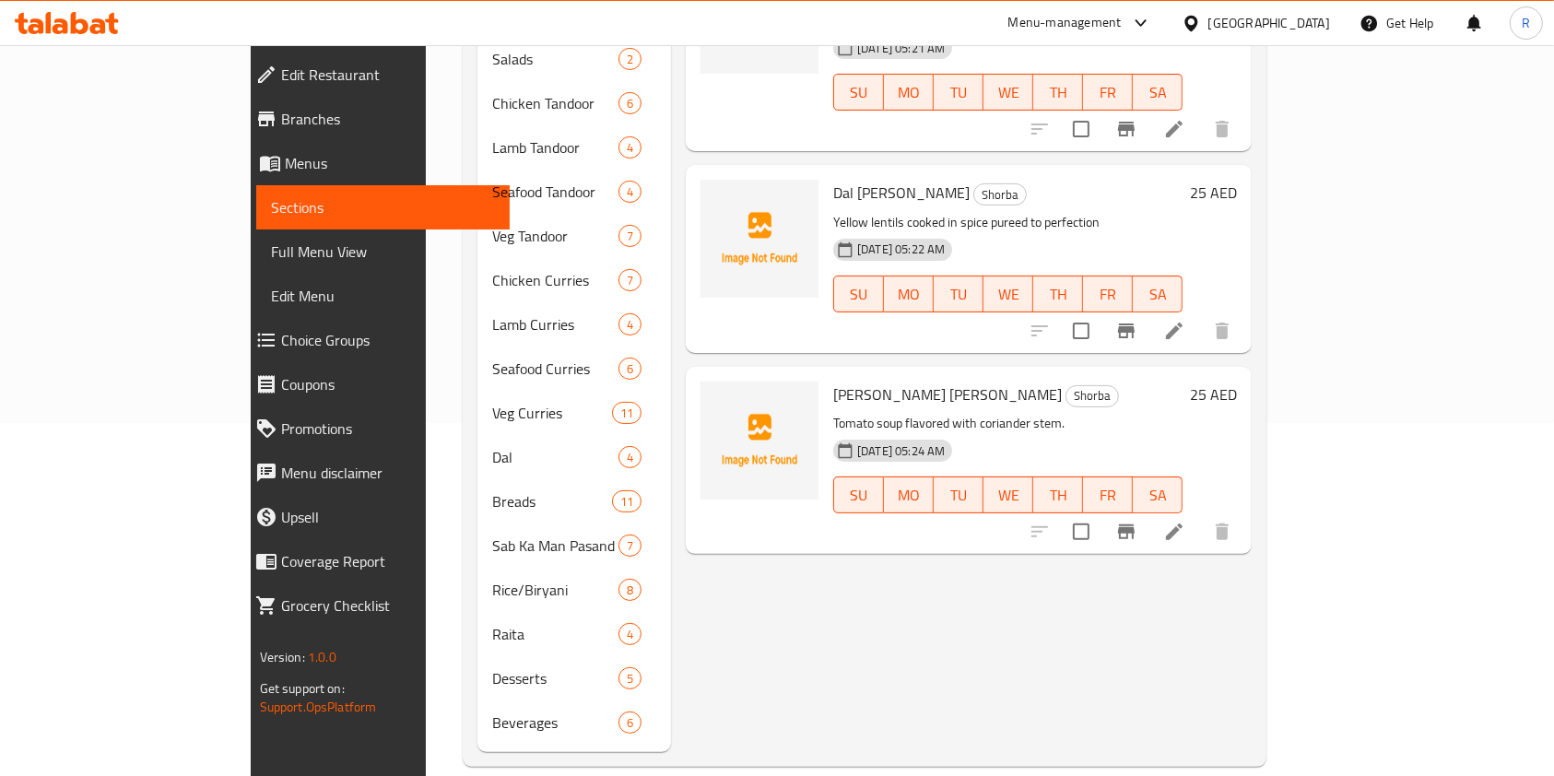
click at [745, 664] on div "Menu items Add Sort Manage items Murgh Yakhani Shorba Whole spices and saffron …" at bounding box center [961, 302] width 581 height 898
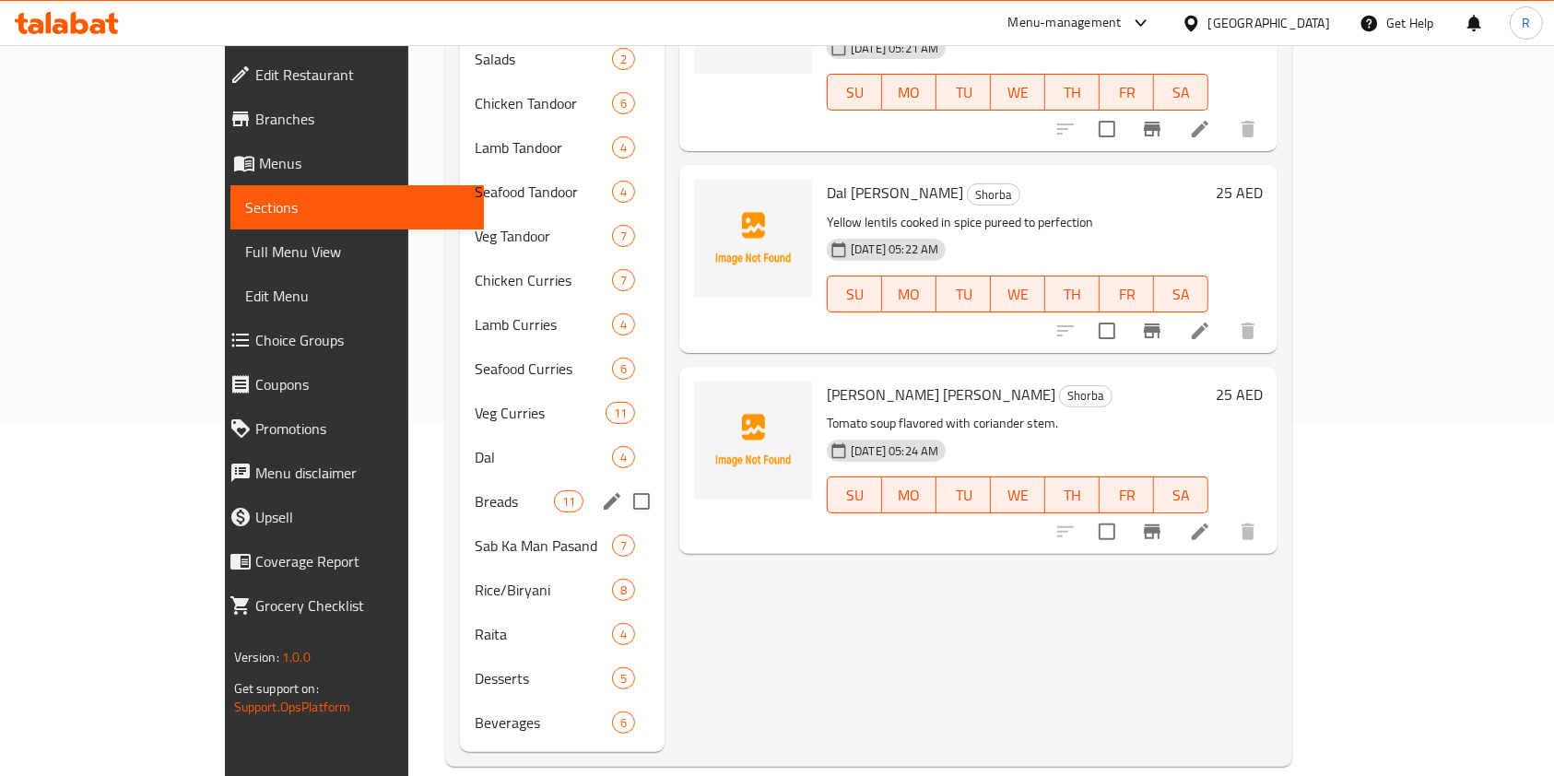
scroll to position [0, 0]
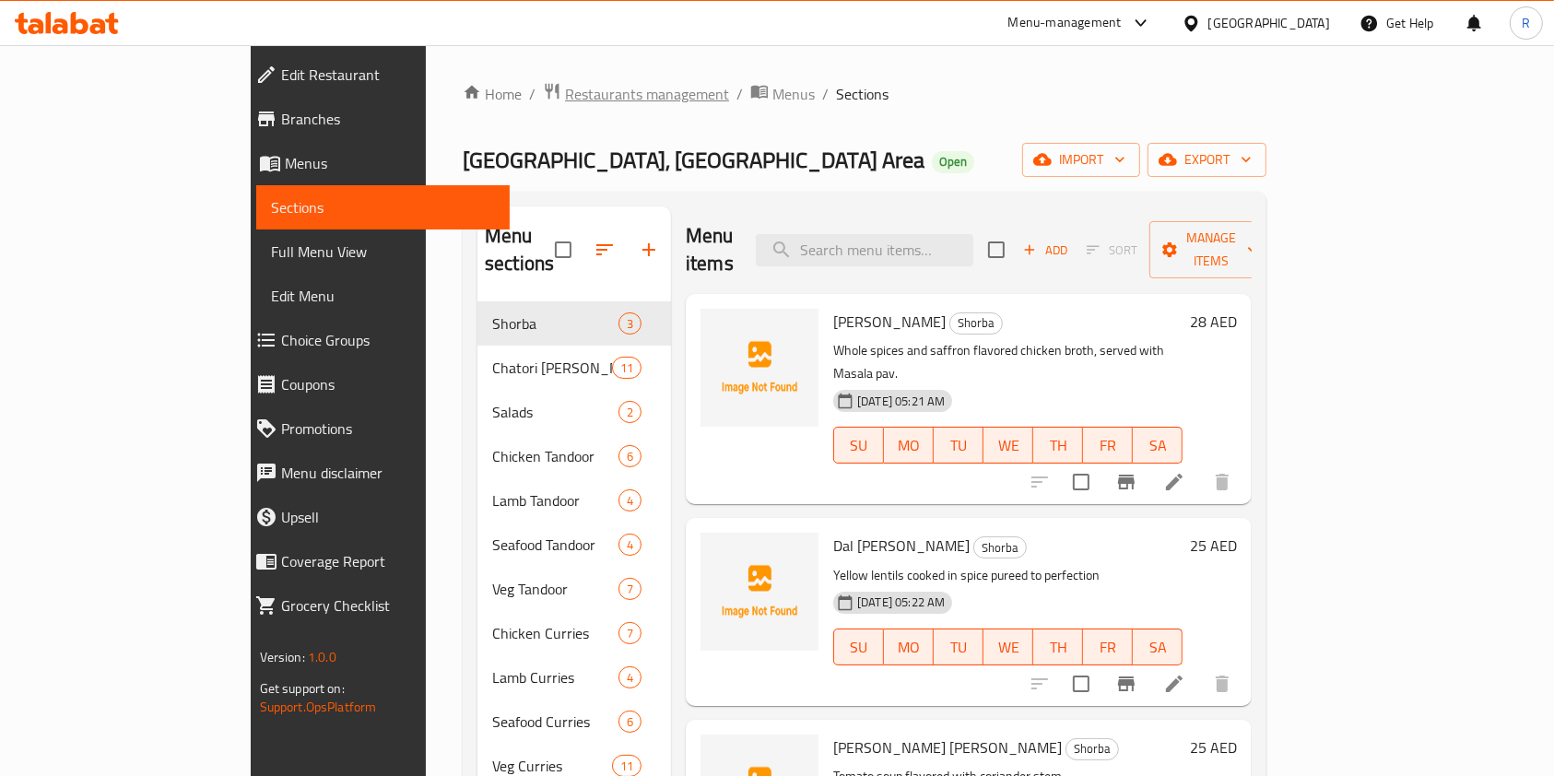
click at [565, 88] on span "Restaurants management" at bounding box center [647, 94] width 164 height 22
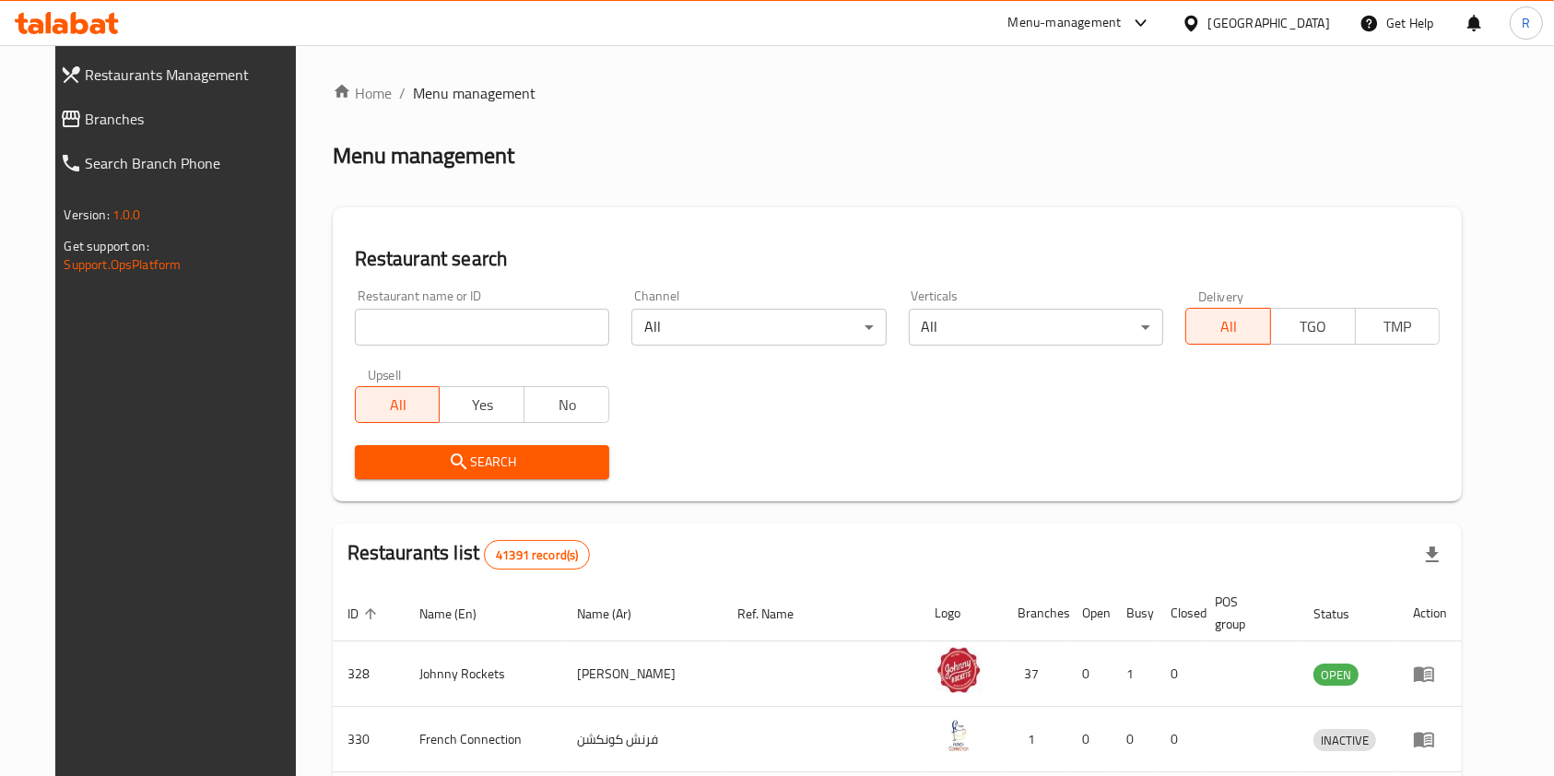
click at [398, 329] on input "search" at bounding box center [482, 327] width 254 height 37
paste input "645024"
type input "645024"
click at [476, 457] on span "Search" at bounding box center [482, 462] width 225 height 23
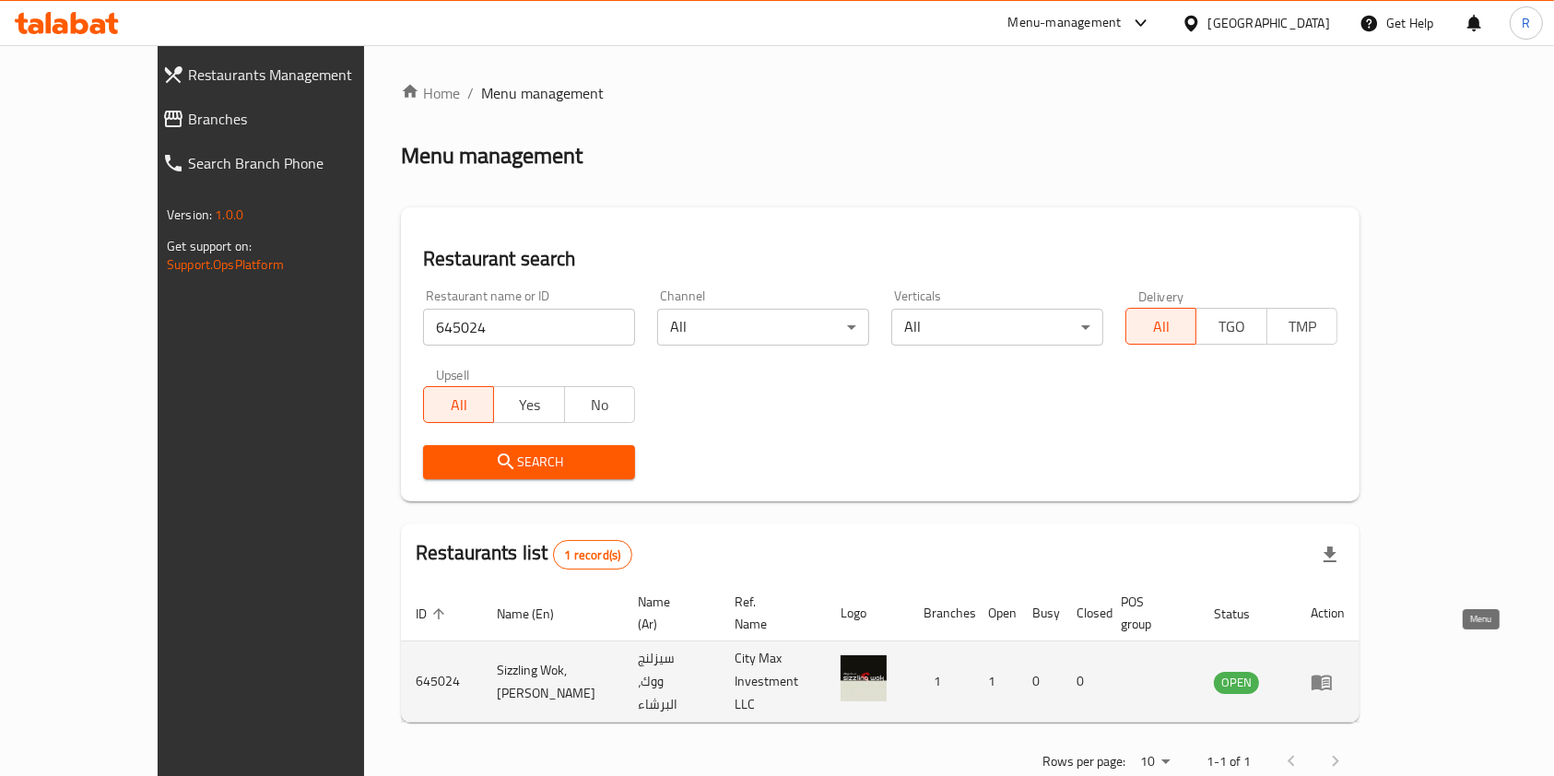
click at [1332, 675] on icon "enhanced table" at bounding box center [1321, 683] width 20 height 16
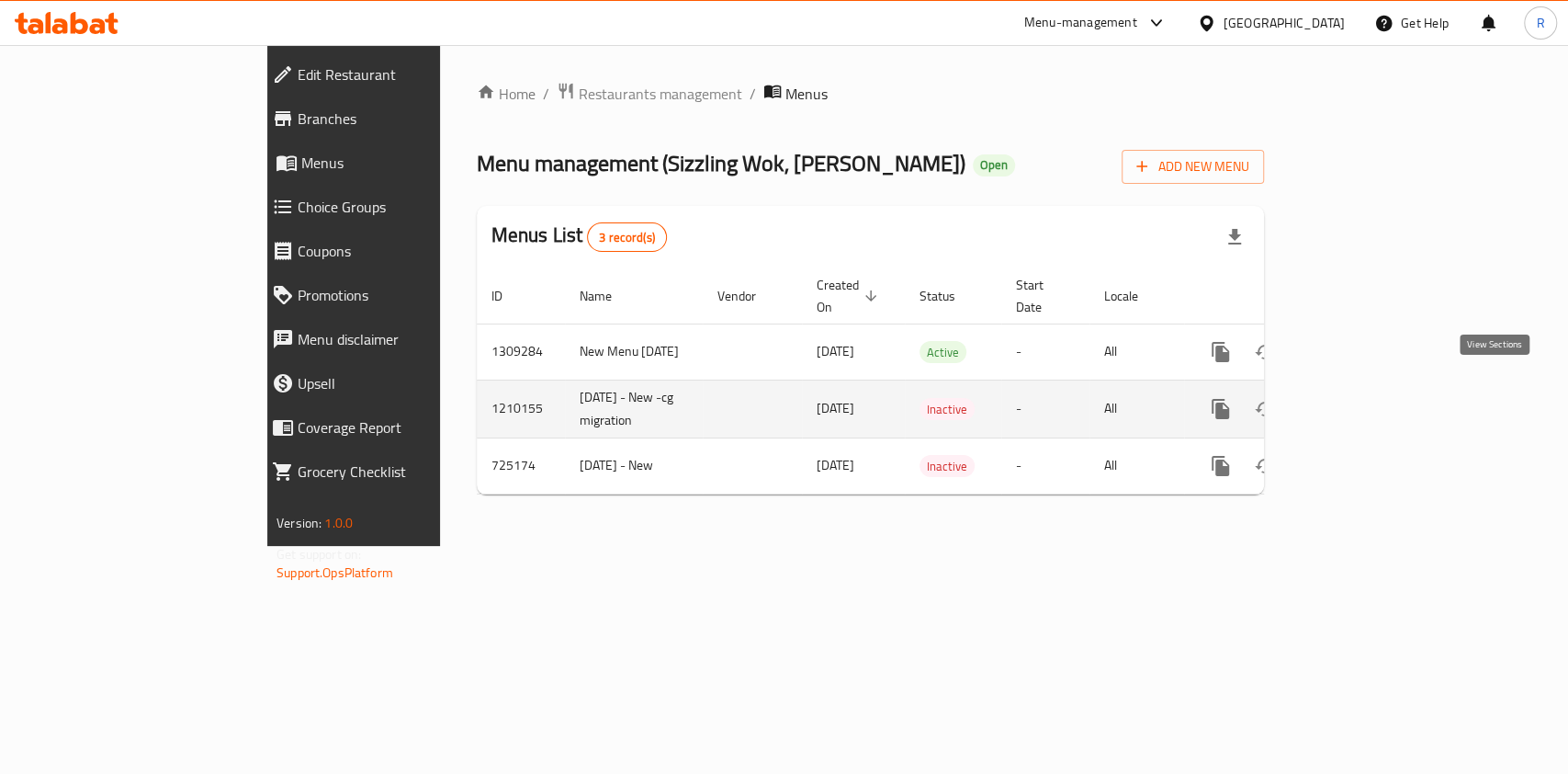
click at [1364, 398] on icon "enhanced table" at bounding box center [1353, 409] width 22 height 22
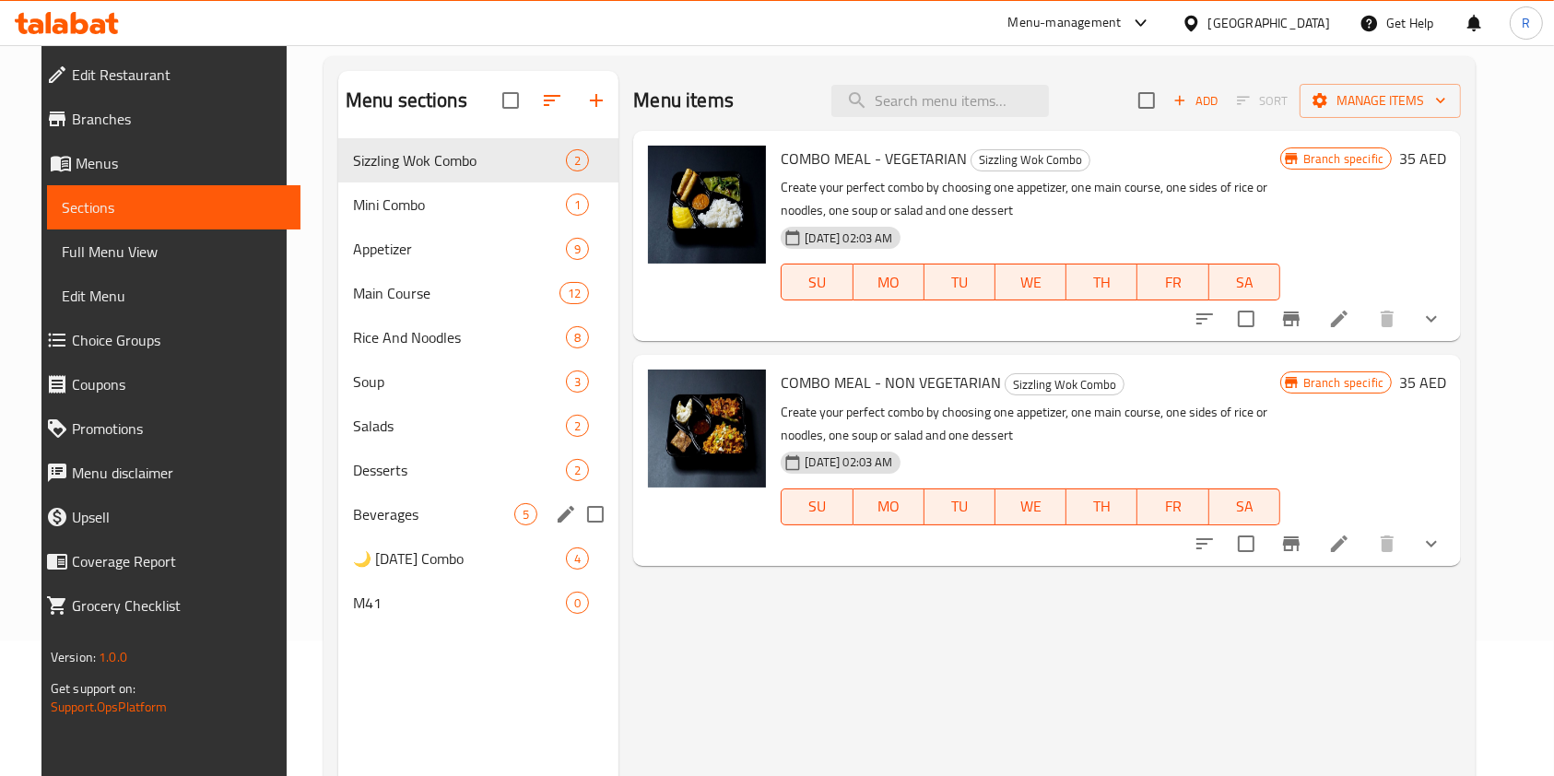
scroll to position [258, 0]
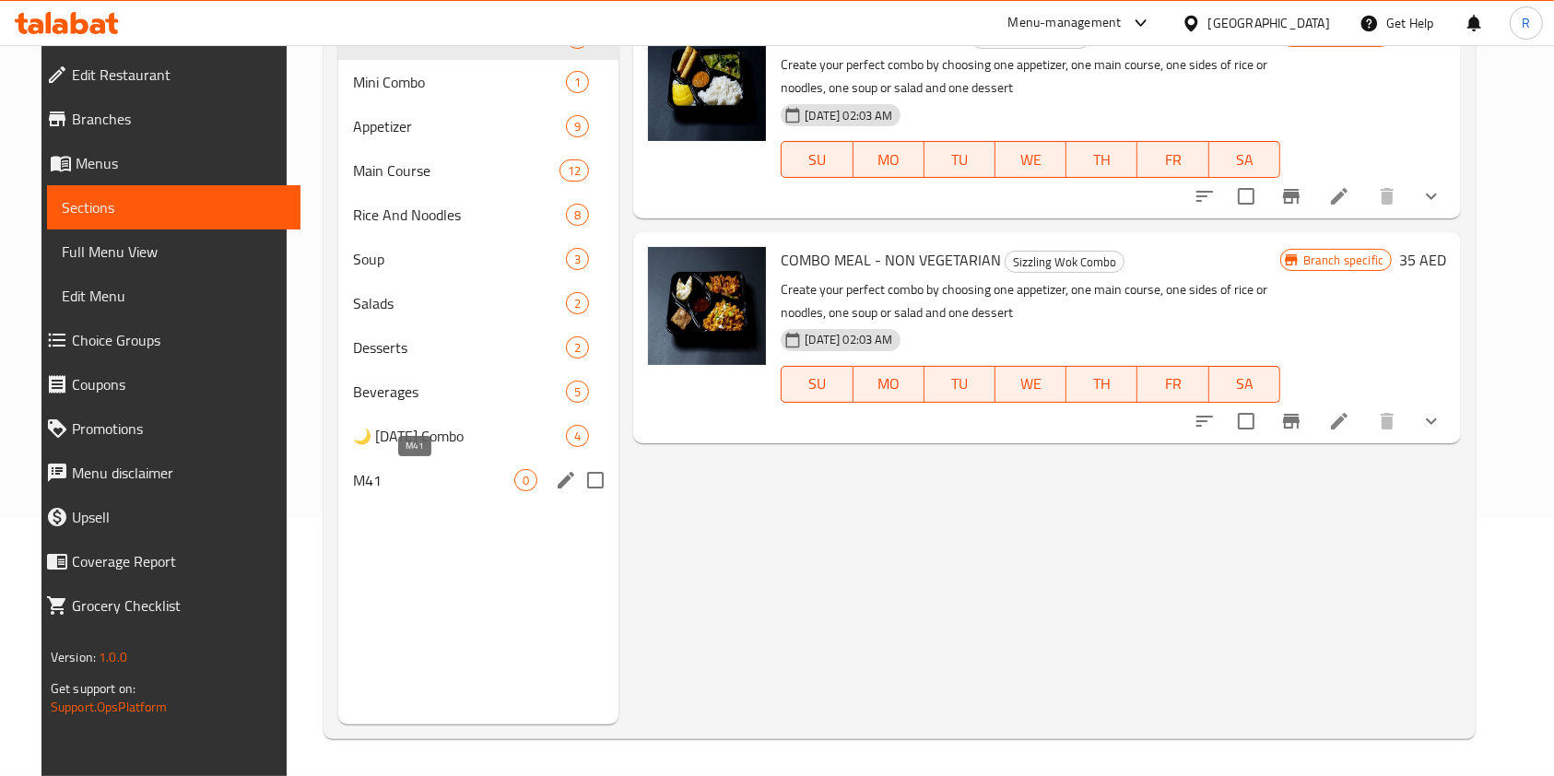
click at [487, 478] on span "M41" at bounding box center [433, 480] width 161 height 22
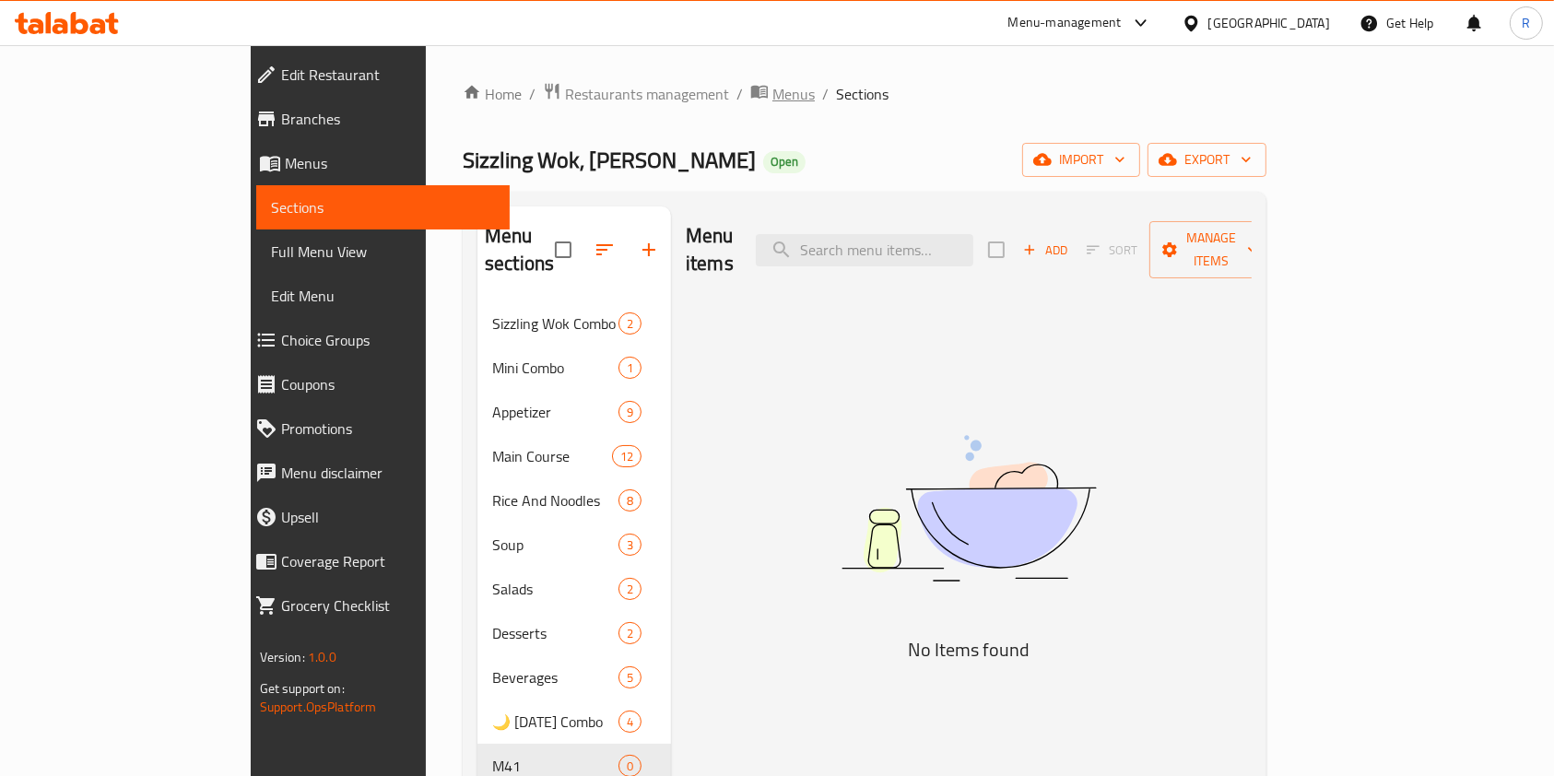
click at [772, 92] on span "Menus" at bounding box center [793, 94] width 42 height 22
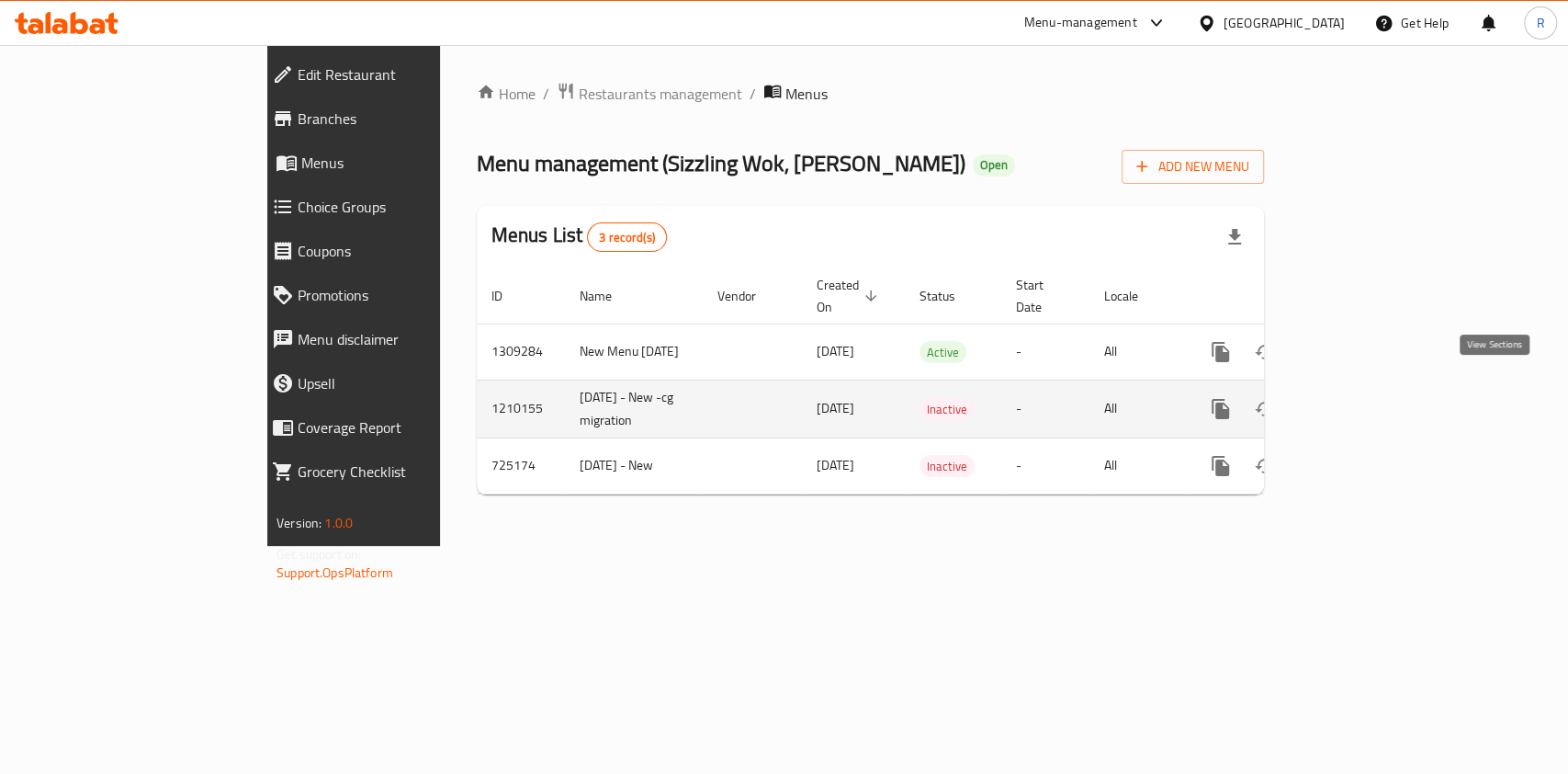
click at [1376, 388] on link "enhanced table" at bounding box center [1353, 409] width 44 height 44
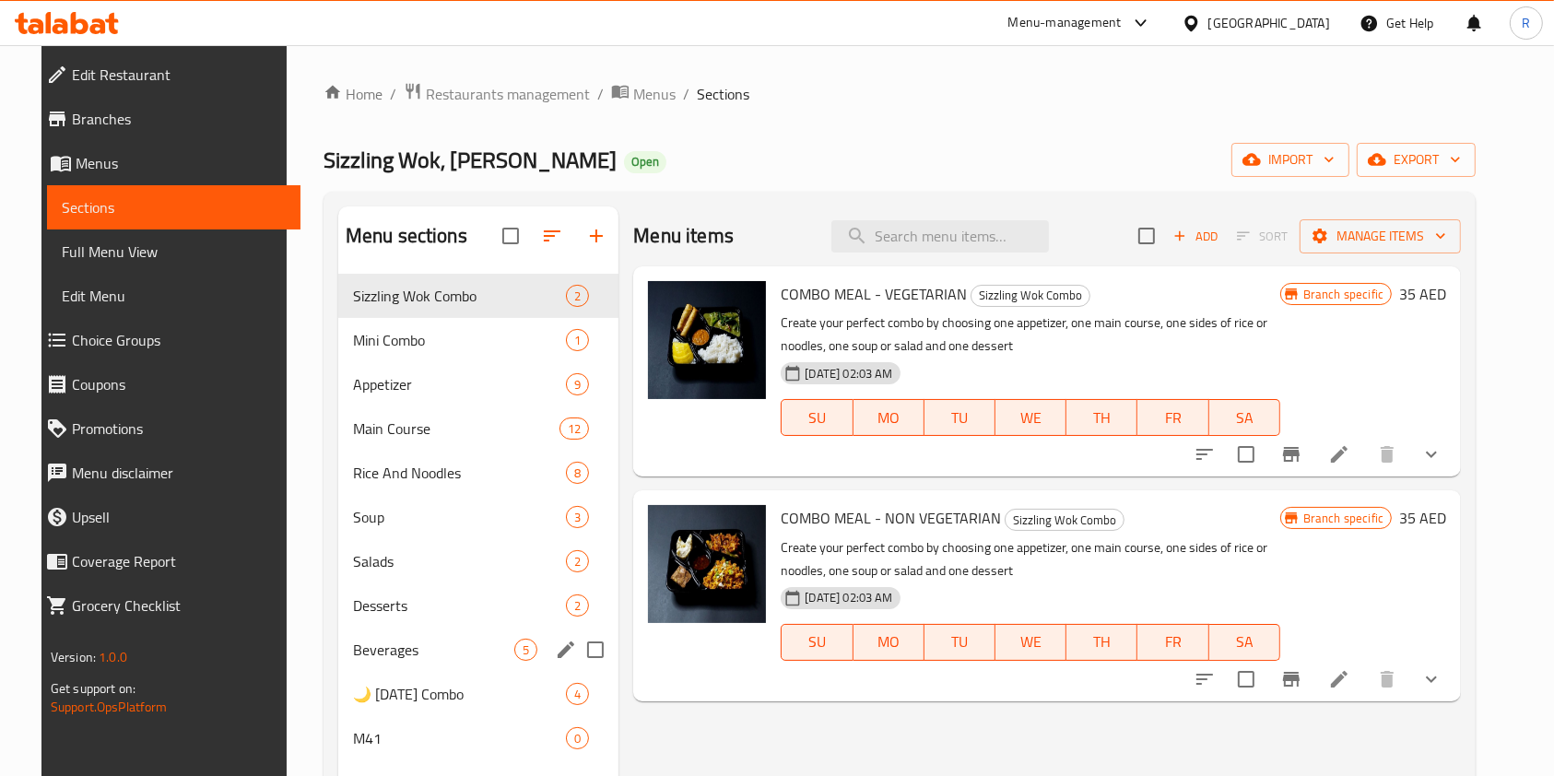
scroll to position [258, 0]
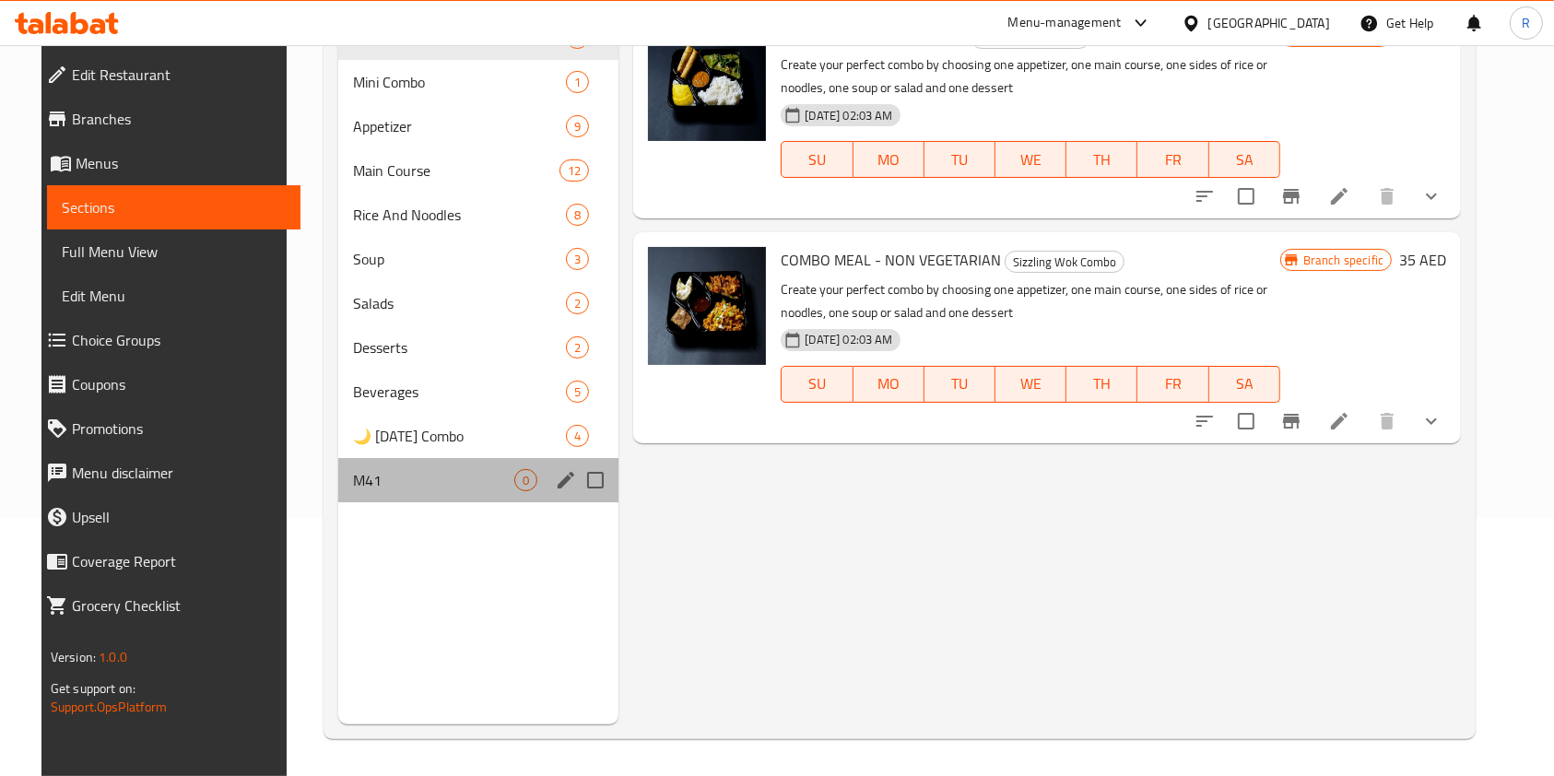
click at [463, 458] on div "M41 0" at bounding box center [478, 480] width 281 height 44
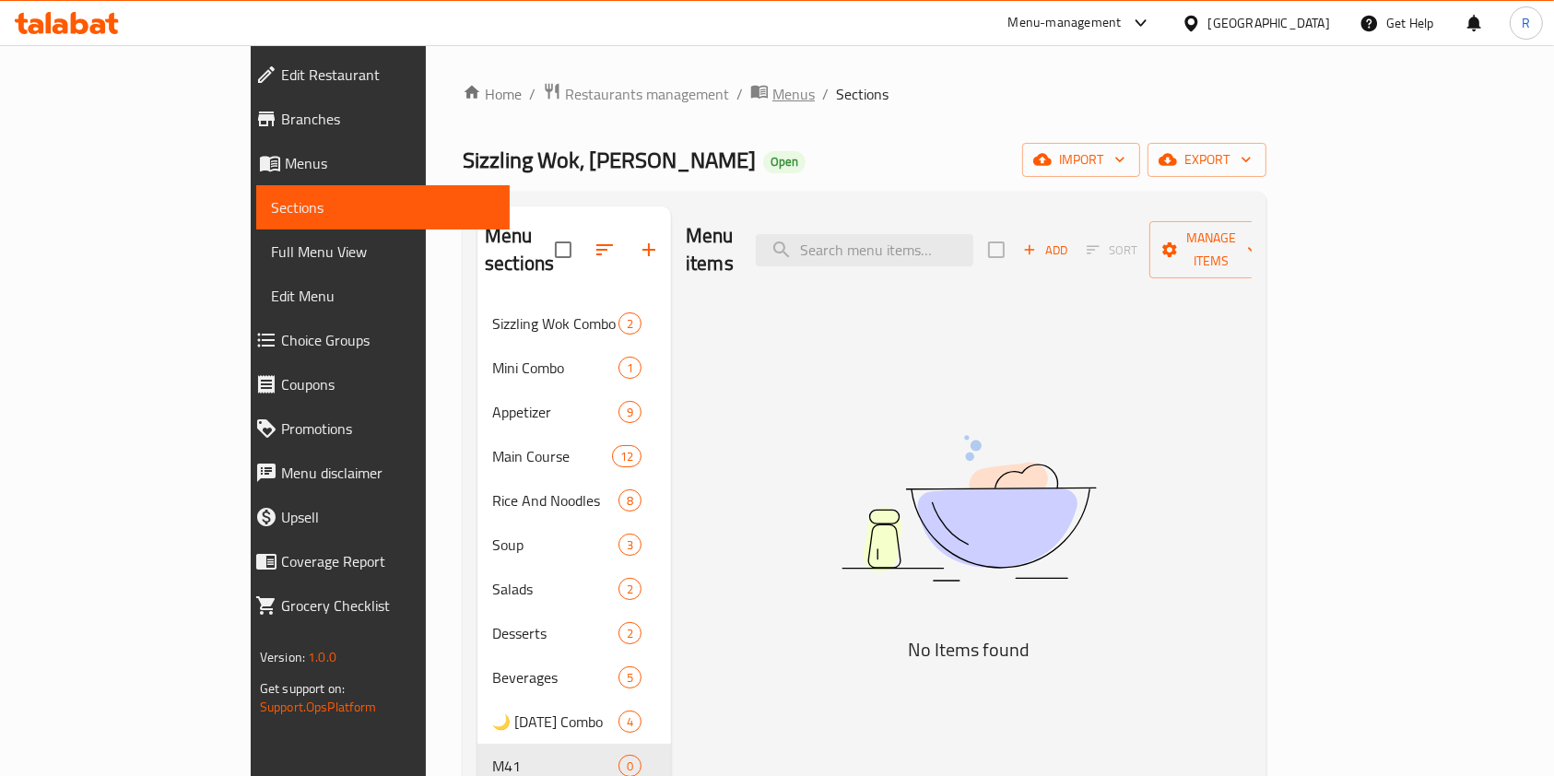
click at [772, 88] on span "Menus" at bounding box center [793, 94] width 42 height 22
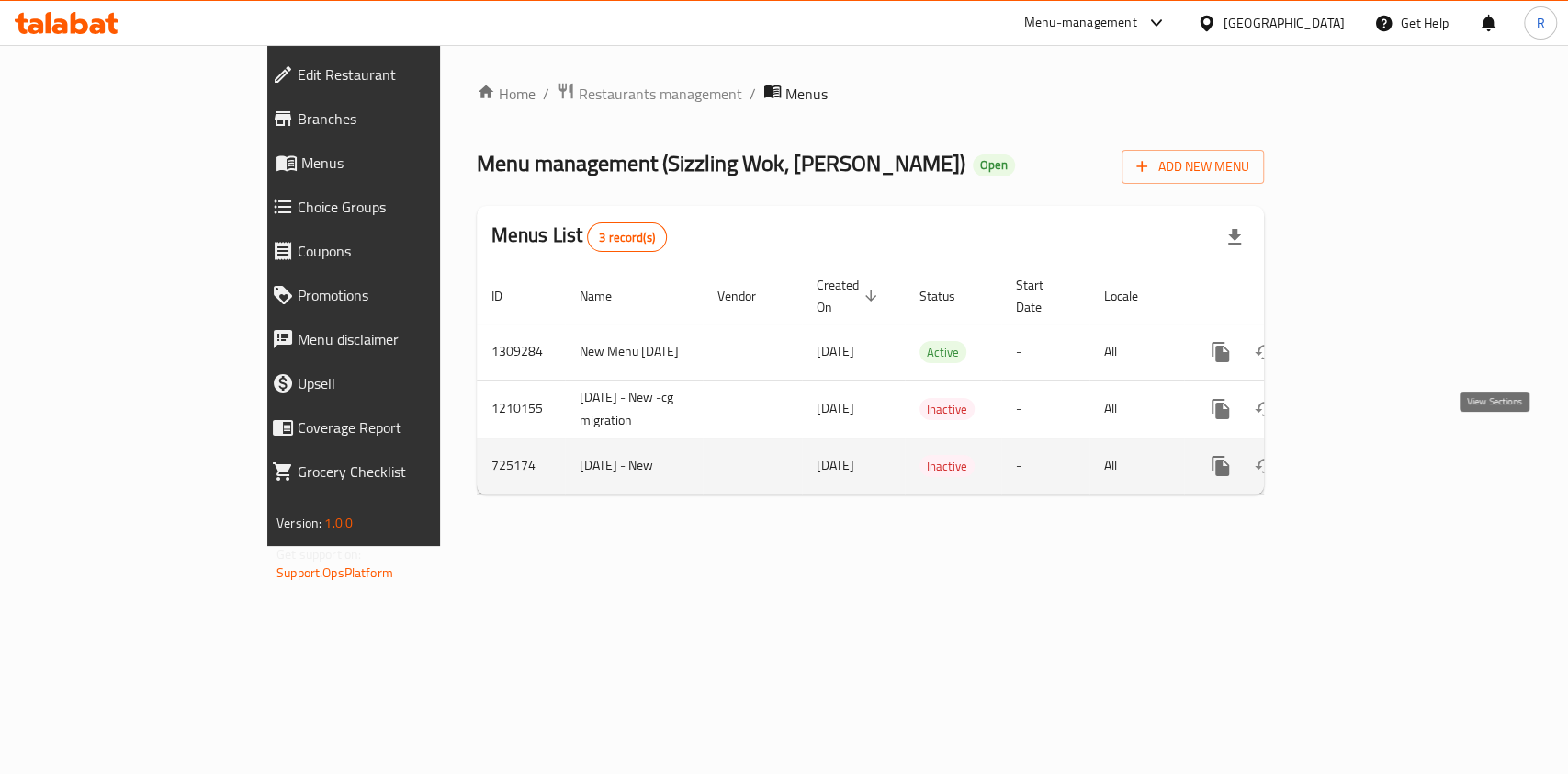
click at [1376, 444] on link "enhanced table" at bounding box center [1353, 466] width 44 height 44
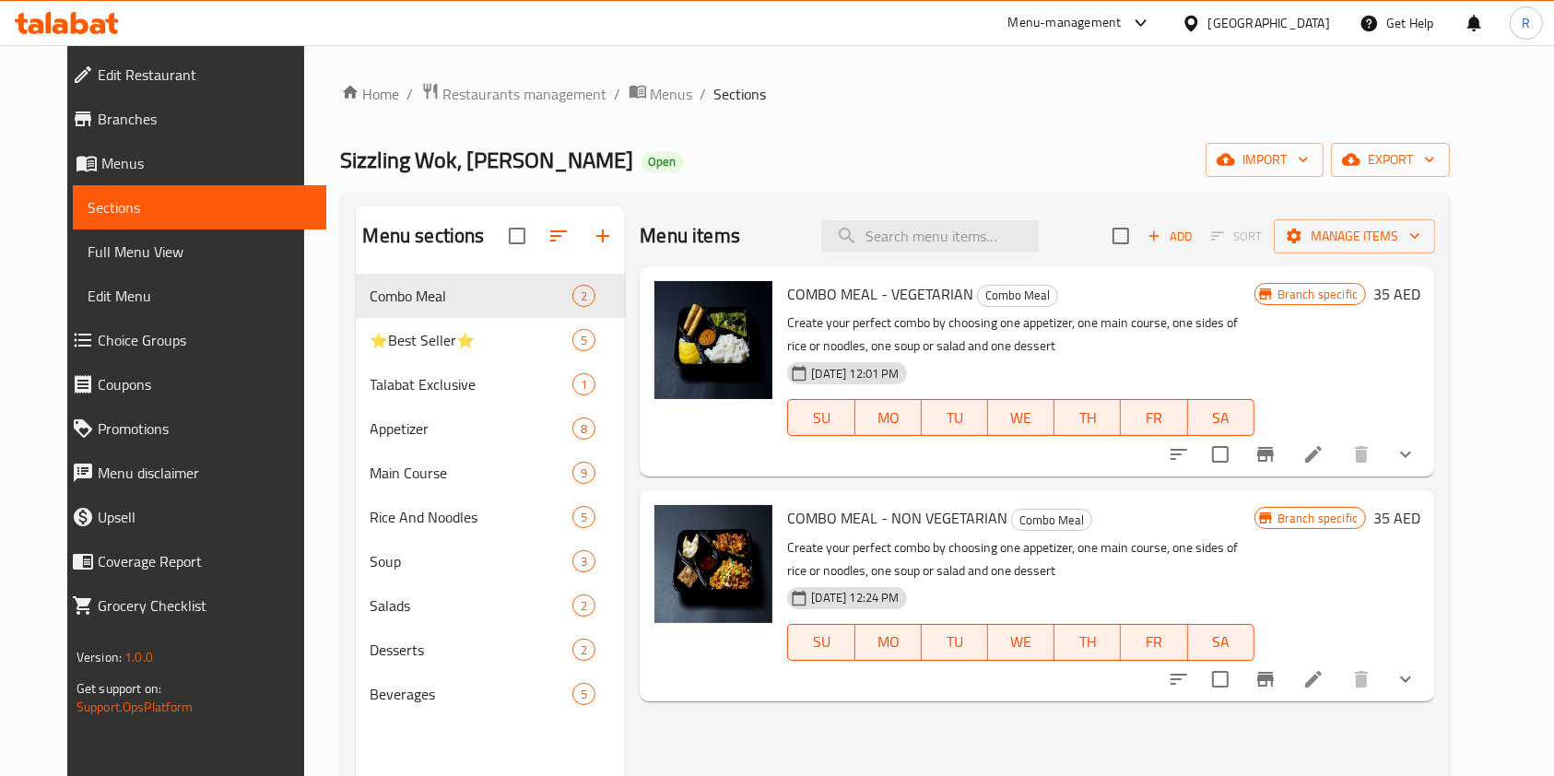
drag, startPoint x: 612, startPoint y: 98, endPoint x: 639, endPoint y: 138, distance: 48.6
click at [651, 98] on span "Menus" at bounding box center [672, 94] width 42 height 22
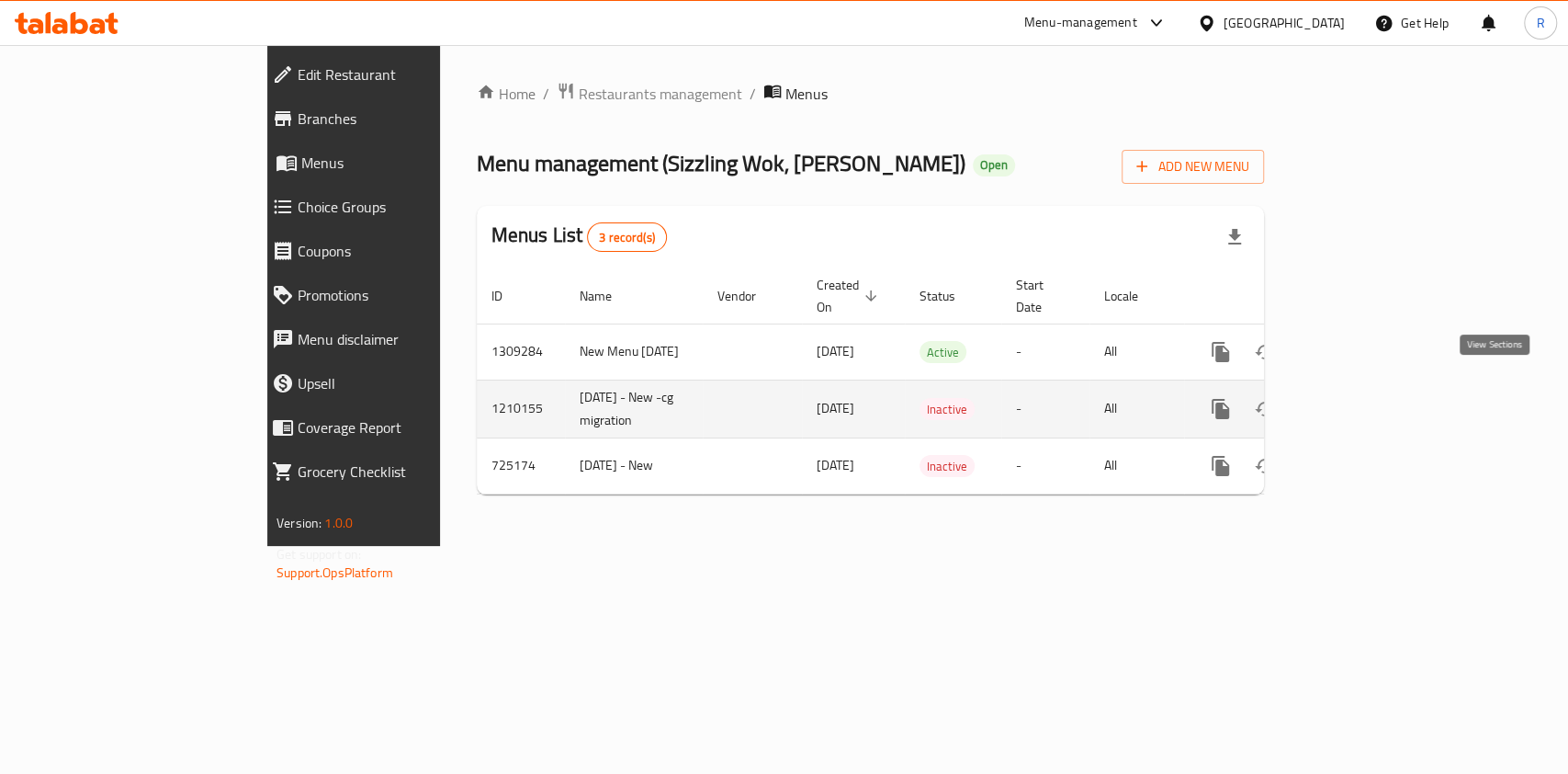
click at [1364, 398] on icon "enhanced table" at bounding box center [1353, 409] width 22 height 22
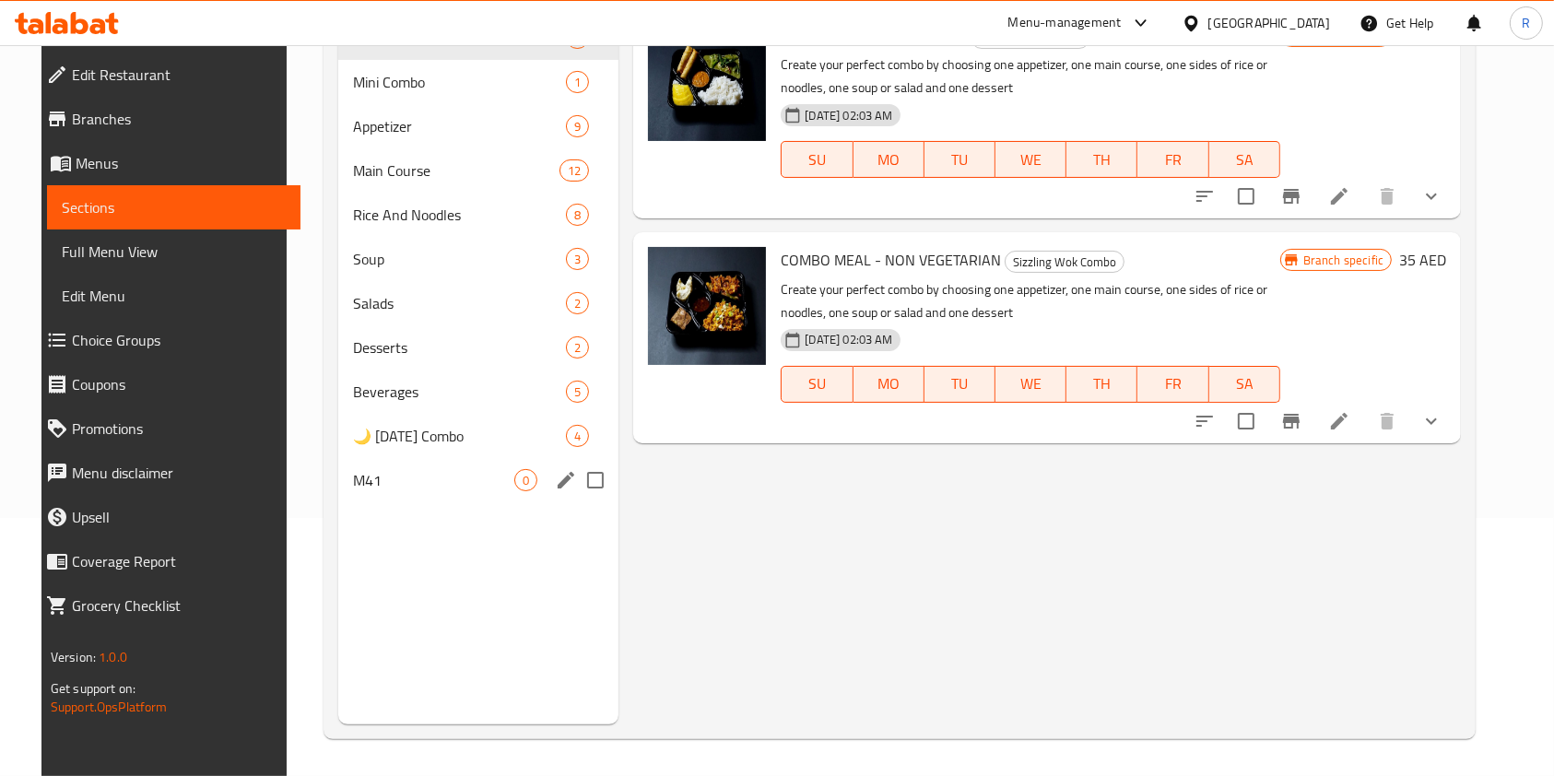
click at [368, 485] on span "M41" at bounding box center [433, 480] width 161 height 22
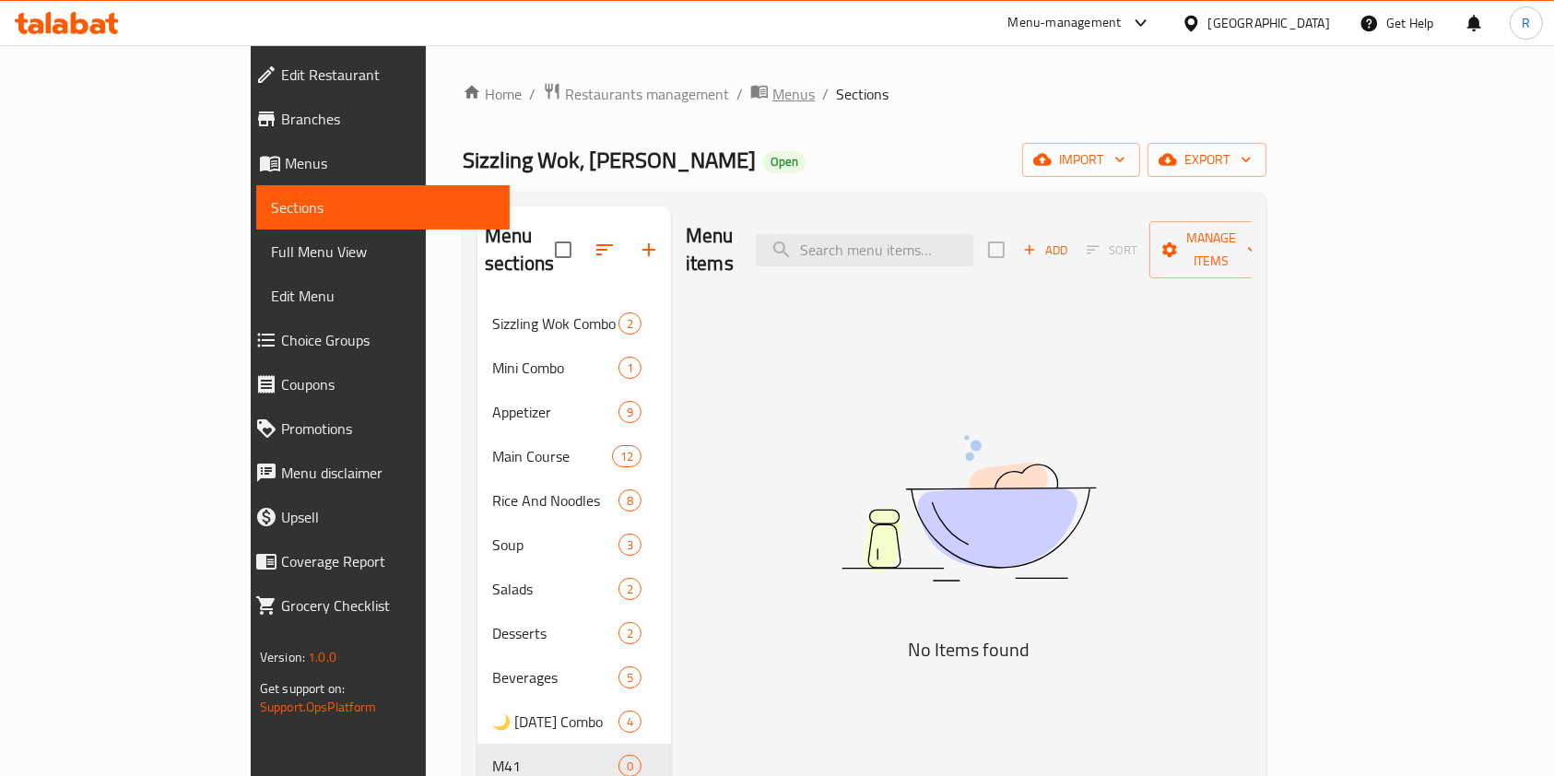
click at [772, 96] on span "Menus" at bounding box center [793, 94] width 42 height 22
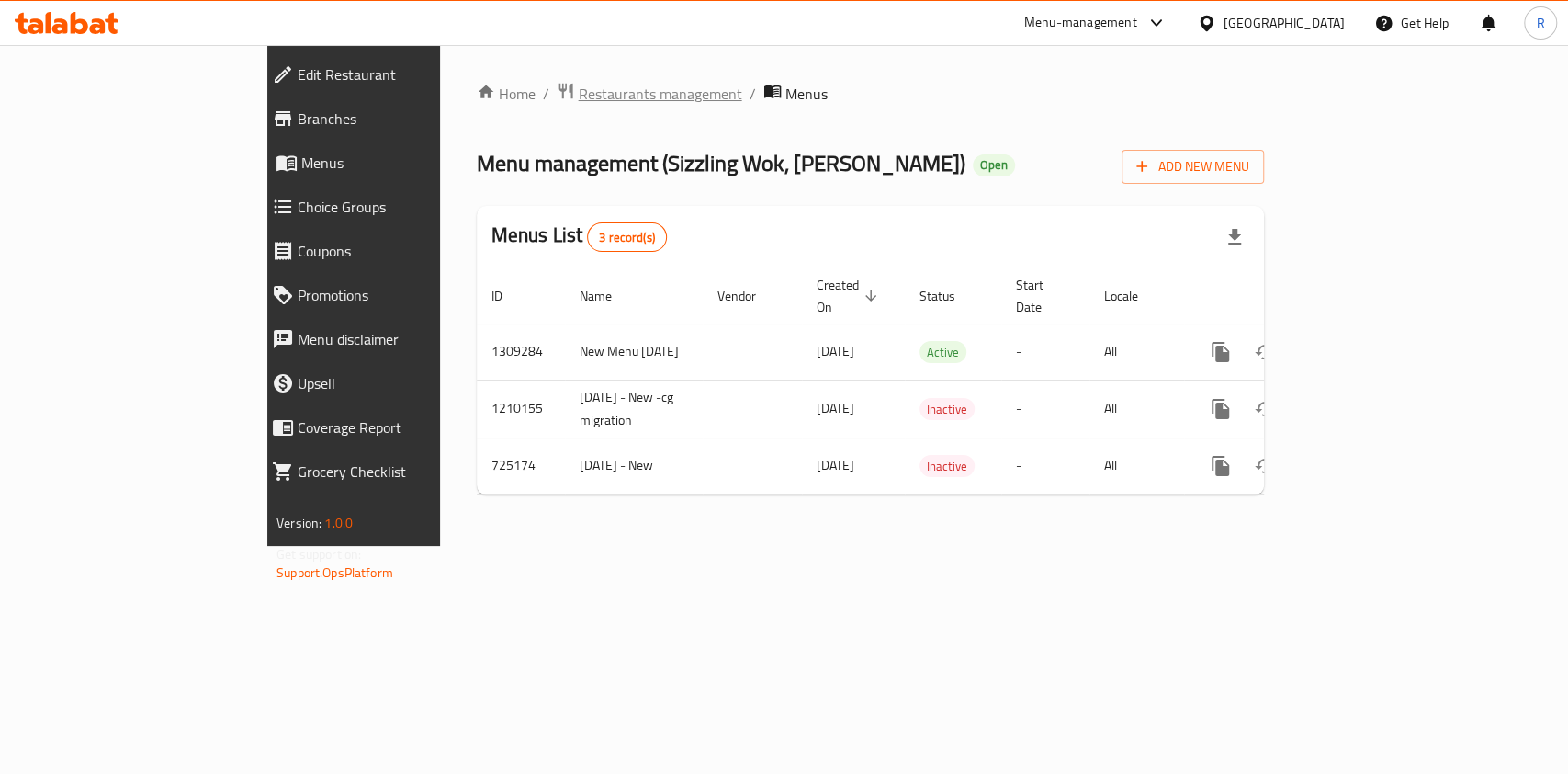
click at [579, 86] on span "Restaurants management" at bounding box center [661, 94] width 163 height 22
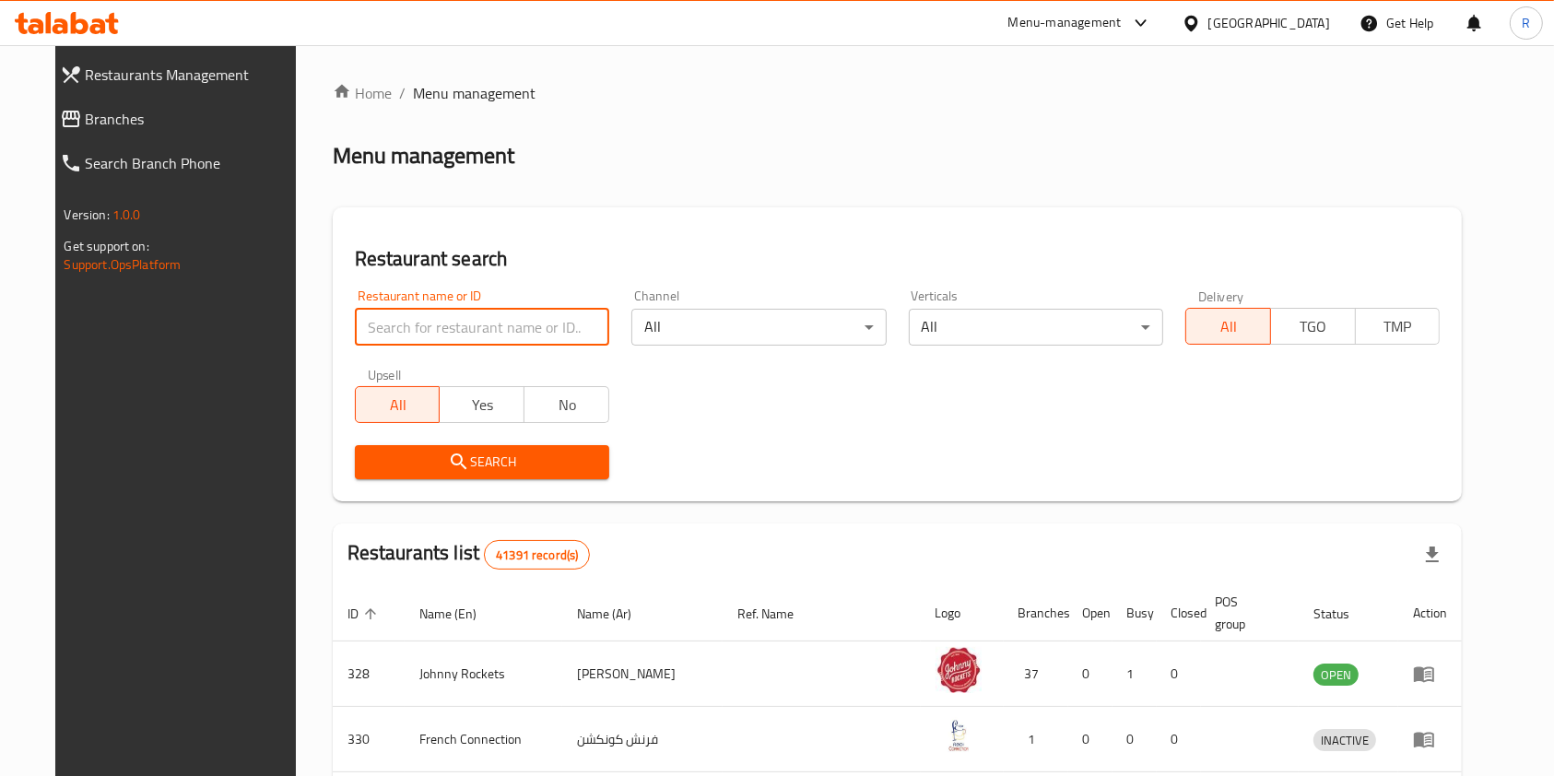
click at [458, 333] on input "search" at bounding box center [482, 327] width 254 height 37
paste input "13108"
type input "13108"
click at [482, 439] on div "Search" at bounding box center [482, 462] width 276 height 56
click at [473, 451] on span "Search" at bounding box center [482, 462] width 225 height 23
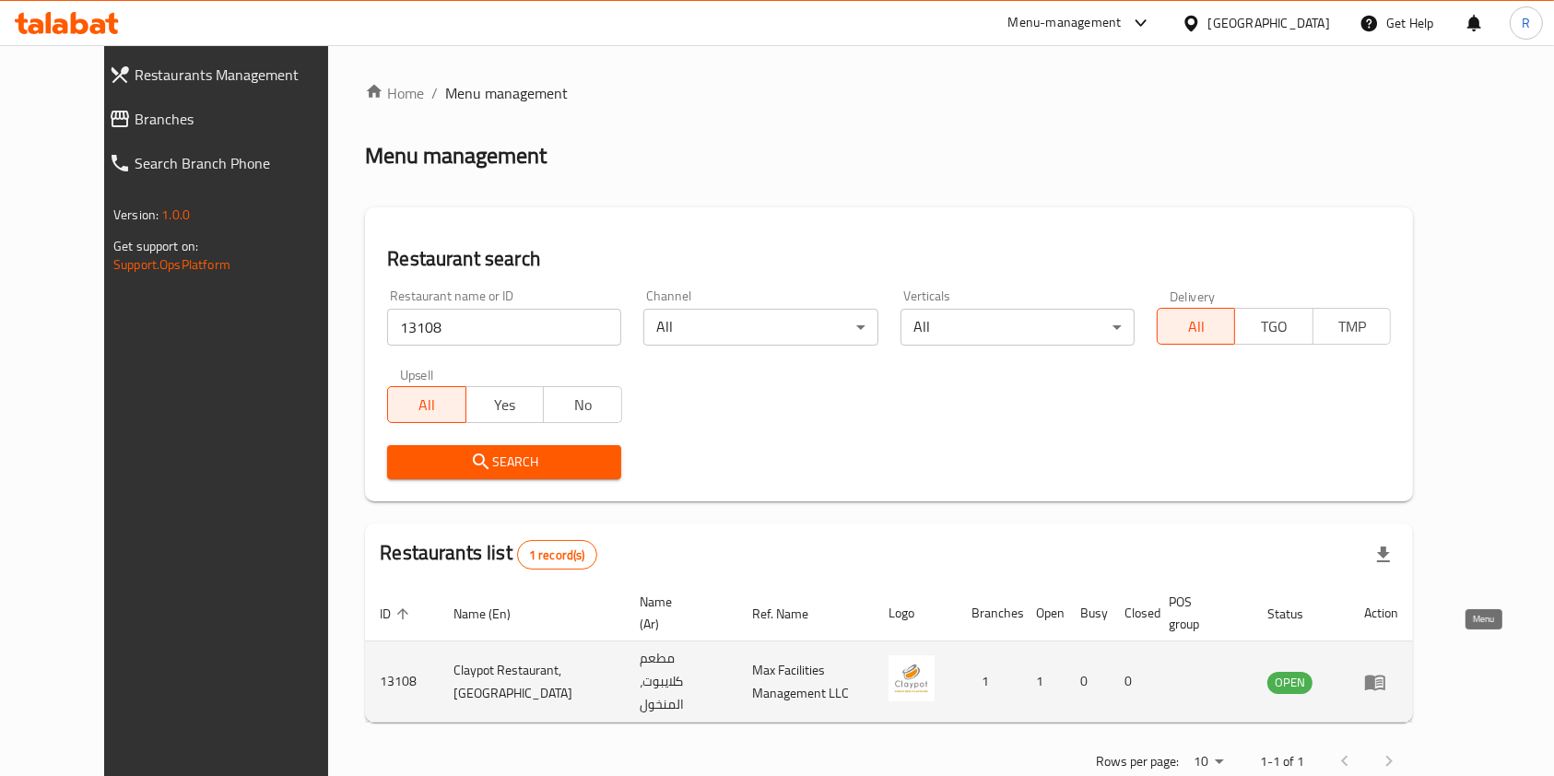
click at [1382, 679] on icon "enhanced table" at bounding box center [1379, 682] width 6 height 7
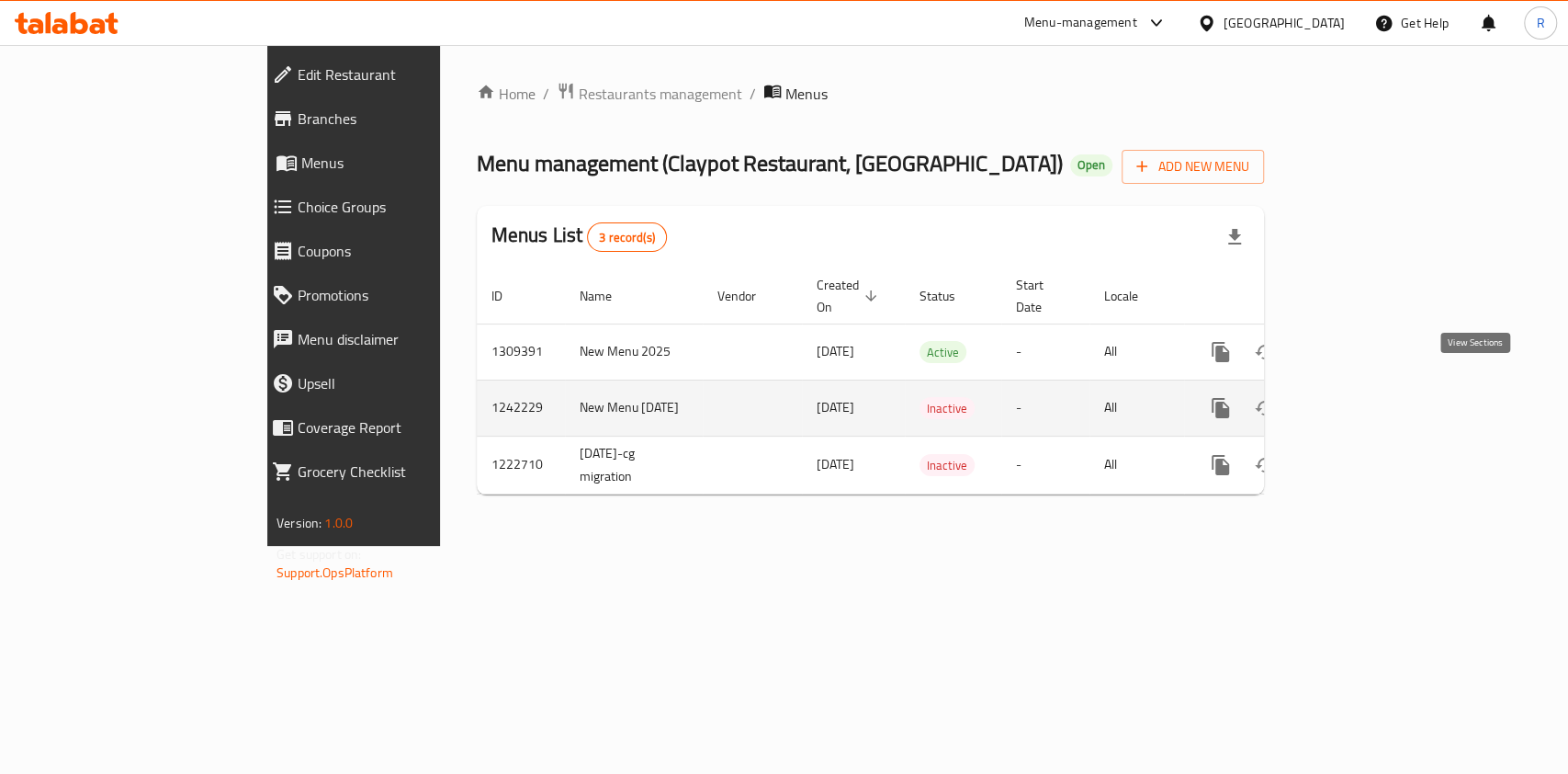
click at [1364, 397] on icon "enhanced table" at bounding box center [1353, 408] width 22 height 22
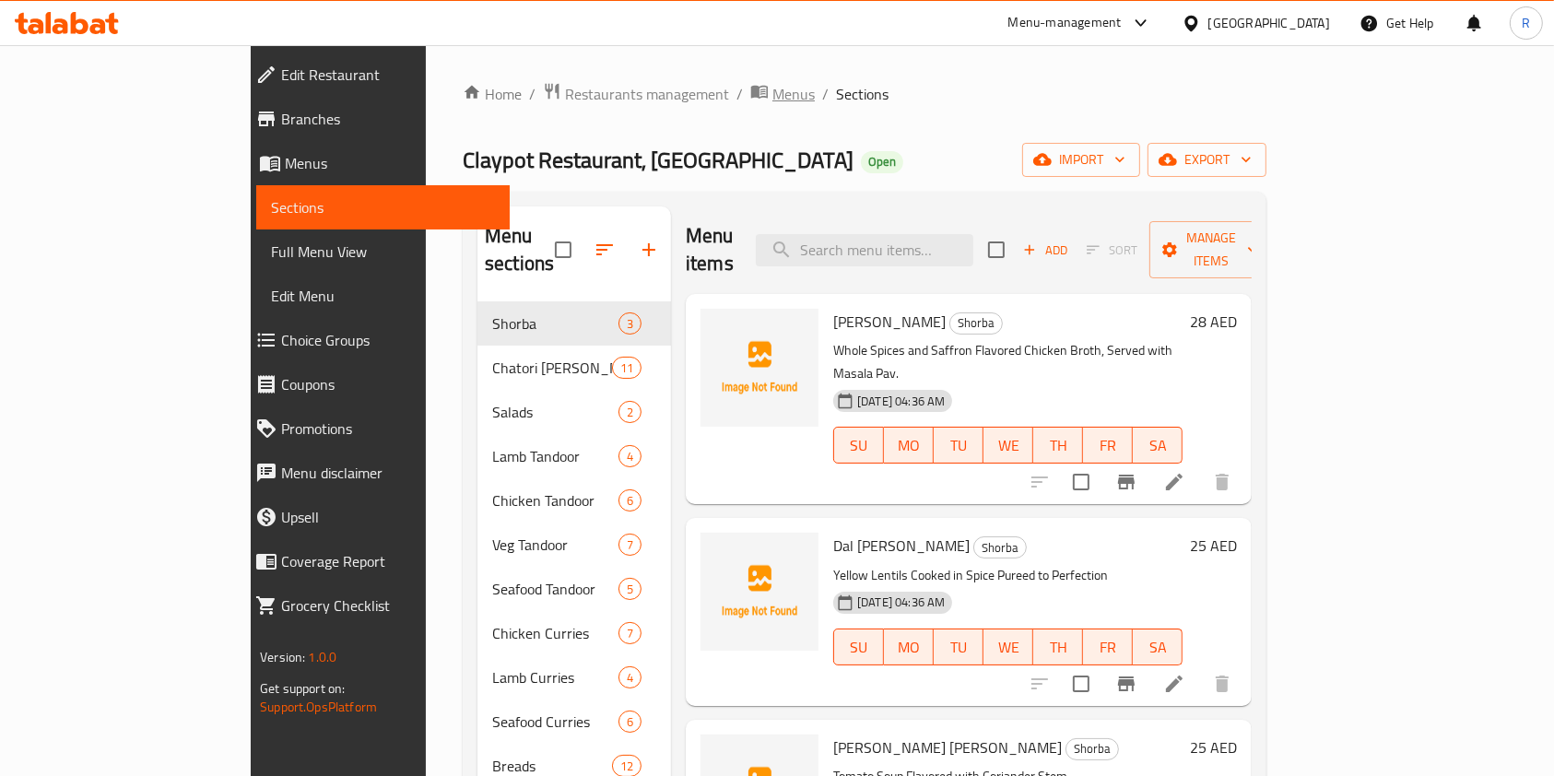
click at [772, 91] on span "Menus" at bounding box center [793, 94] width 42 height 22
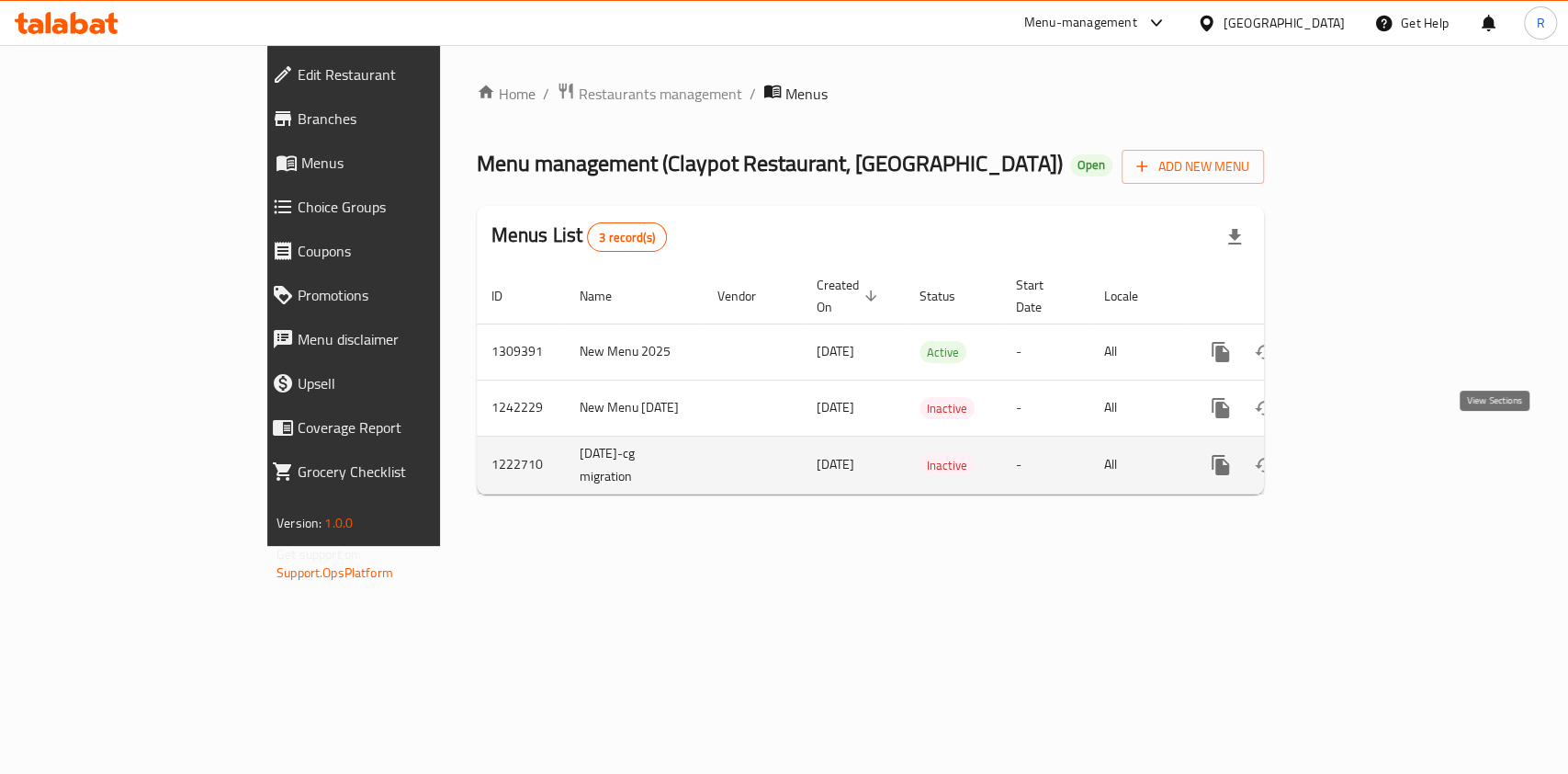
click at [1364, 454] on icon "enhanced table" at bounding box center [1353, 465] width 22 height 22
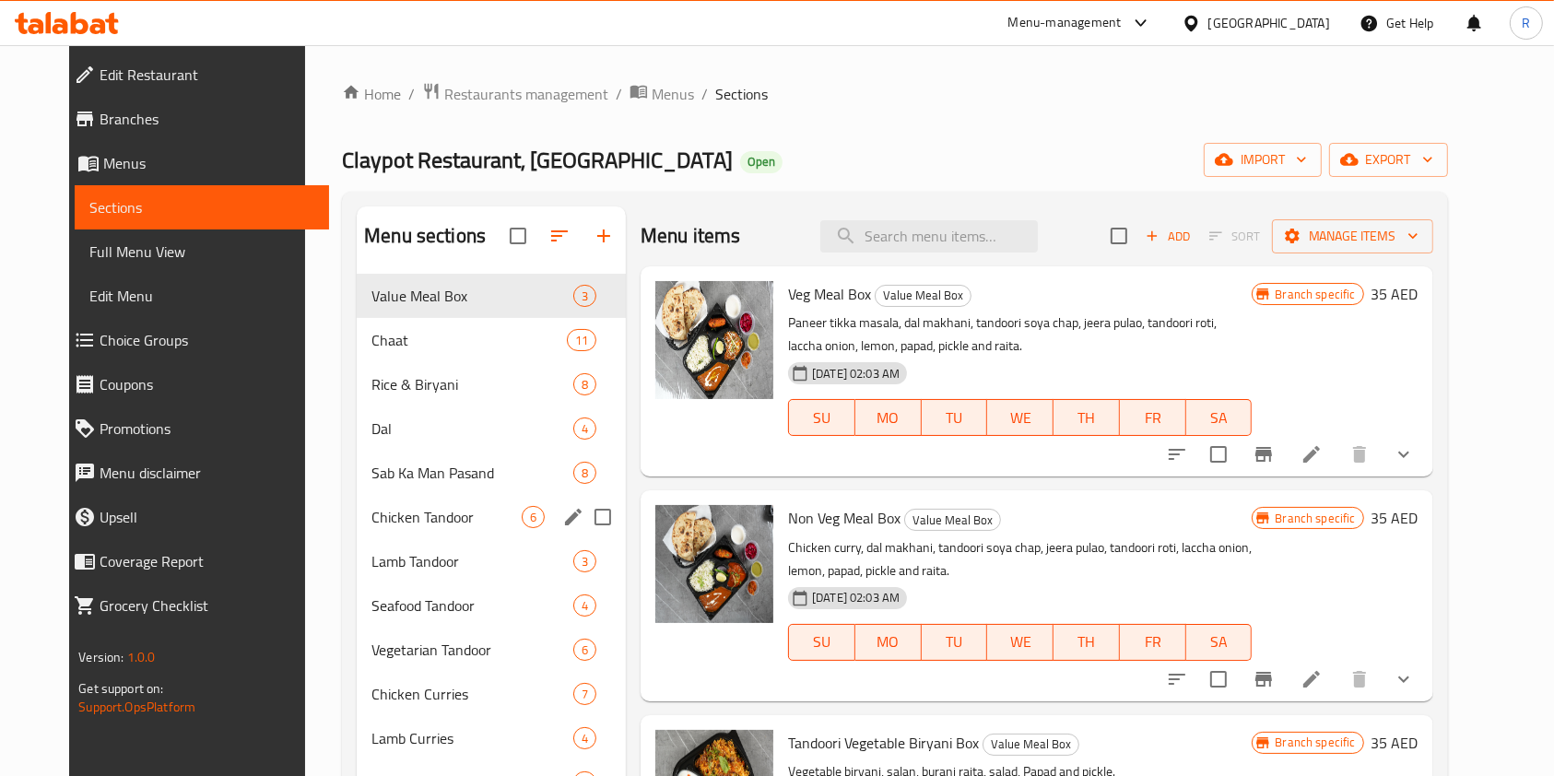
scroll to position [530, 0]
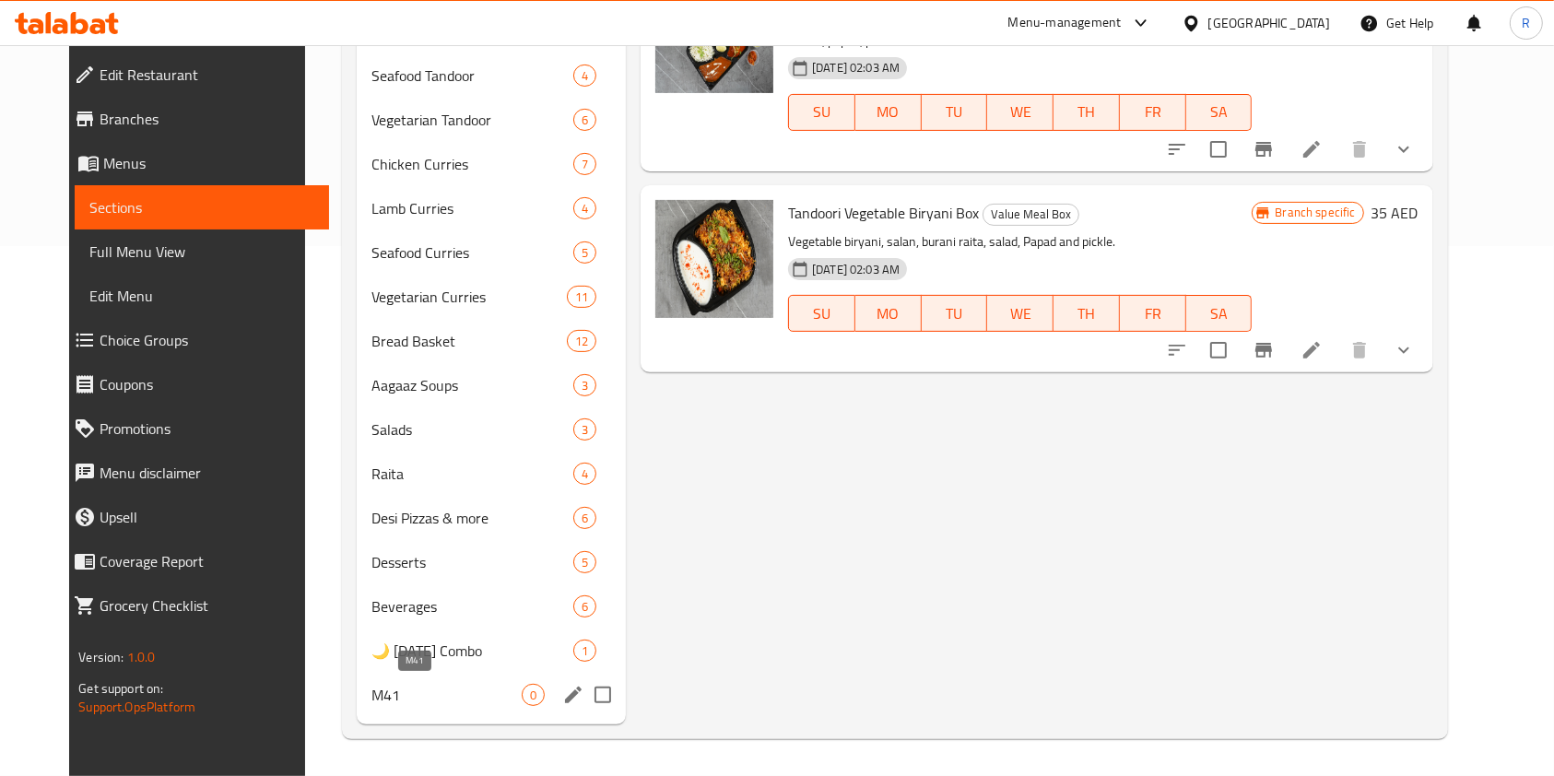
click at [399, 694] on span "M41" at bounding box center [446, 695] width 150 height 22
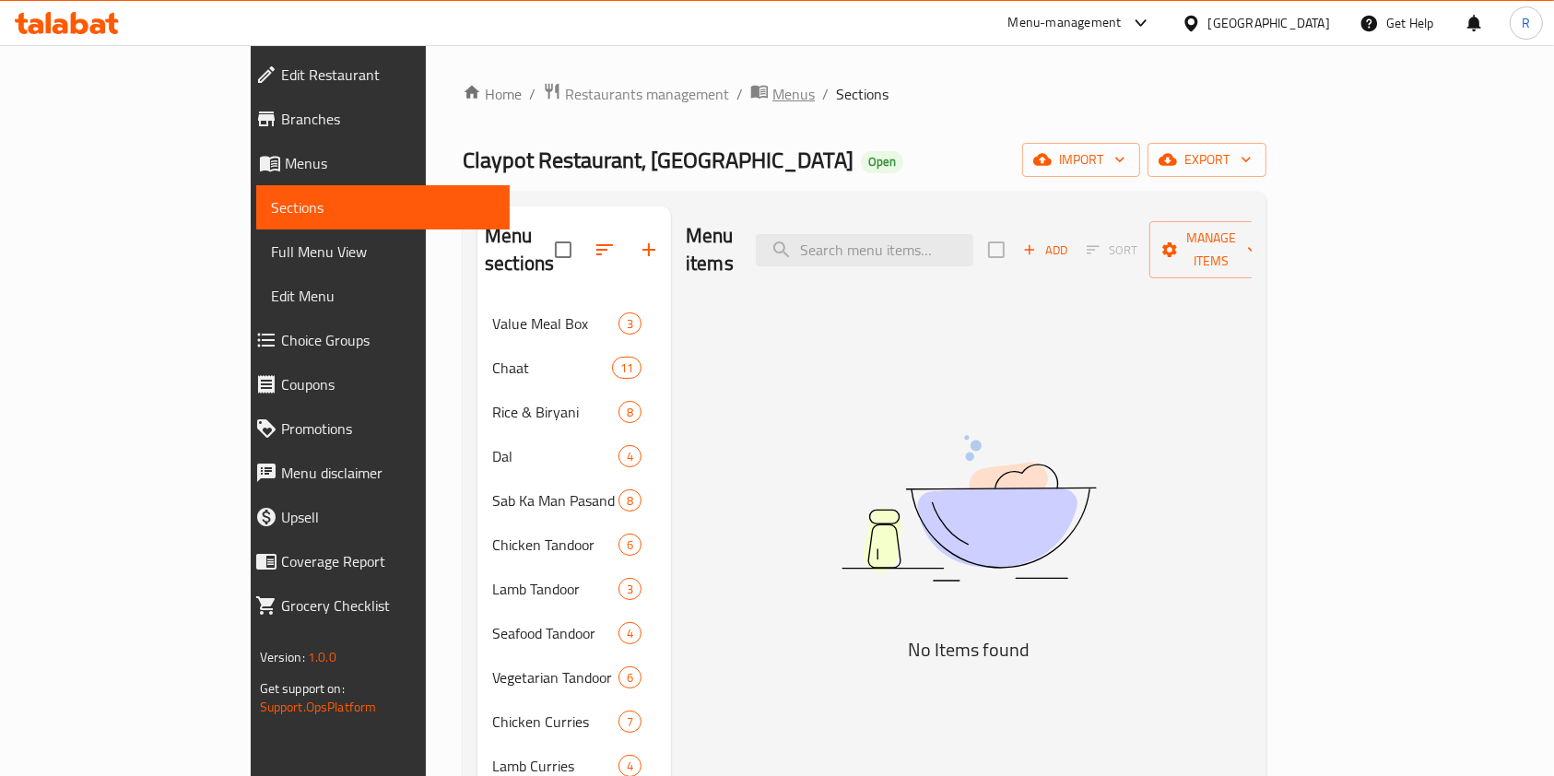
click at [772, 88] on span "Menus" at bounding box center [793, 94] width 42 height 22
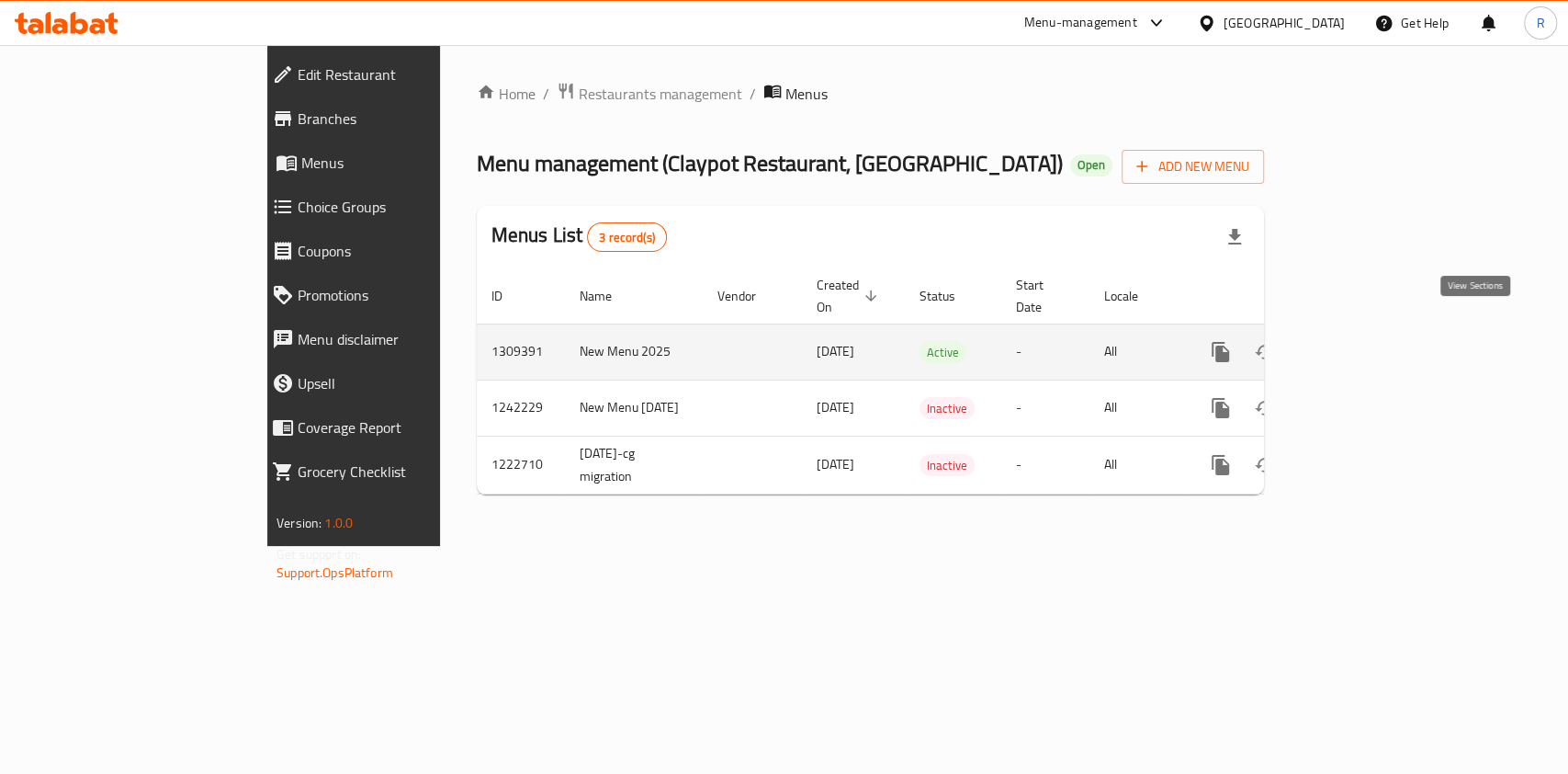
click at [1376, 330] on link "enhanced table" at bounding box center [1353, 352] width 44 height 44
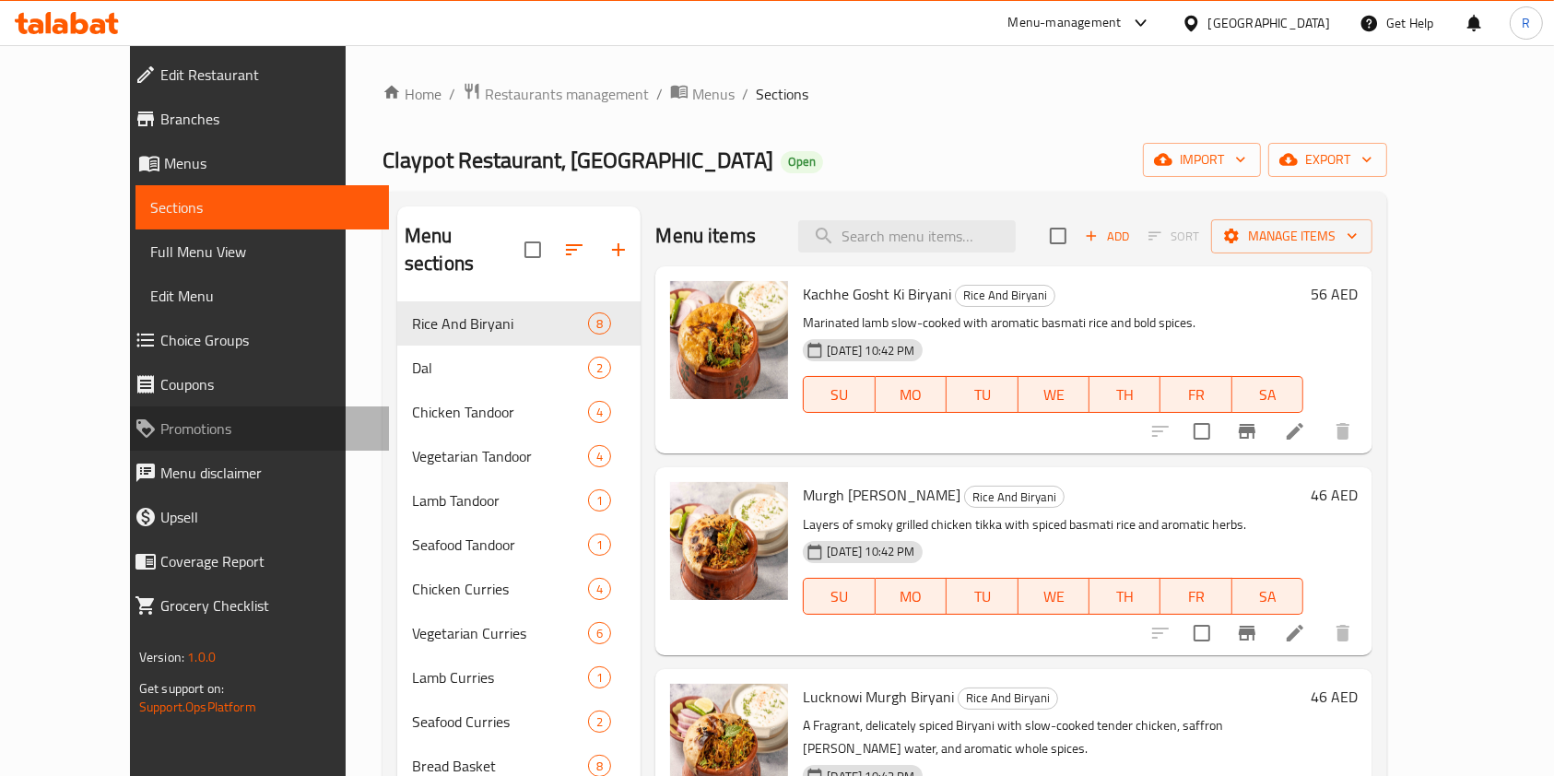
click at [120, 440] on link "Promotions" at bounding box center [255, 428] width 270 height 44
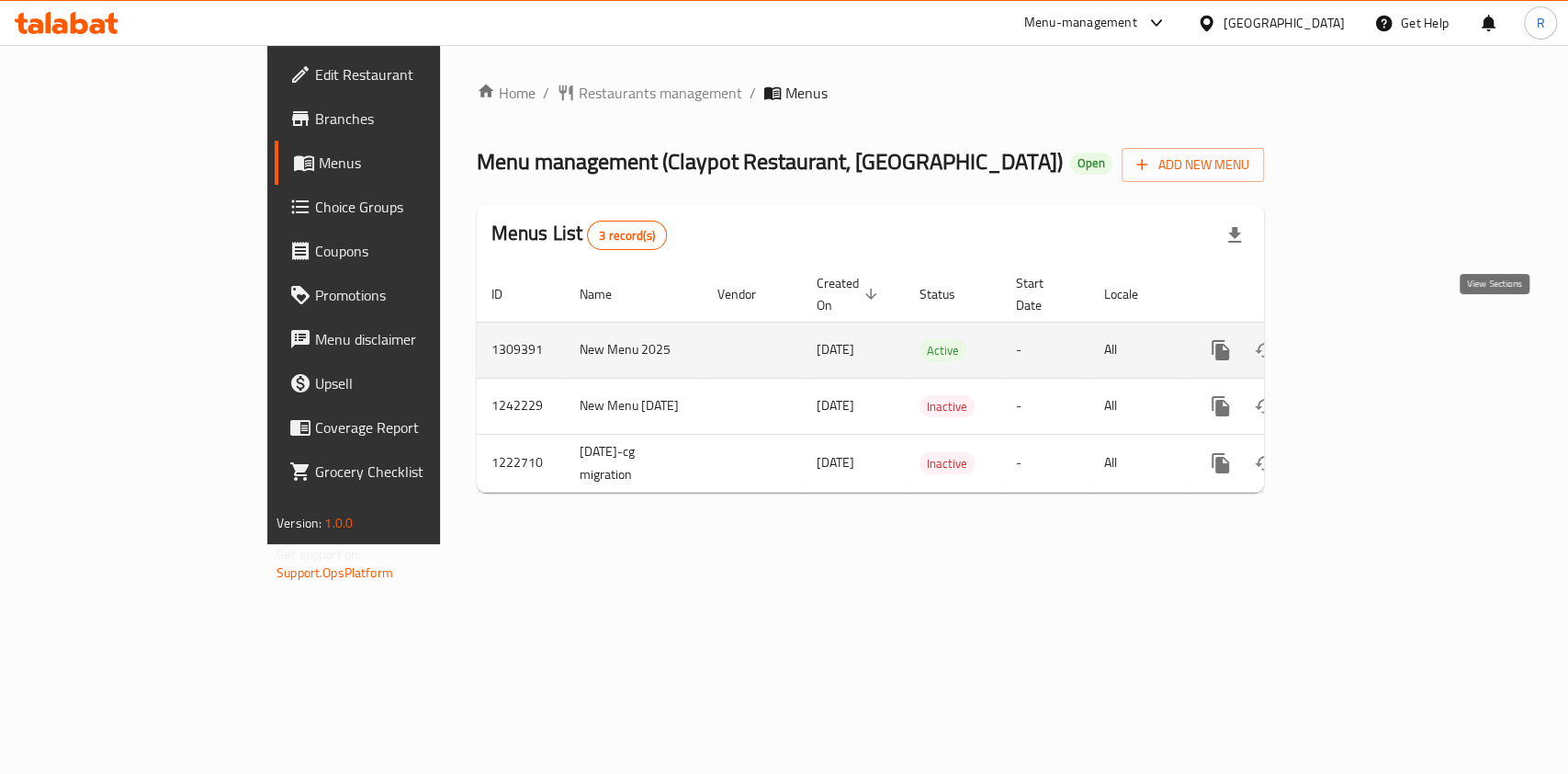
click at [1364, 339] on icon "enhanced table" at bounding box center [1353, 350] width 22 height 22
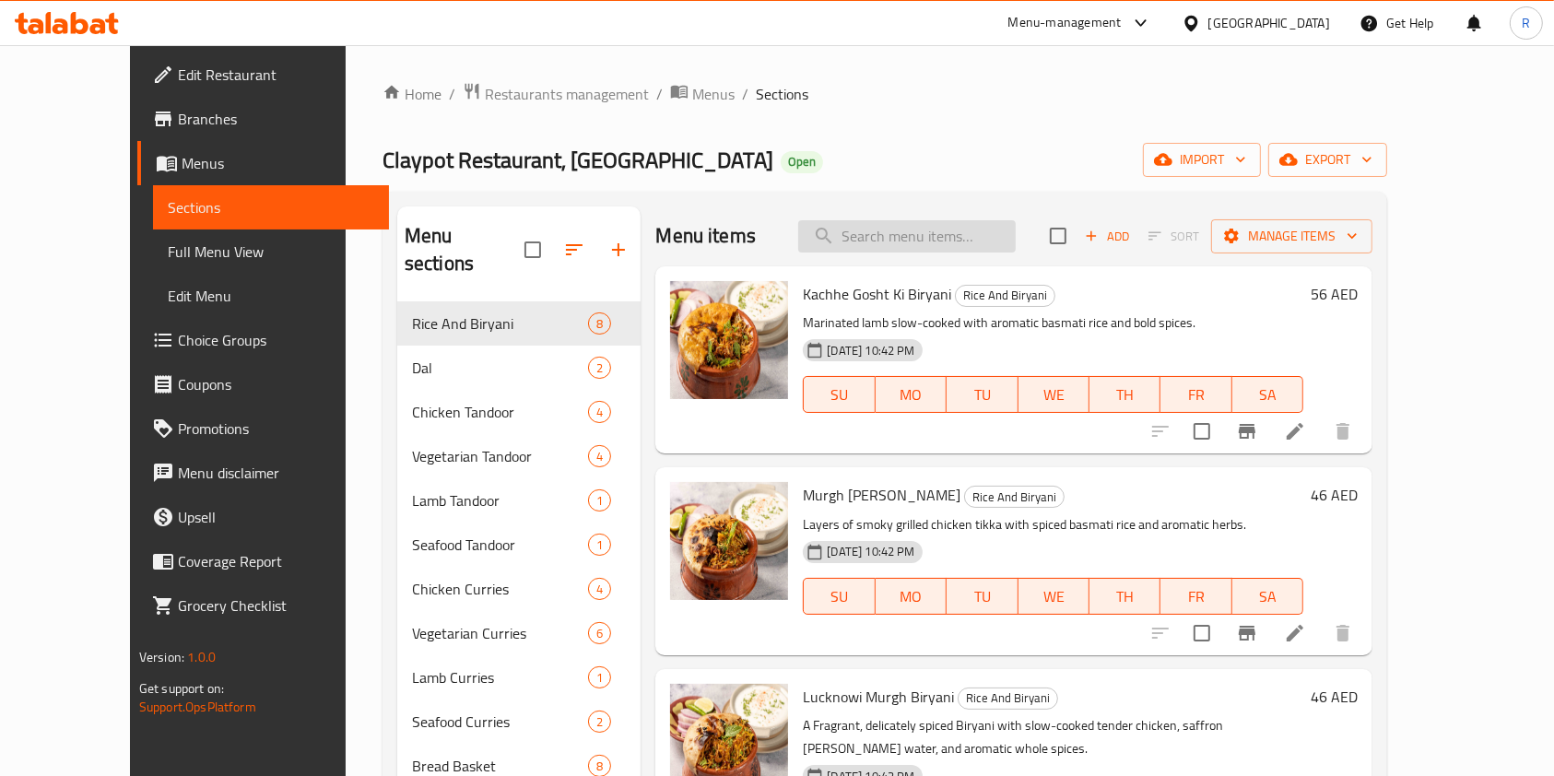
click at [929, 237] on input "search" at bounding box center [906, 236] width 217 height 32
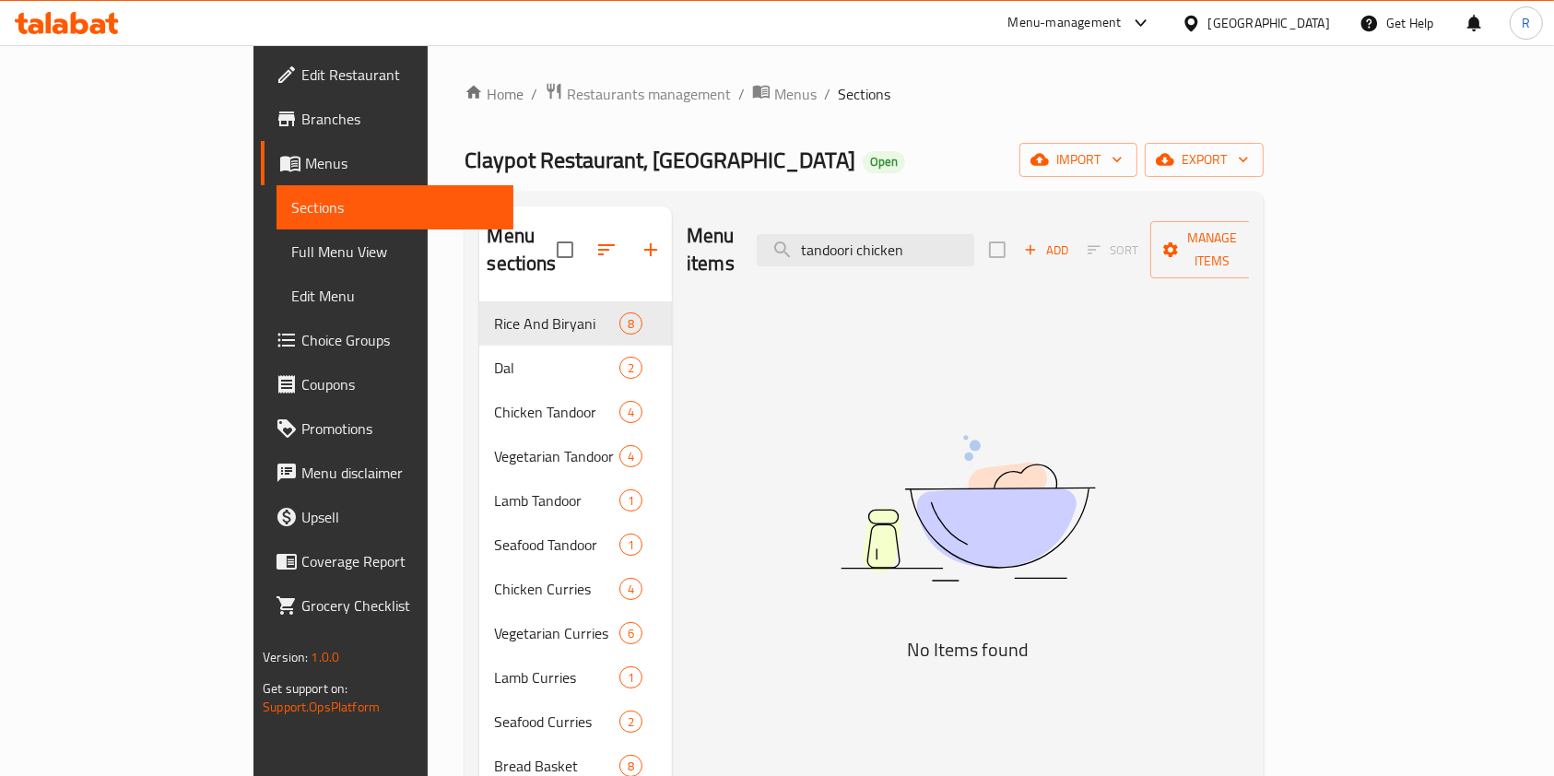
type input "tandoori chicken"
